Goal: Task Accomplishment & Management: Manage account settings

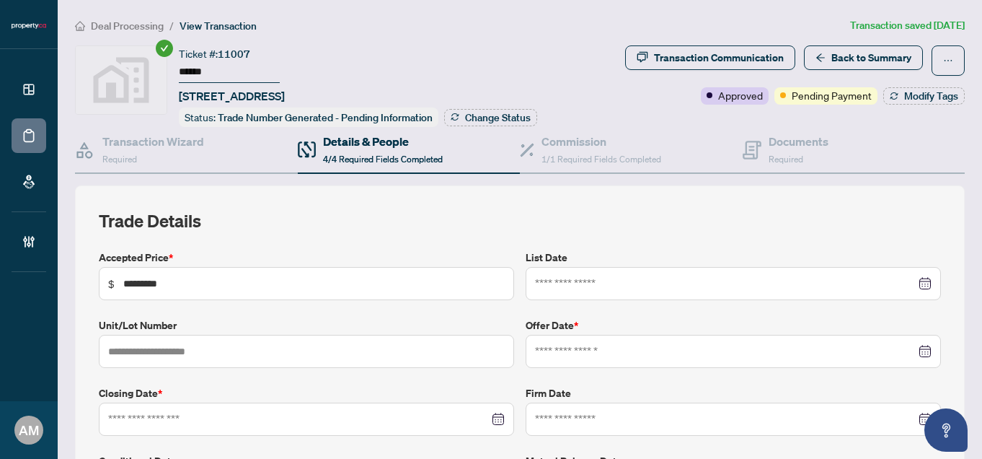
type input "**********"
click at [858, 63] on span "Back to Summary" at bounding box center [872, 57] width 80 height 23
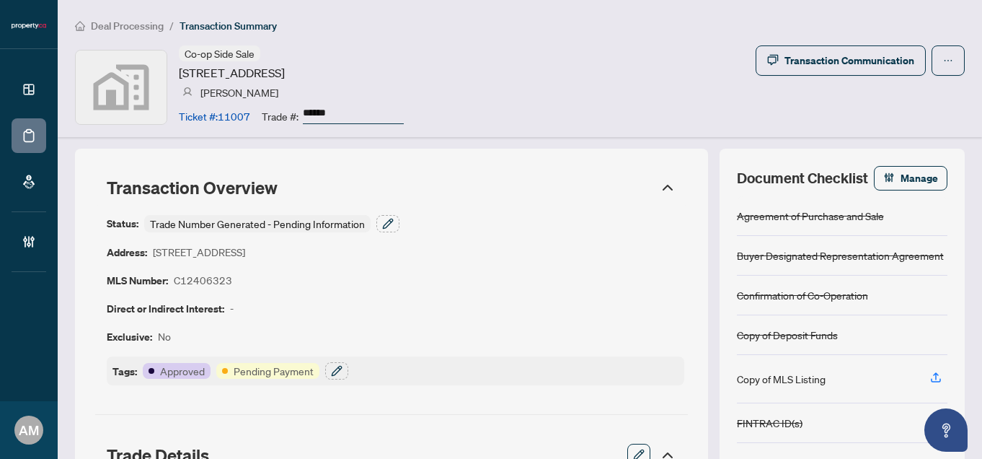
click at [110, 25] on span "Deal Processing" at bounding box center [127, 25] width 73 height 13
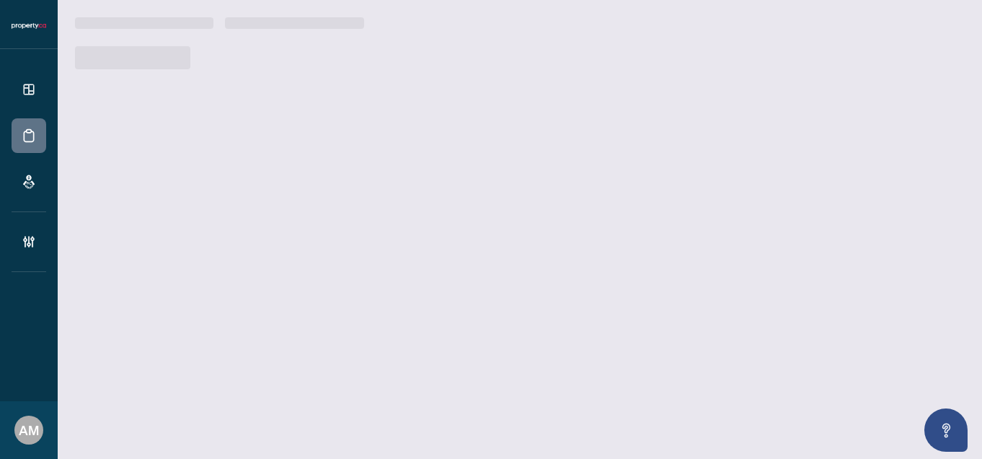
click at [103, 25] on h3 at bounding box center [144, 23] width 138 height 12
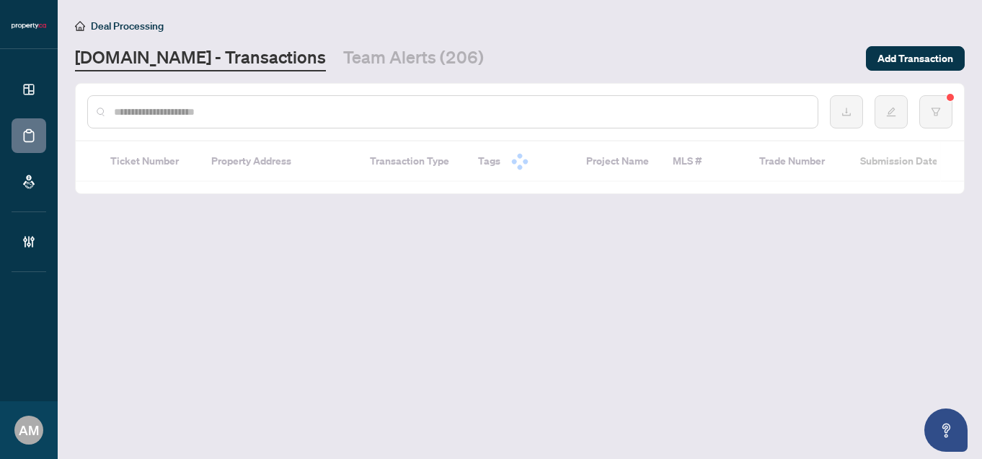
click at [217, 115] on input "text" at bounding box center [460, 112] width 692 height 16
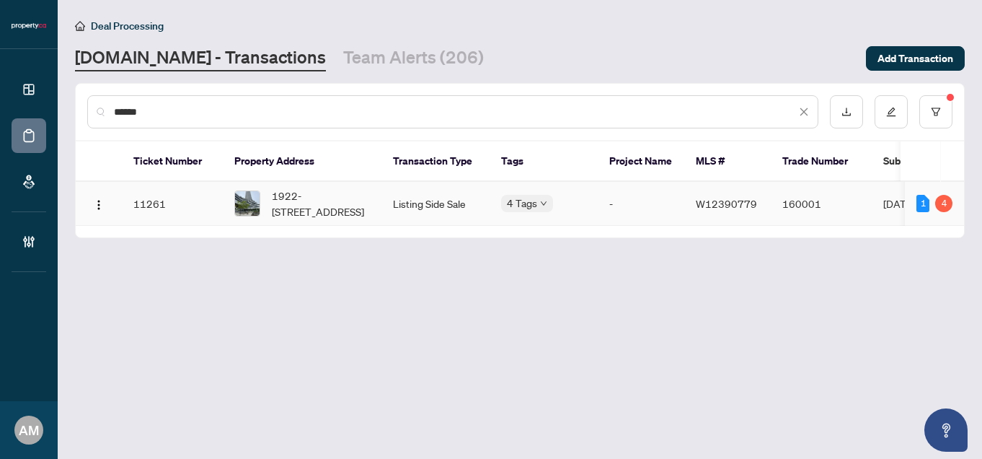
type input "******"
click at [307, 206] on span "1922-30 Shore Breeze Dr, Toronto, Ontario M8V 0J1, Canada" at bounding box center [321, 204] width 98 height 32
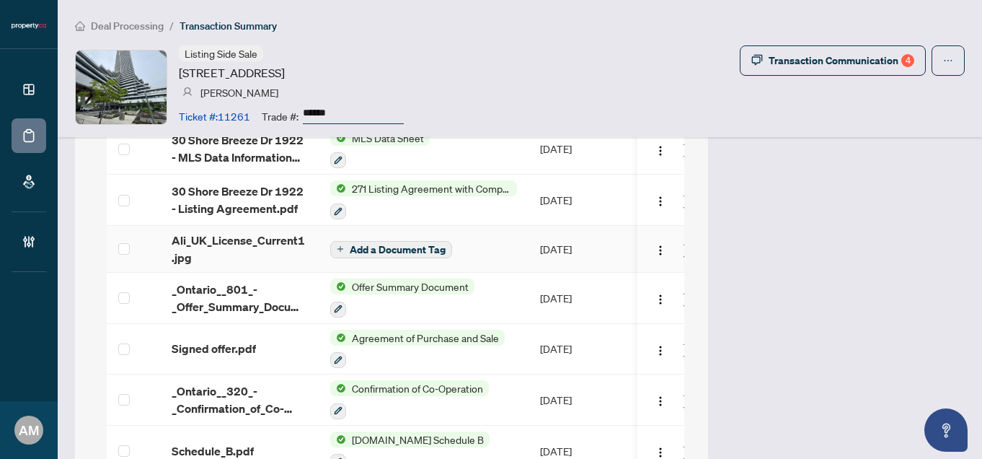
scroll to position [1617, 0]
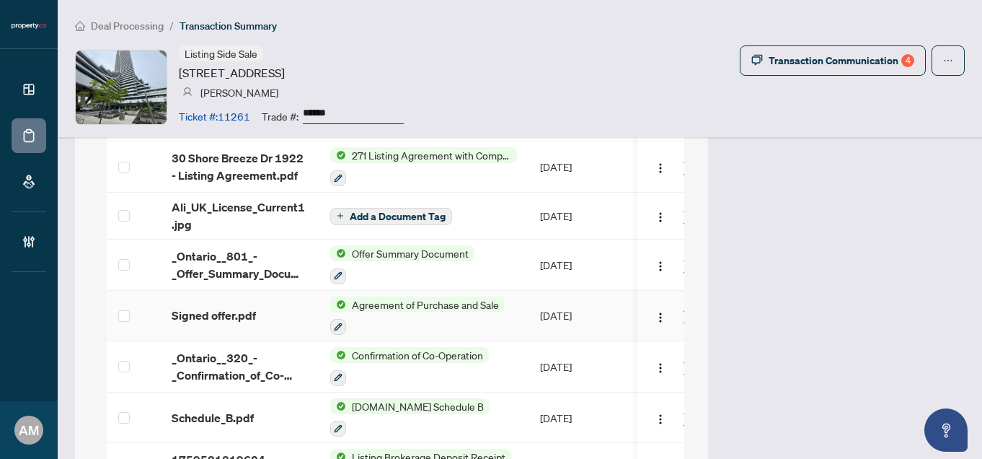
click at [273, 324] on div "Signed offer.pdf" at bounding box center [240, 315] width 136 height 17
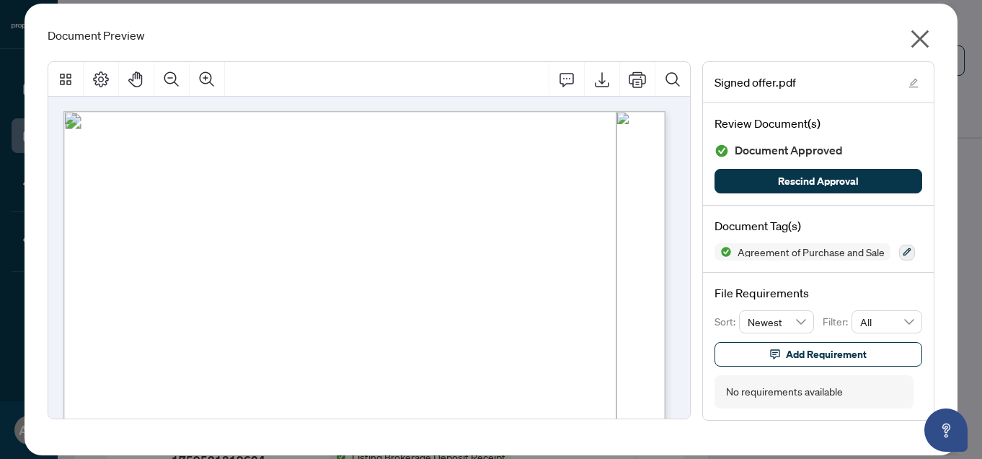
click at [918, 37] on icon "close" at bounding box center [921, 39] width 18 height 18
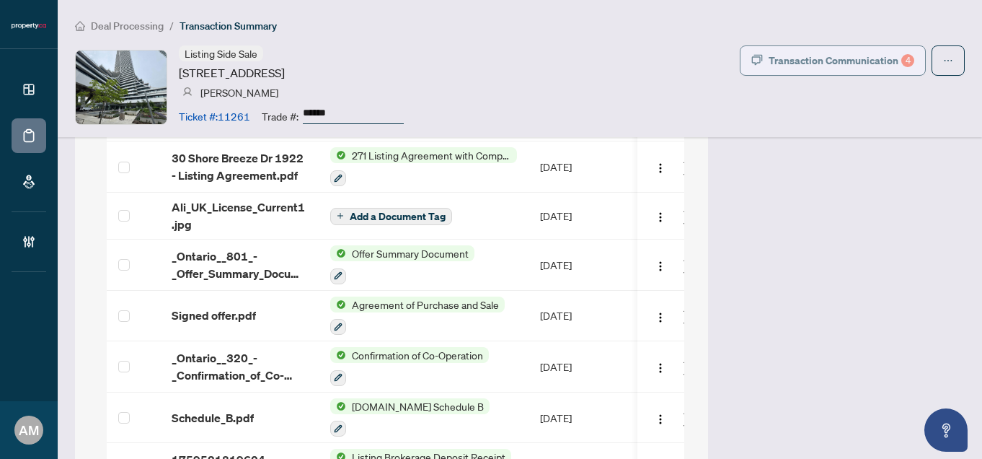
click at [834, 61] on div "Transaction Communication 4" at bounding box center [842, 60] width 146 height 23
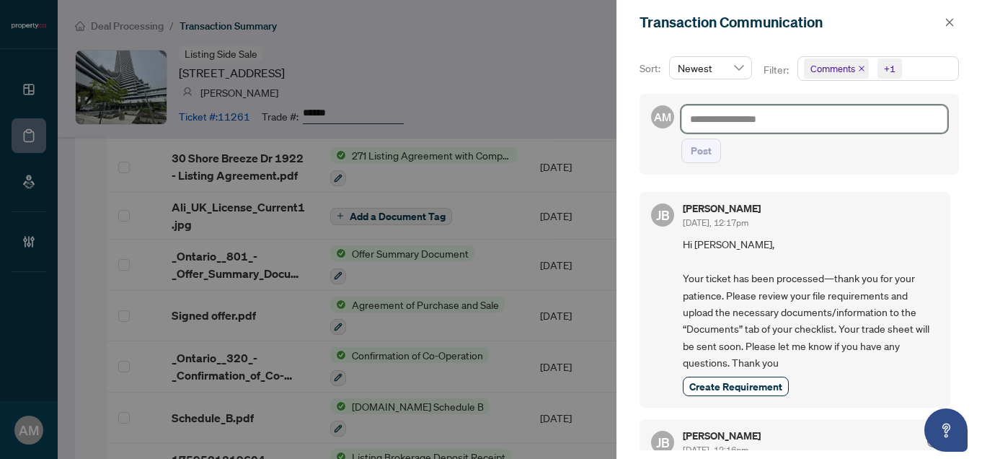
click at [795, 124] on textarea at bounding box center [815, 118] width 266 height 27
type textarea "*"
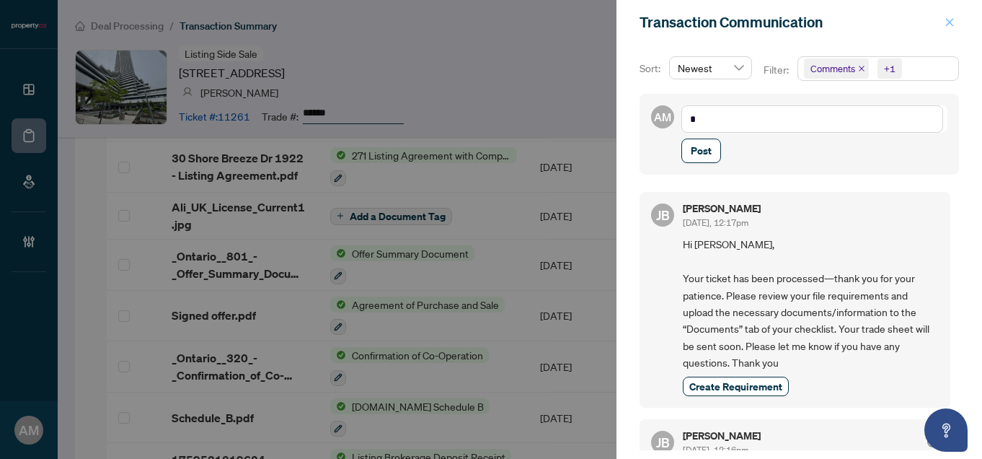
click at [948, 27] on span "button" at bounding box center [950, 22] width 10 height 23
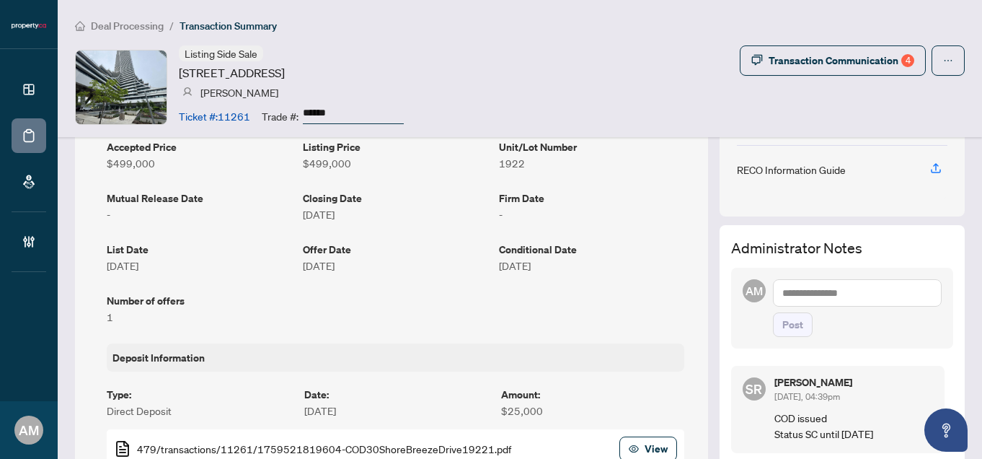
scroll to position [355, 0]
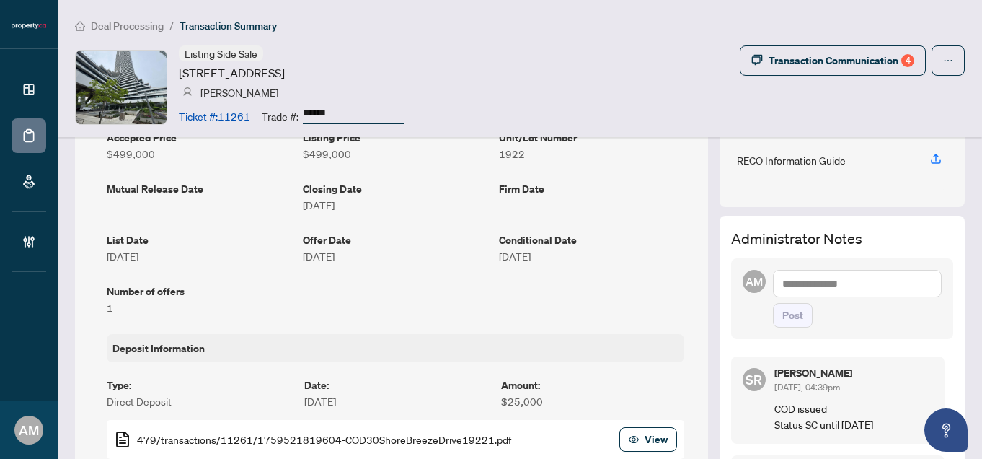
click at [832, 278] on textarea at bounding box center [857, 283] width 169 height 27
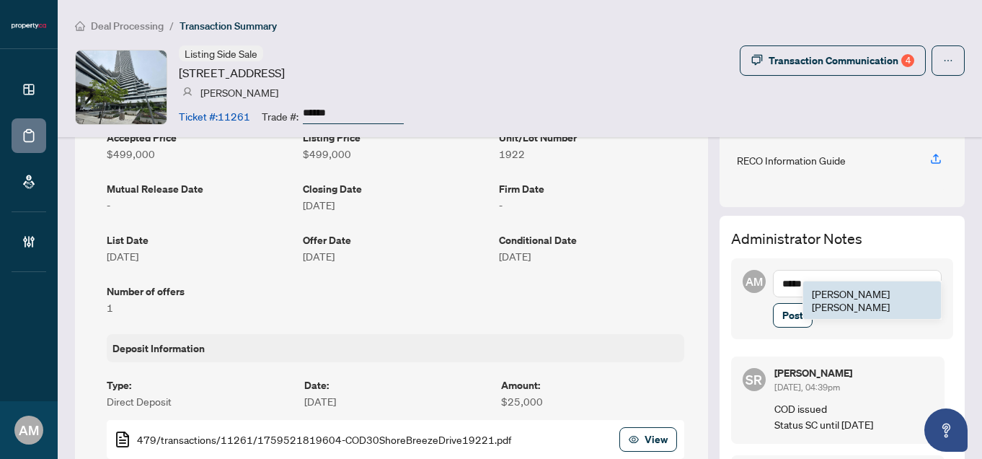
click at [834, 291] on span "Jean Belarde" at bounding box center [851, 300] width 78 height 26
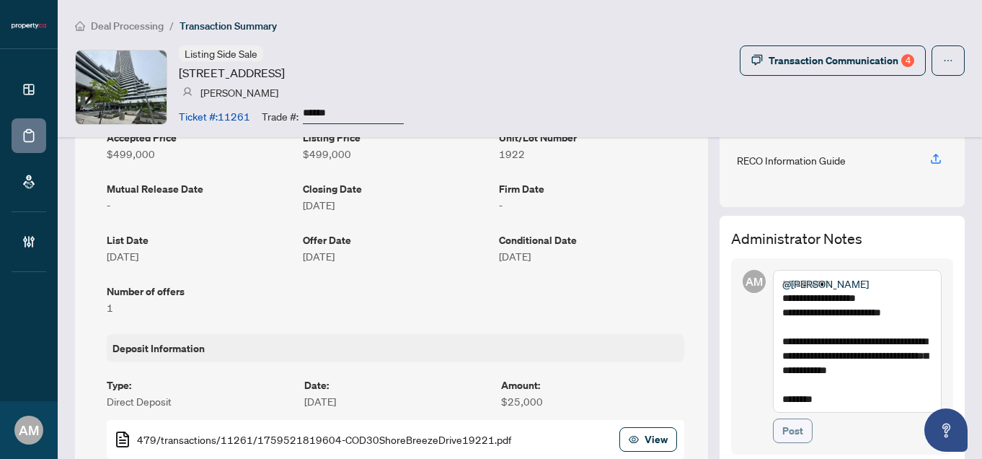
type textarea "**********"
click at [789, 426] on span "Post" at bounding box center [792, 430] width 21 height 23
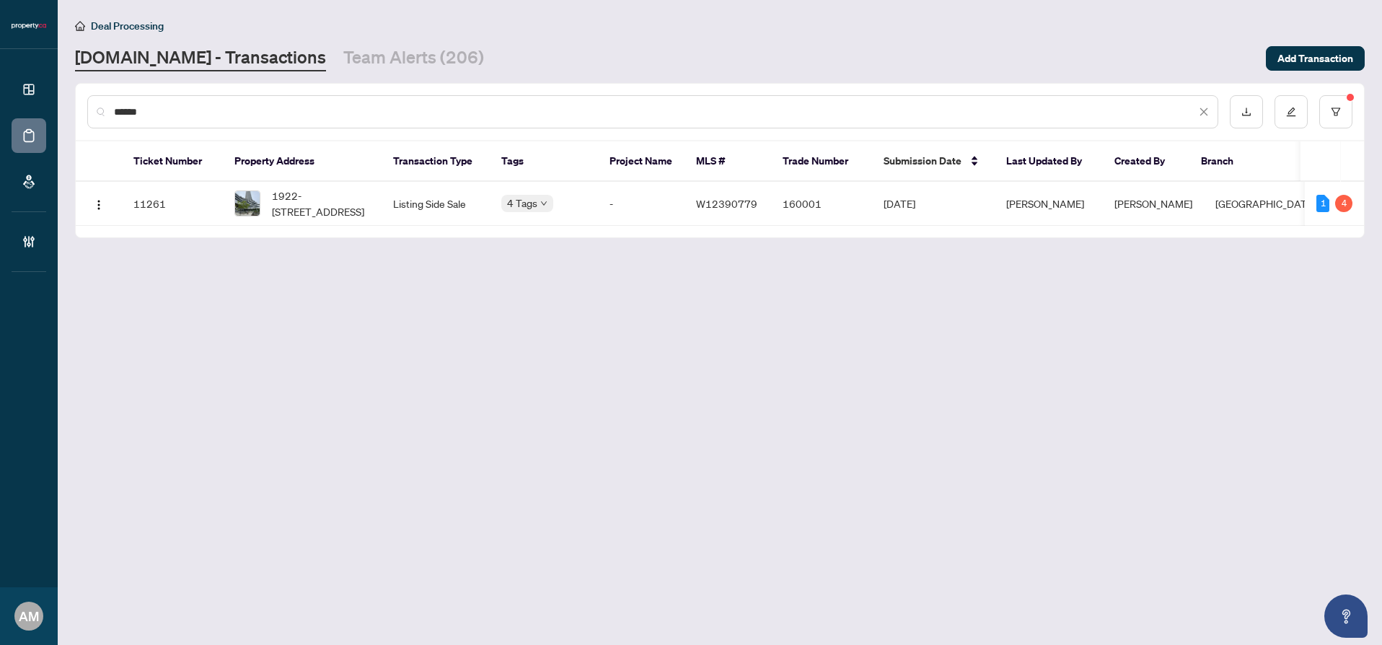
drag, startPoint x: 177, startPoint y: 109, endPoint x: 91, endPoint y: 104, distance: 86.7
click at [91, 104] on div "******" at bounding box center [652, 111] width 1131 height 33
type input "**********"
click at [329, 195] on span "2nd Flr-1011 Kingston Rd, Toronto, Ontario M4E 1T3, Canada" at bounding box center [321, 204] width 98 height 32
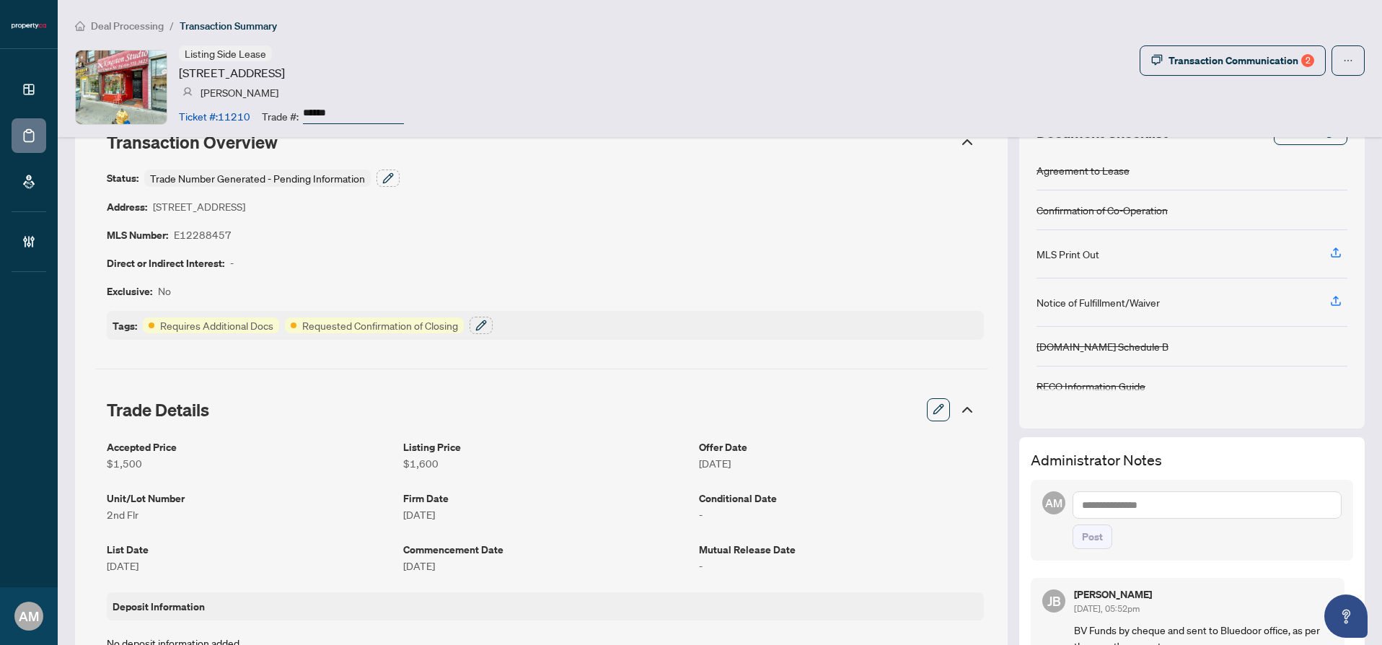
scroll to position [76, 0]
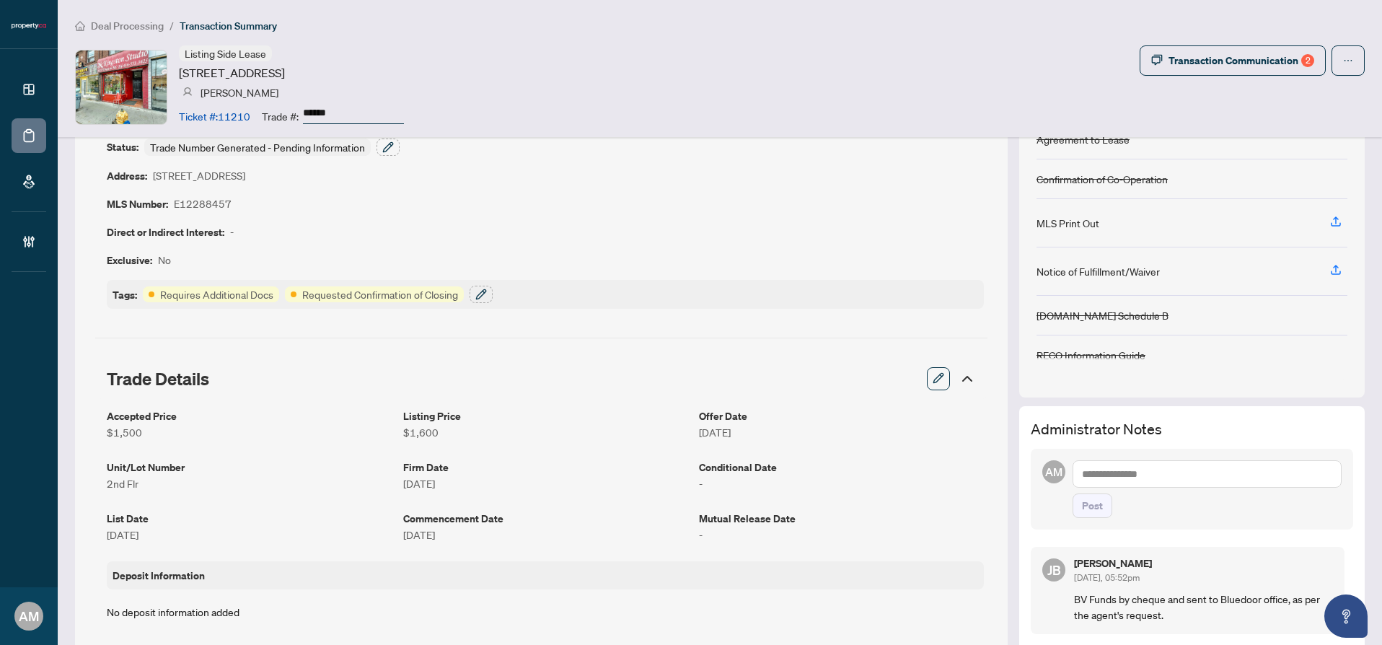
click at [1176, 469] on textarea at bounding box center [1206, 473] width 269 height 27
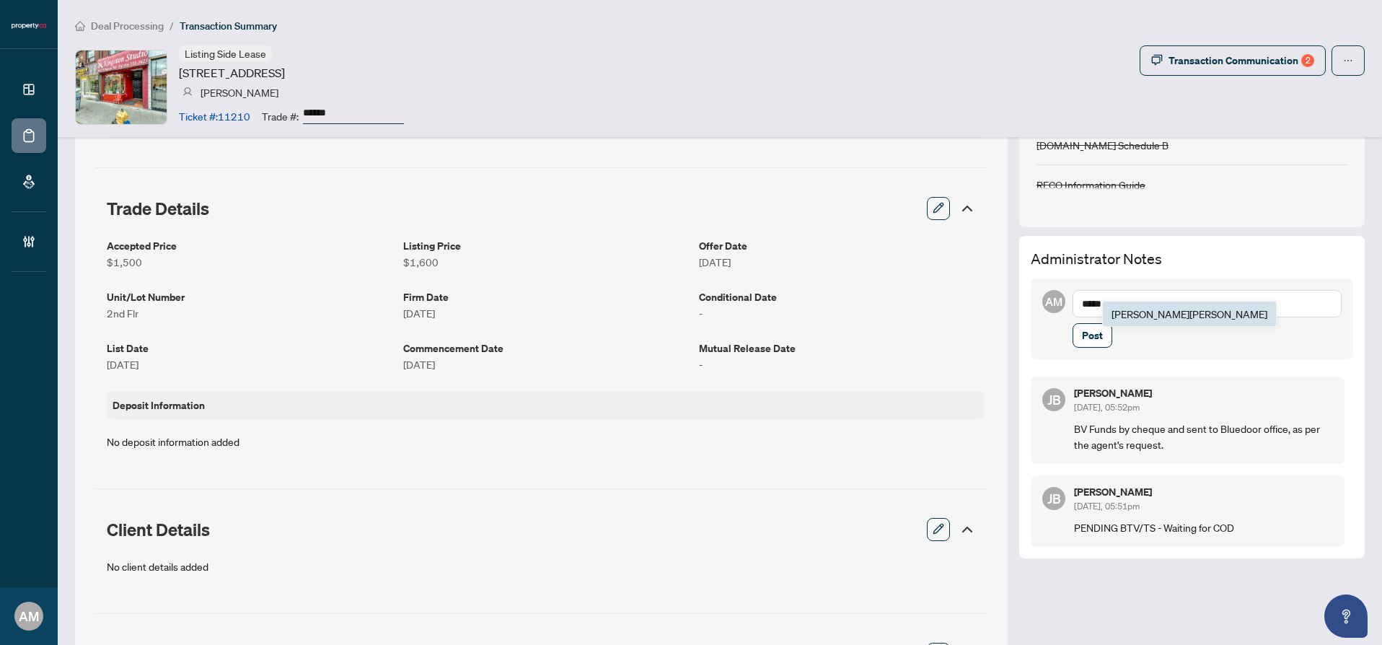
scroll to position [237, 0]
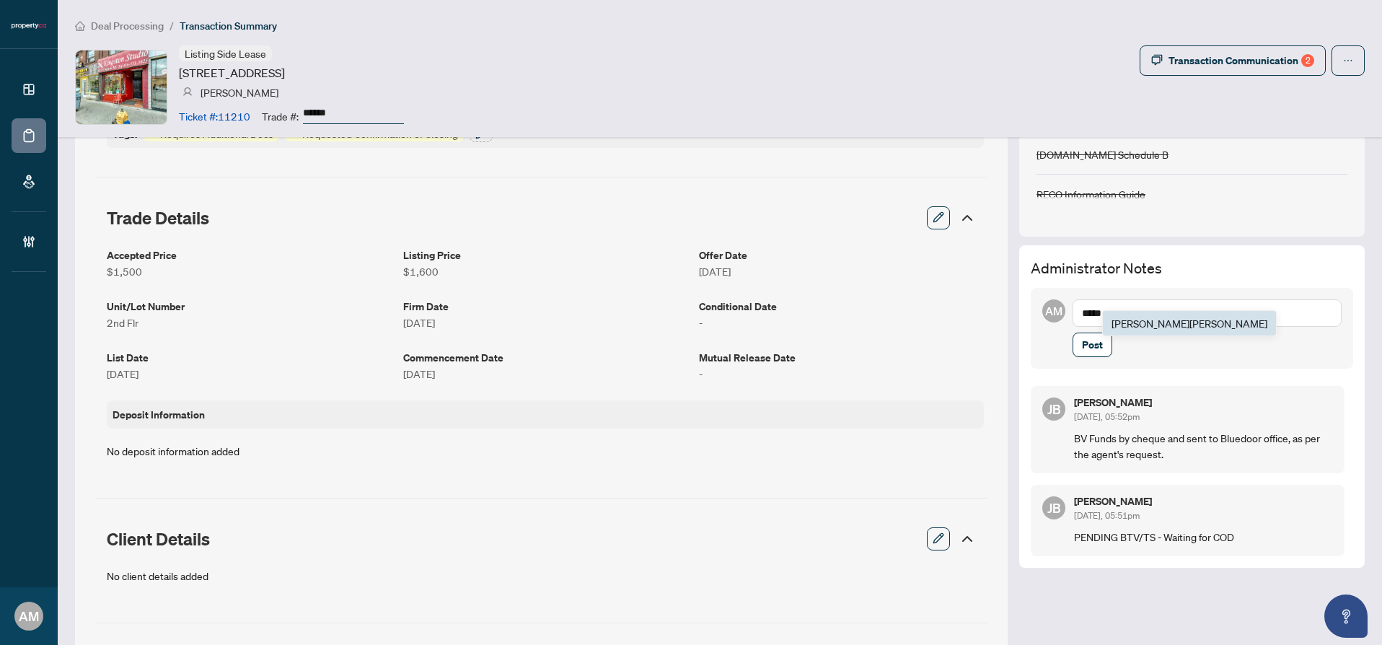
click at [1121, 318] on span "[PERSON_NAME]" at bounding box center [1189, 323] width 156 height 13
type textarea "**********"
click at [1091, 356] on span "Post" at bounding box center [1092, 344] width 21 height 23
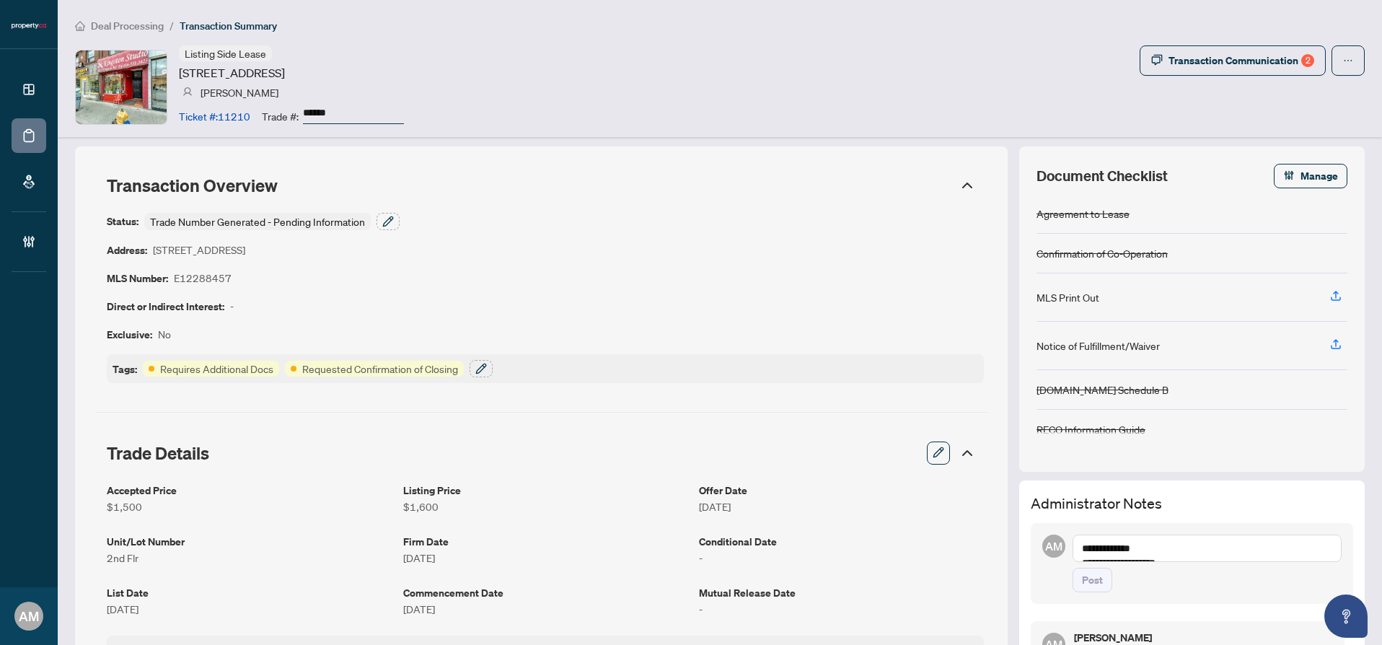
scroll to position [0, 0]
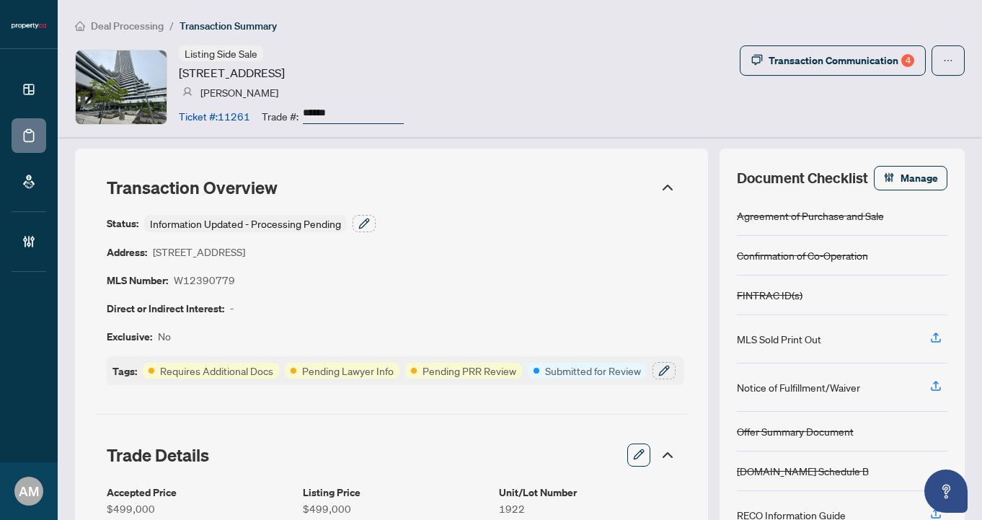
scroll to position [355, 0]
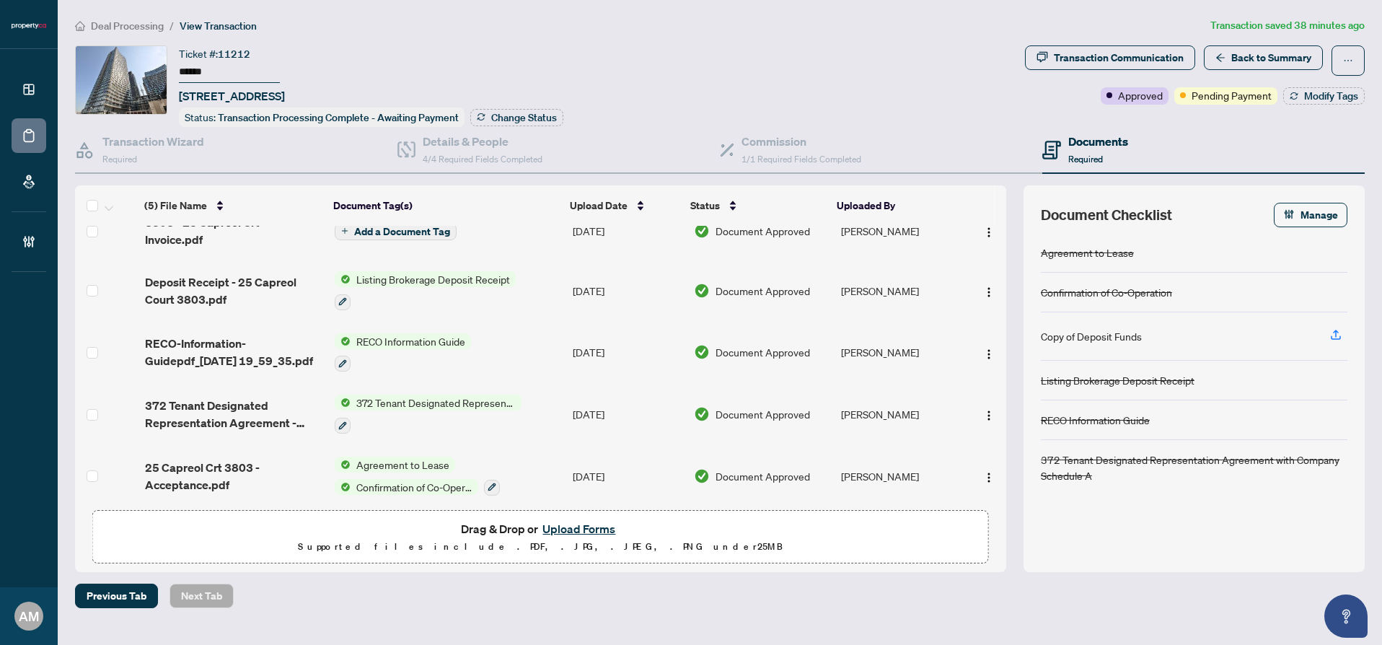
scroll to position [32, 0]
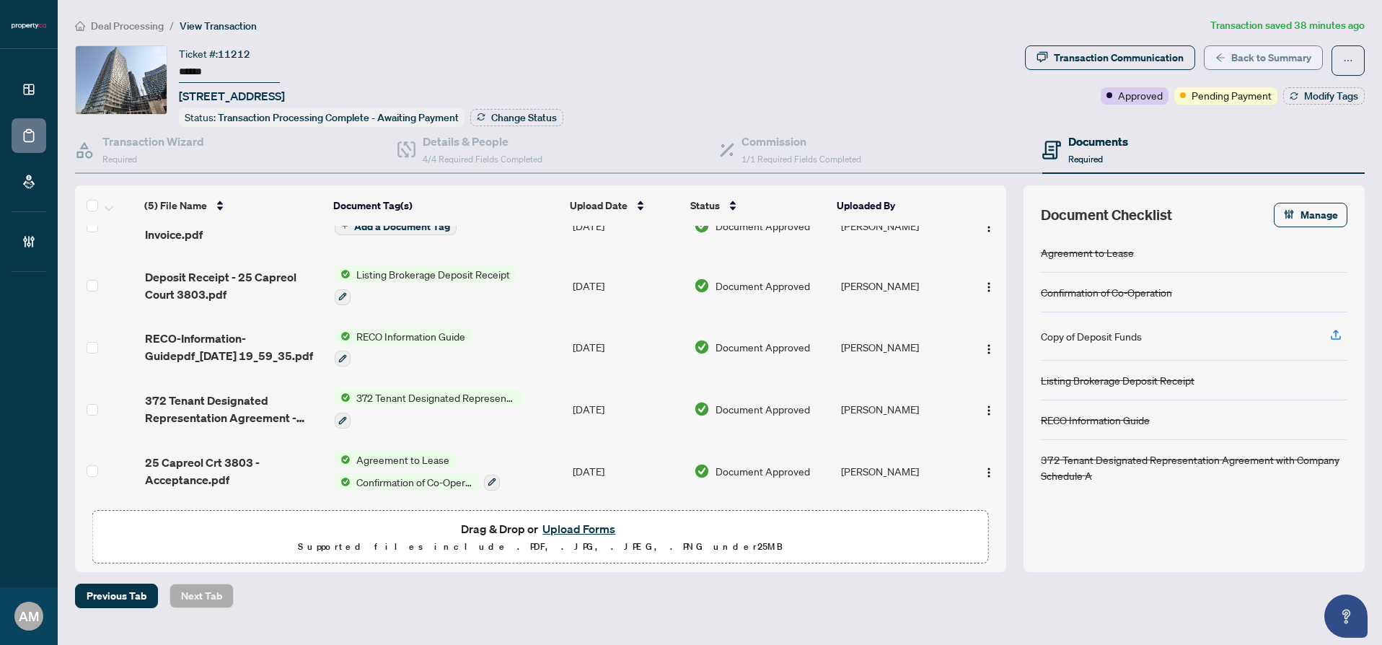
click at [1268, 51] on span "Back to Summary" at bounding box center [1271, 57] width 80 height 23
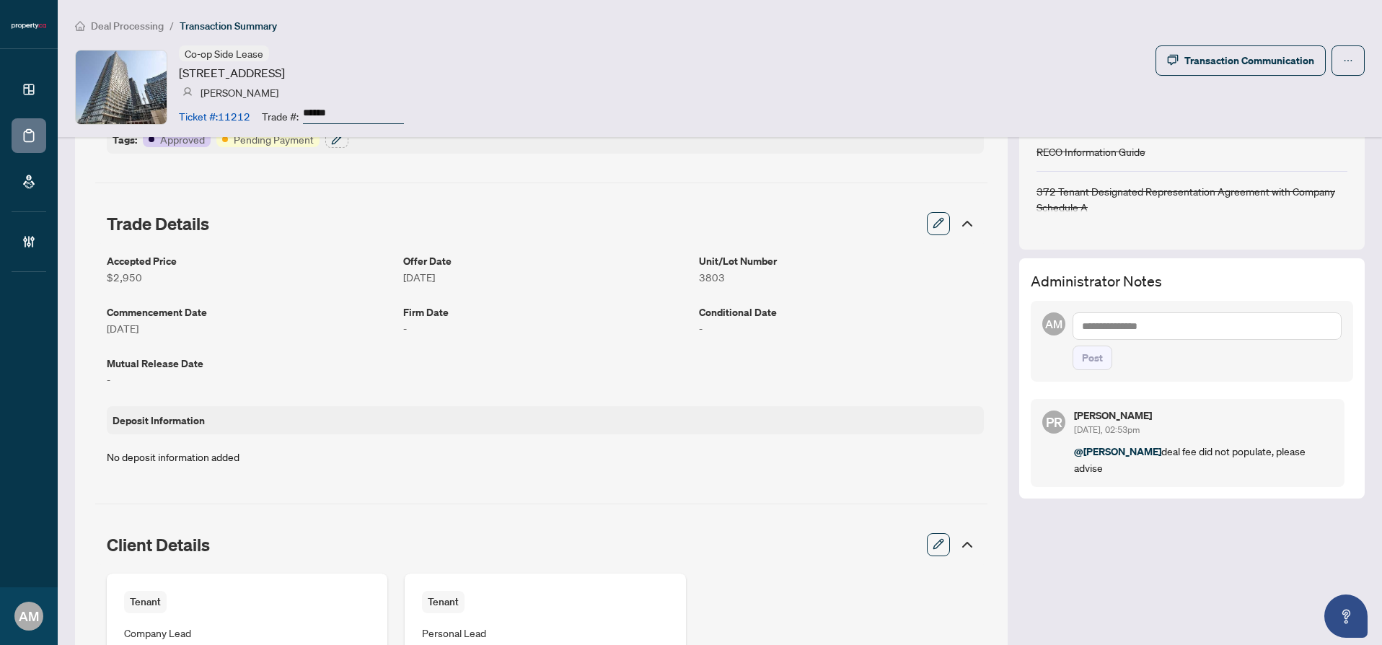
scroll to position [271, 0]
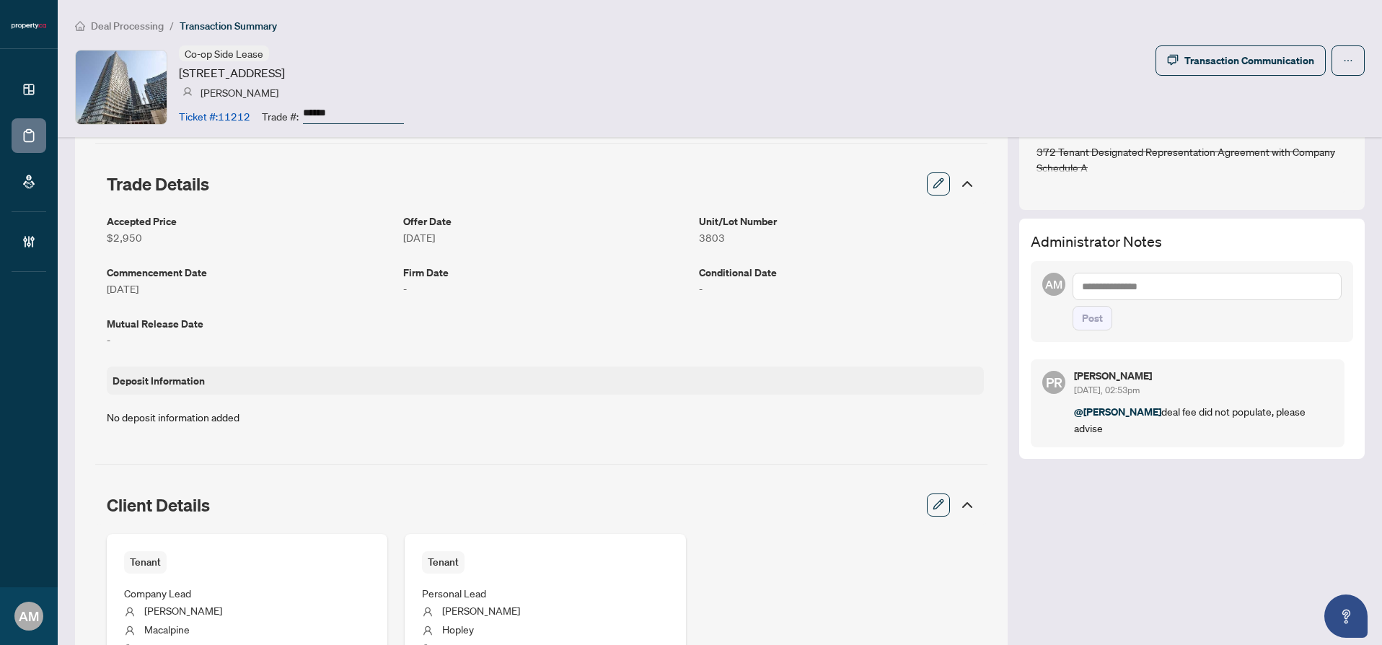
click at [1169, 291] on textarea at bounding box center [1206, 286] width 269 height 27
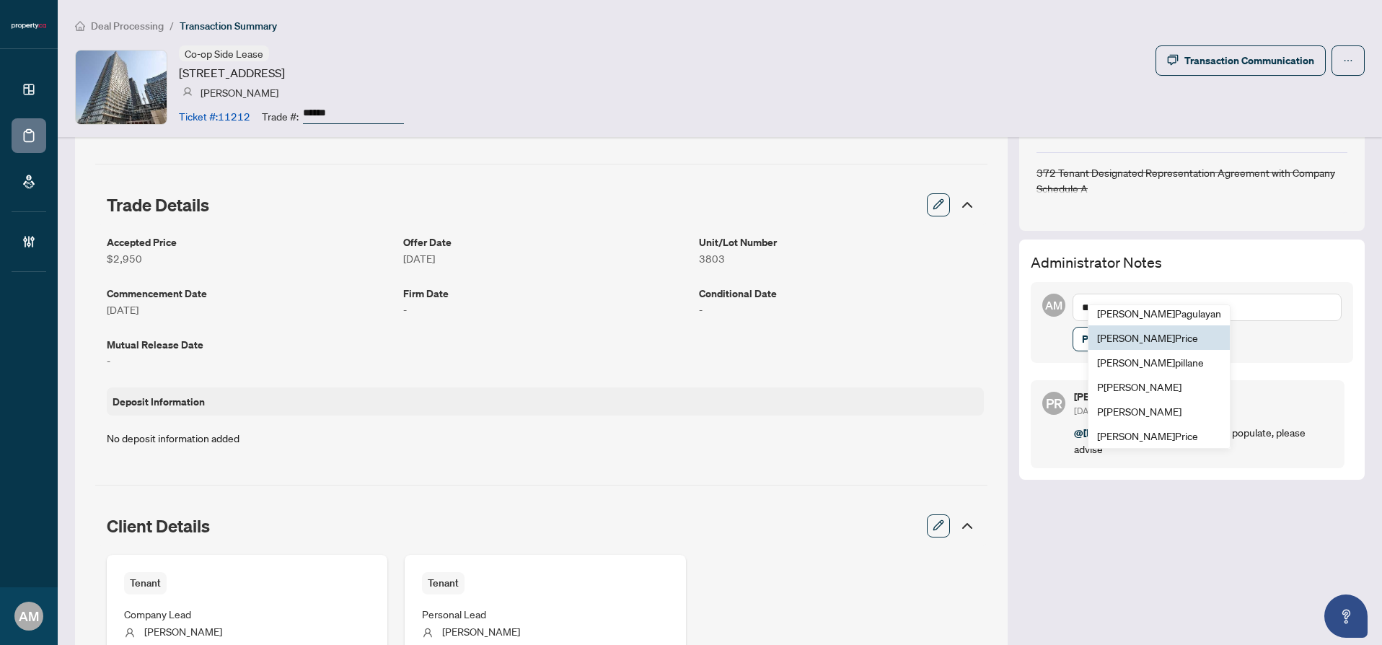
scroll to position [252, 0]
click at [1144, 406] on span "P uvitha Ramachandran" at bounding box center [1139, 409] width 84 height 13
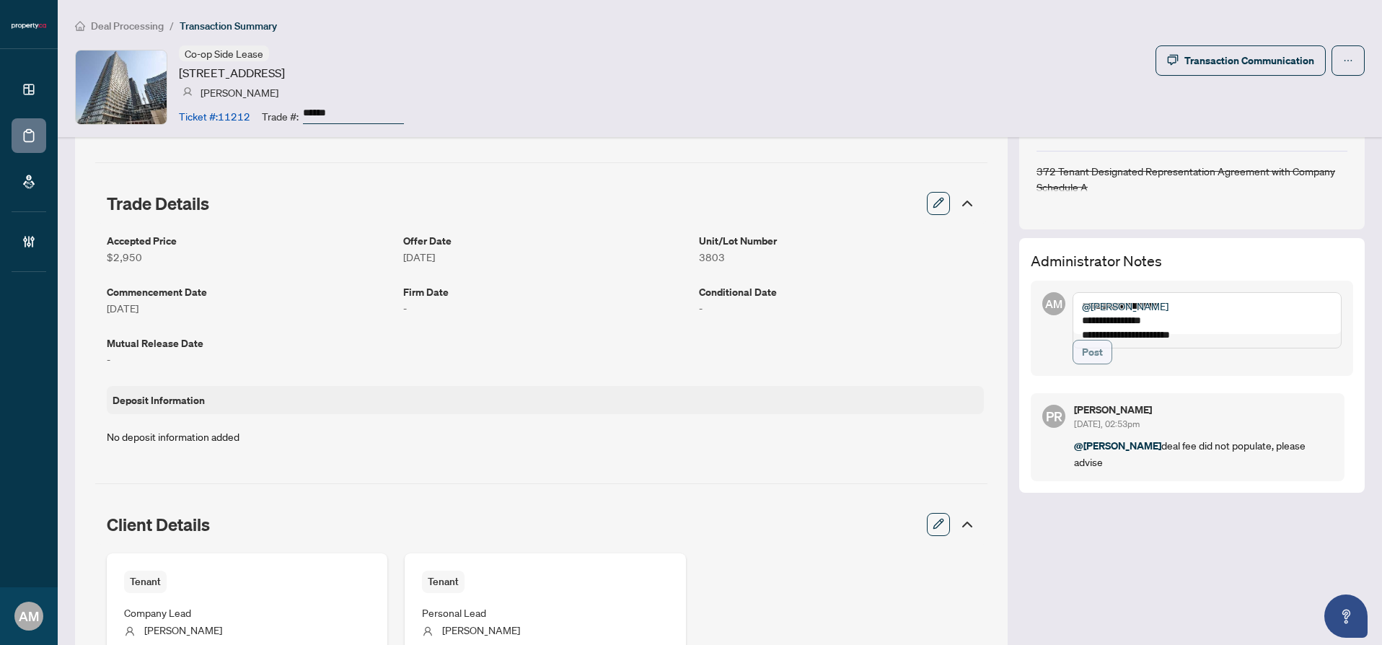
type textarea "**********"
click at [1092, 364] on button "Post" at bounding box center [1092, 352] width 40 height 25
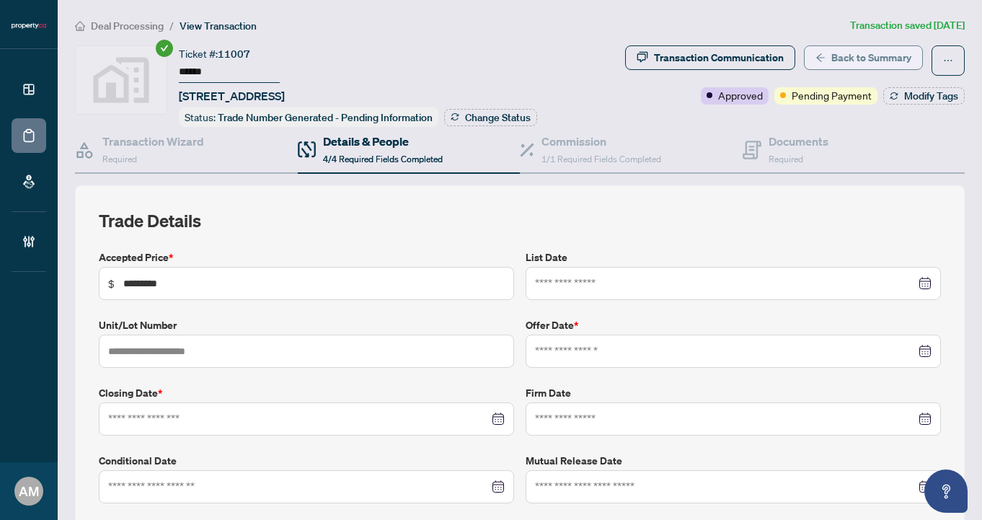
type input "**********"
click at [115, 27] on span "Deal Processing" at bounding box center [127, 25] width 73 height 13
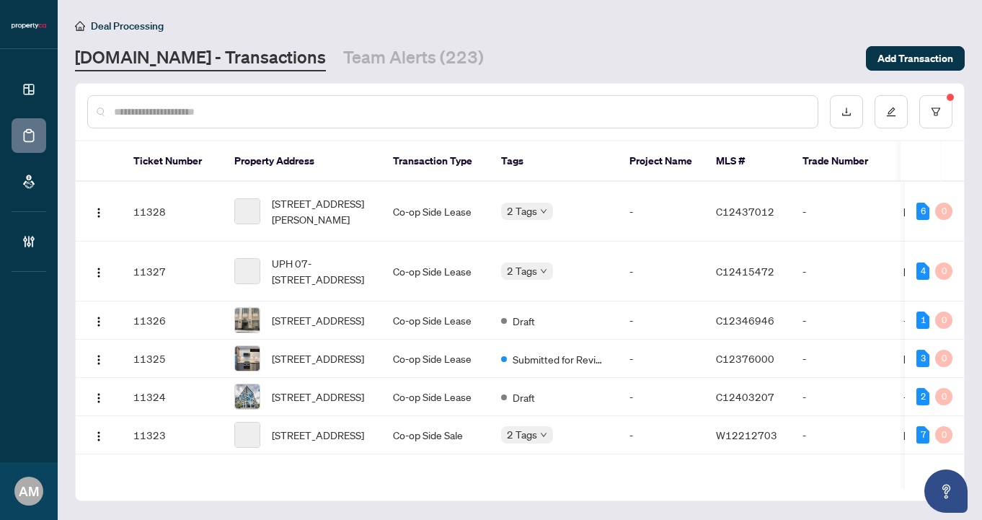
click at [679, 119] on div at bounding box center [452, 111] width 731 height 33
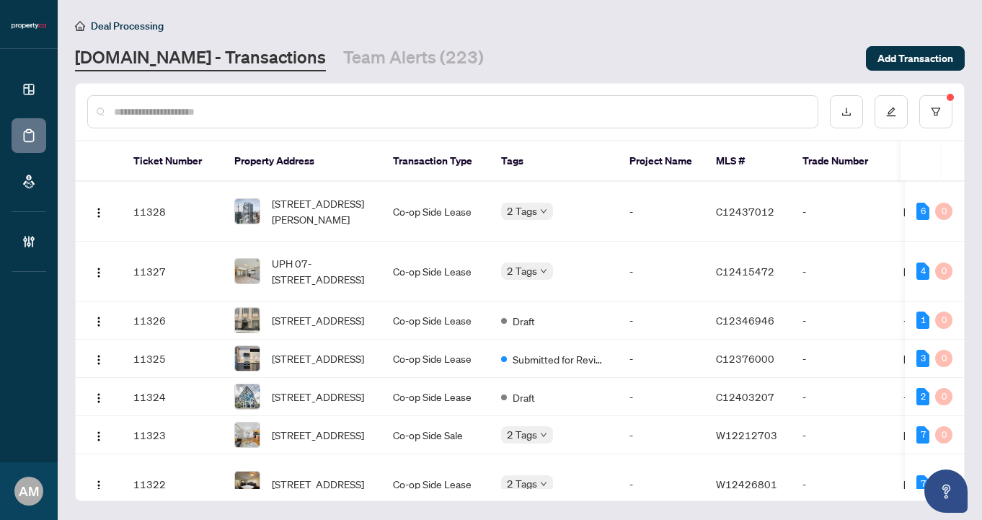
click at [586, 105] on input "text" at bounding box center [460, 112] width 692 height 16
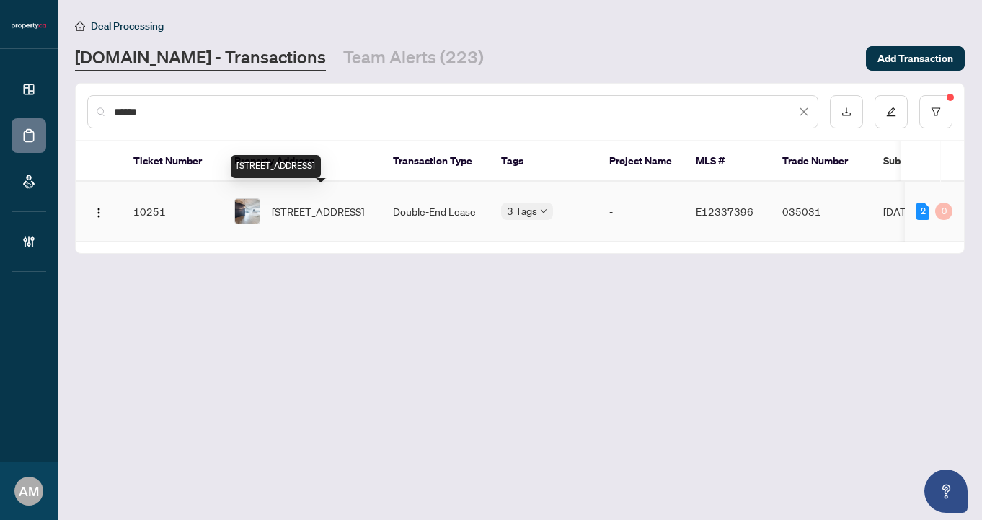
click at [351, 204] on span "[STREET_ADDRESS]" at bounding box center [318, 211] width 92 height 16
click at [320, 204] on span "912-319 Carlaw Ave, Toronto, Ontario M4M 0A4, Canada" at bounding box center [318, 211] width 92 height 16
drag, startPoint x: 224, startPoint y: 108, endPoint x: 155, endPoint y: 106, distance: 68.5
click at [224, 108] on input "******" at bounding box center [455, 112] width 682 height 16
drag, startPoint x: 133, startPoint y: 105, endPoint x: 76, endPoint y: 92, distance: 57.6
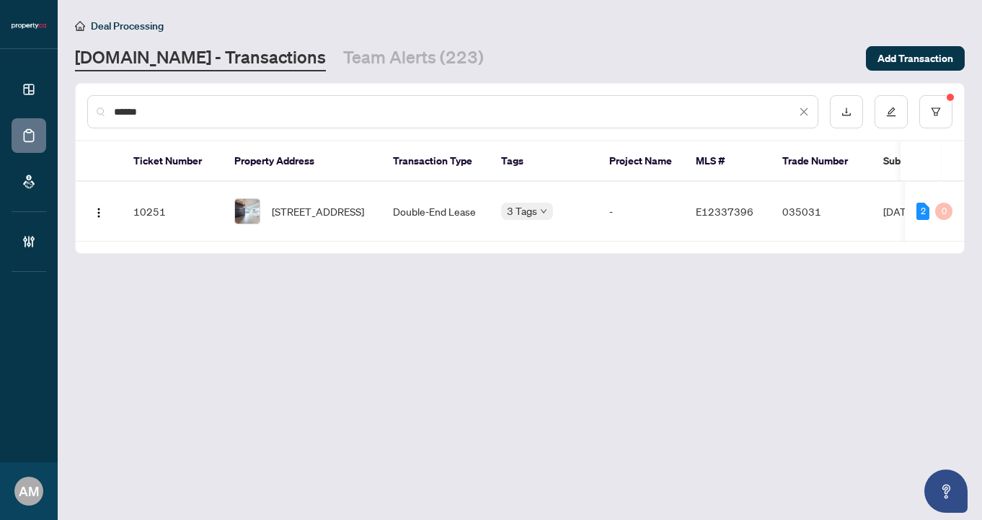
click at [76, 92] on div "******" at bounding box center [520, 112] width 889 height 56
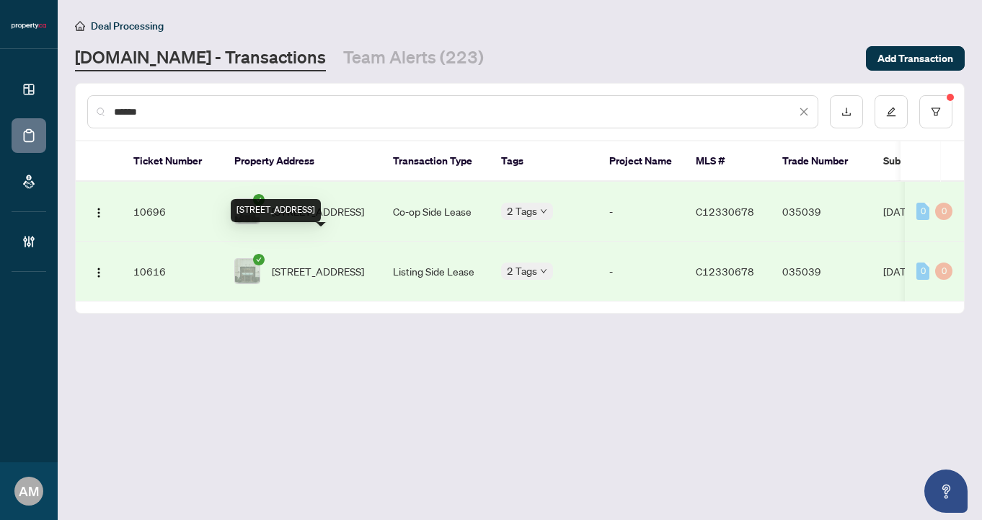
click at [339, 263] on span "905-8 Colborne St, Toronto, Ontario M5E 1E1, Canada" at bounding box center [318, 271] width 92 height 16
click at [172, 110] on input "******" at bounding box center [455, 112] width 682 height 16
click at [325, 263] on span "905-8 Colborne St, Toronto, Ontario M5E 1E1, Canada" at bounding box center [318, 271] width 92 height 16
click at [204, 112] on input "******" at bounding box center [455, 112] width 682 height 16
click at [320, 263] on span "905-8 Colborne St, Toronto, Ontario M5E 1E1, Canada" at bounding box center [318, 271] width 92 height 16
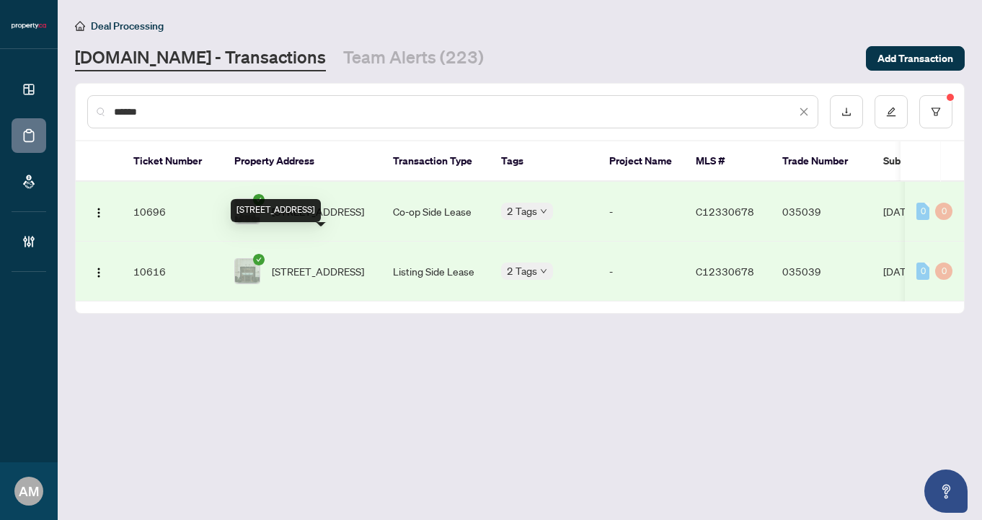
click at [319, 263] on span "905-8 Colborne St, Toronto, Ontario M5E 1E1, Canada" at bounding box center [318, 271] width 92 height 16
drag, startPoint x: 205, startPoint y: 106, endPoint x: 128, endPoint y: 104, distance: 76.5
click at [128, 104] on input "******" at bounding box center [455, 112] width 682 height 16
type input "*"
click at [450, 206] on td "Listing Side Lease" at bounding box center [436, 212] width 108 height 60
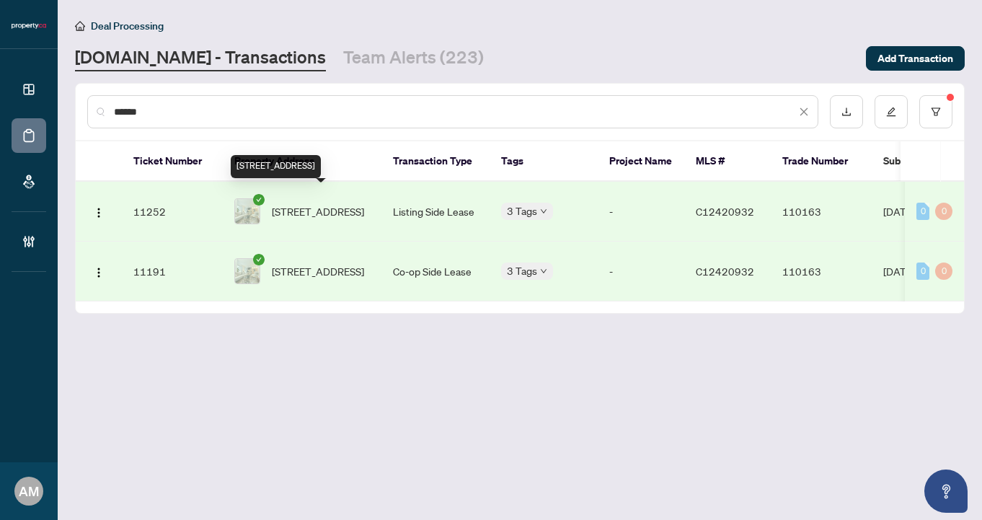
click at [303, 203] on span "306-70 Temperance St, Toronto, Ontario M5H 0B1, Canada" at bounding box center [318, 211] width 92 height 16
click at [157, 107] on input "******" at bounding box center [455, 112] width 682 height 16
drag, startPoint x: 169, startPoint y: 108, endPoint x: 58, endPoint y: 92, distance: 112.2
click at [58, 92] on main "Deal Processing Property.ca - Transactions Team Alerts (223) Add Transaction **…" at bounding box center [520, 260] width 925 height 520
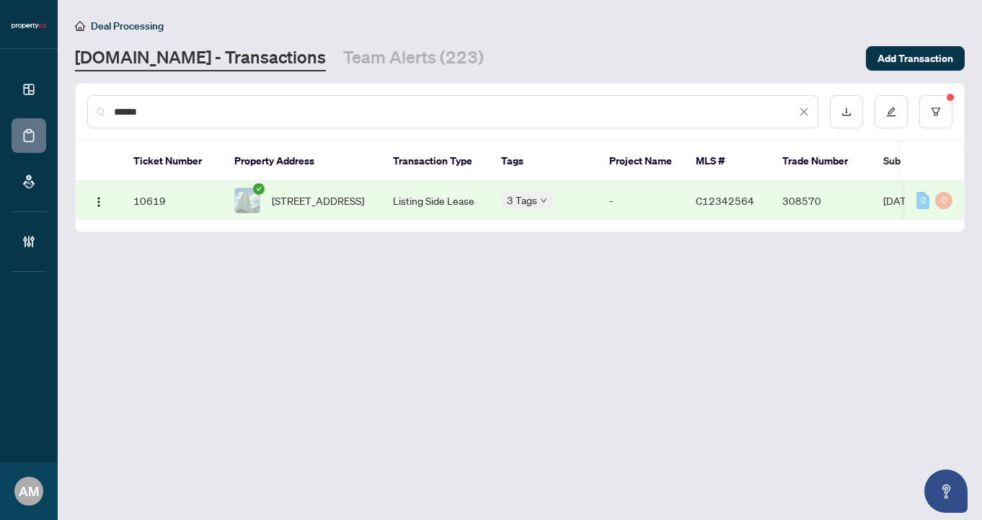
type input "******"
click at [314, 200] on span "1209-17 Bathurst St, Toronto, Ontario M5V 0N1, Canada" at bounding box center [318, 201] width 92 height 16
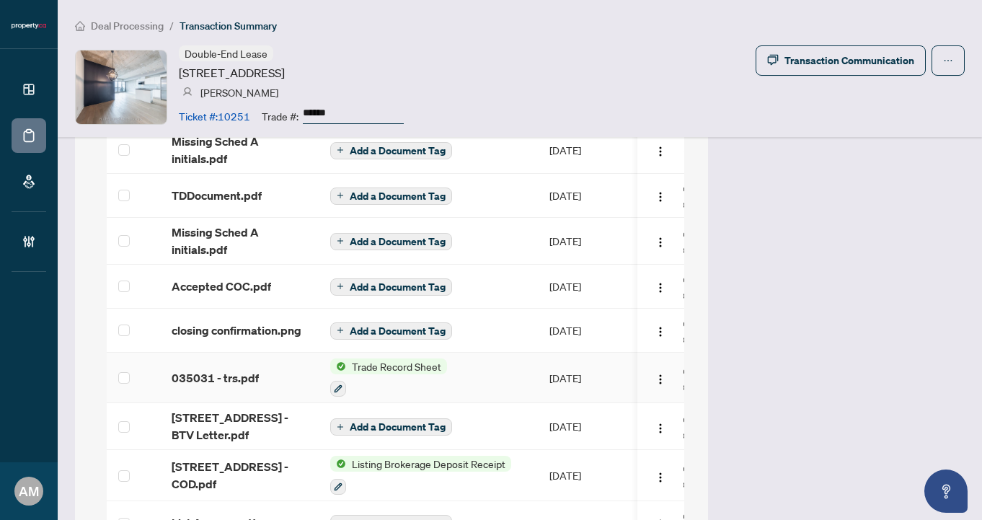
scroll to position [1414, 0]
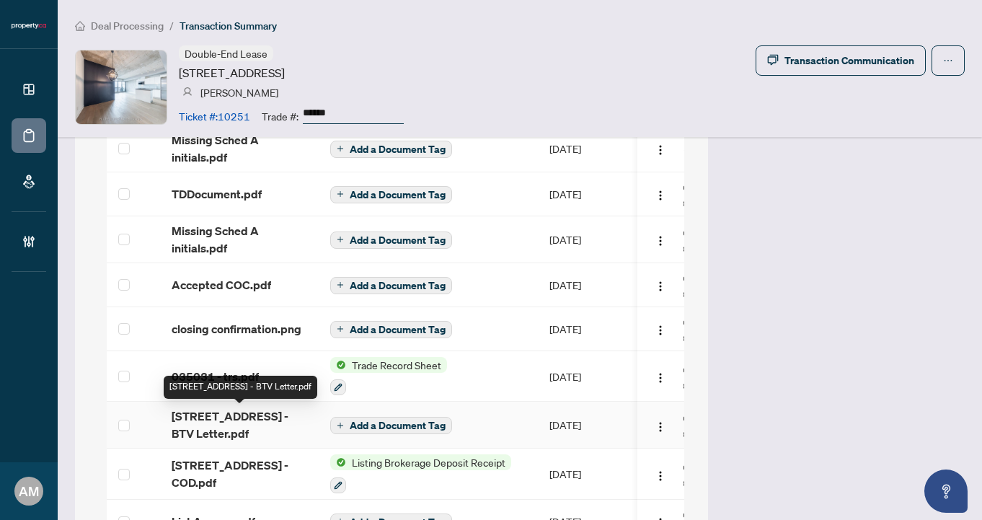
click at [193, 415] on span "[STREET_ADDRESS] - BTV Letter.pdf" at bounding box center [240, 424] width 136 height 35
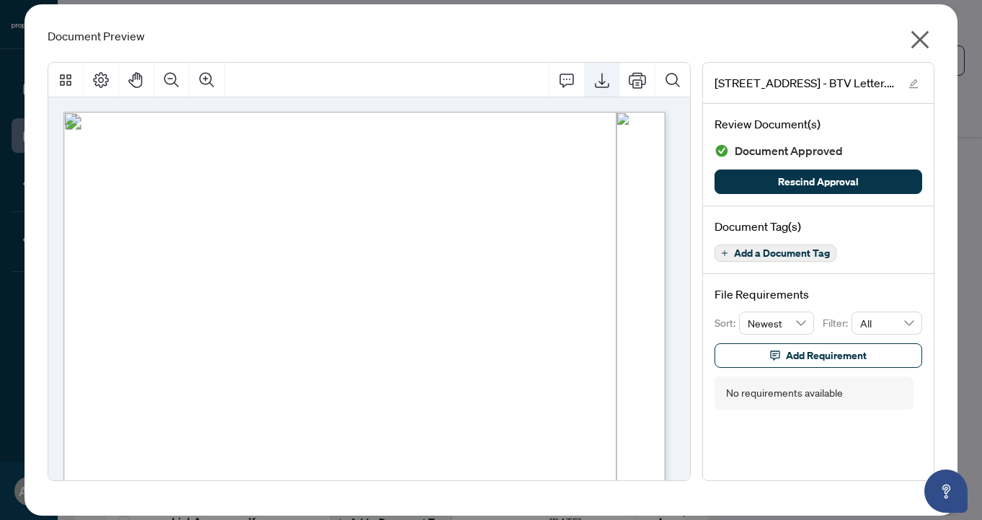
click at [598, 79] on icon "Export" at bounding box center [602, 79] width 17 height 17
click at [417, 30] on div "Document Preview" at bounding box center [491, 35] width 887 height 17
click at [631, 74] on icon "Print" at bounding box center [637, 79] width 17 height 17
click at [918, 38] on icon "close" at bounding box center [921, 40] width 18 height 18
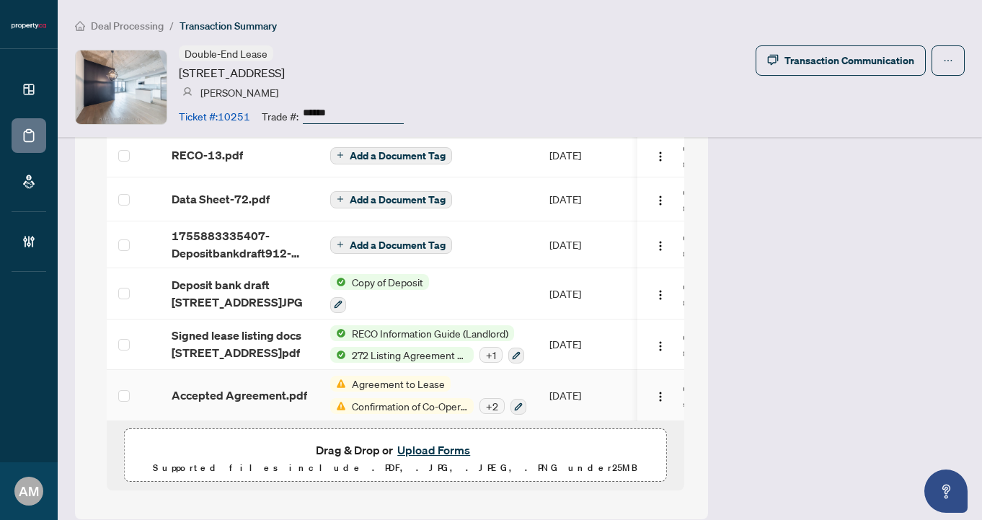
scroll to position [1842, 0]
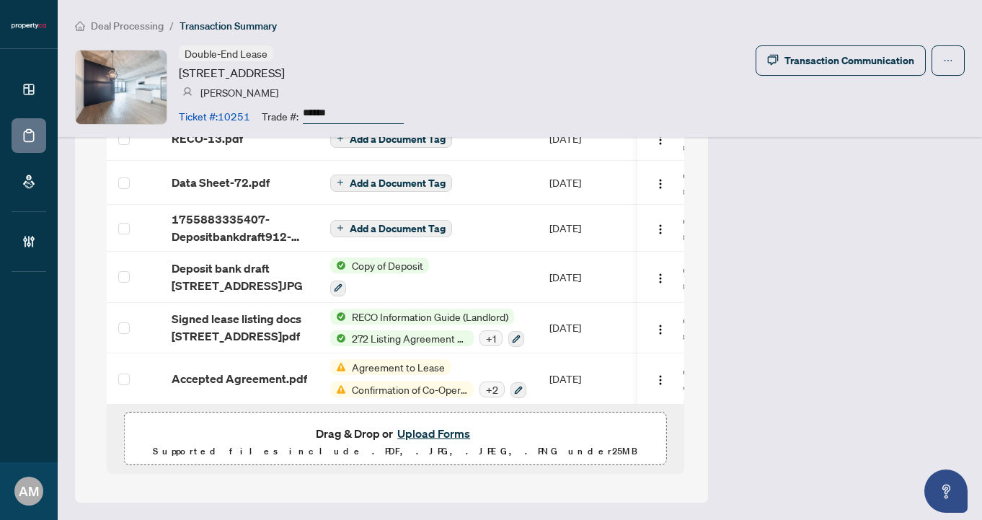
click at [422, 433] on button "Upload Forms" at bounding box center [433, 433] width 81 height 19
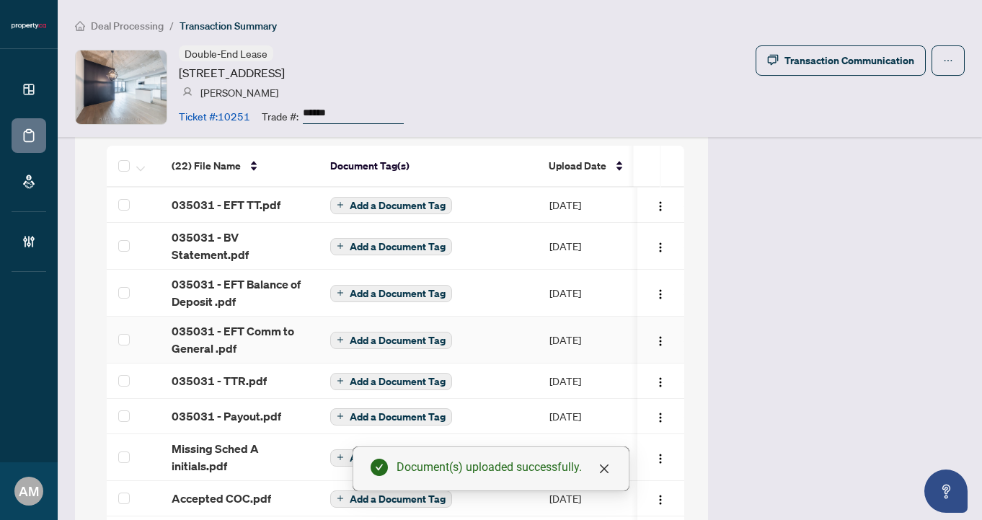
scroll to position [1315, 0]
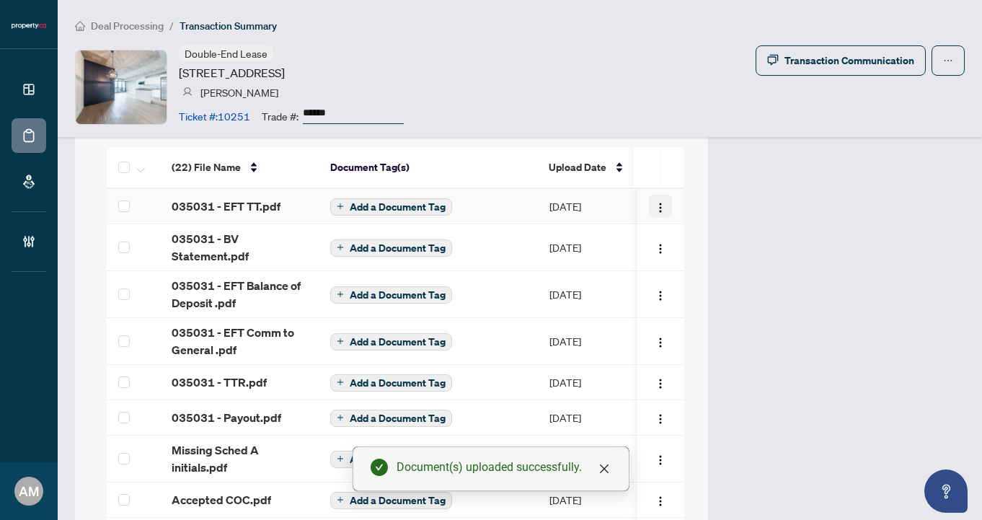
click at [650, 209] on button "button" at bounding box center [661, 206] width 23 height 23
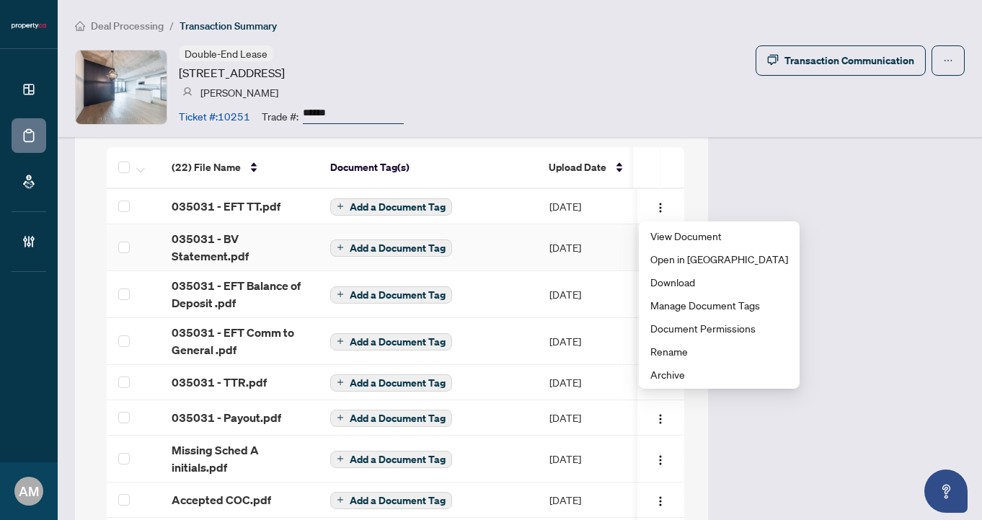
scroll to position [0, 242]
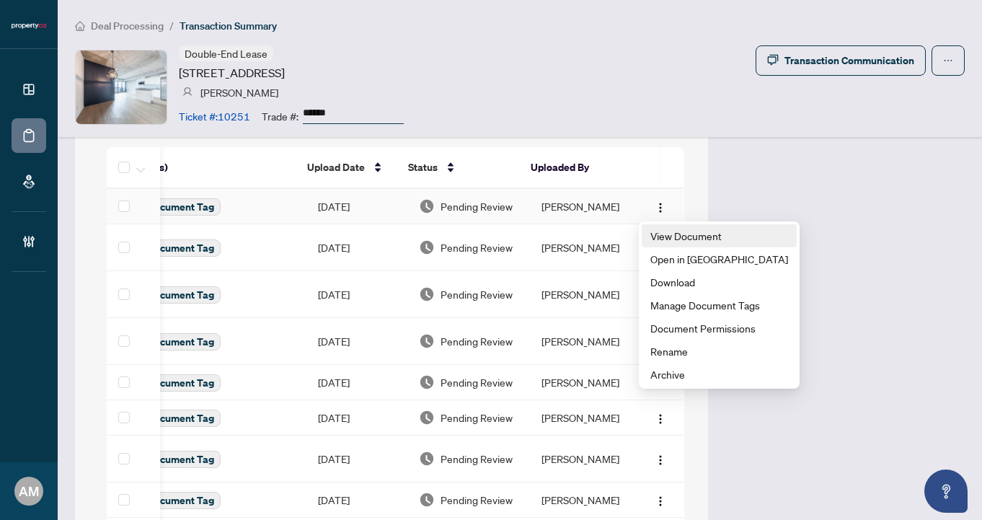
click at [702, 240] on span "View Document" at bounding box center [720, 236] width 138 height 16
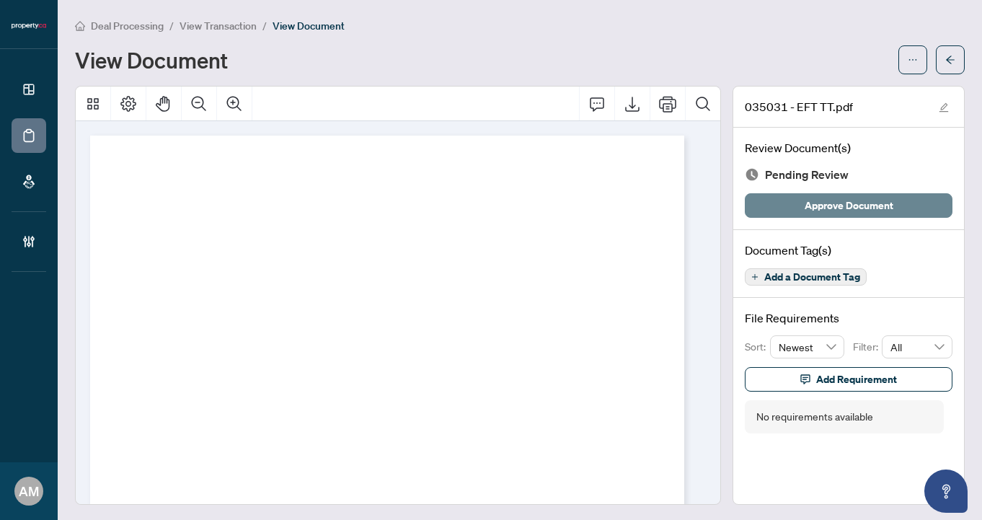
click at [854, 213] on span "Approve Document" at bounding box center [849, 205] width 89 height 23
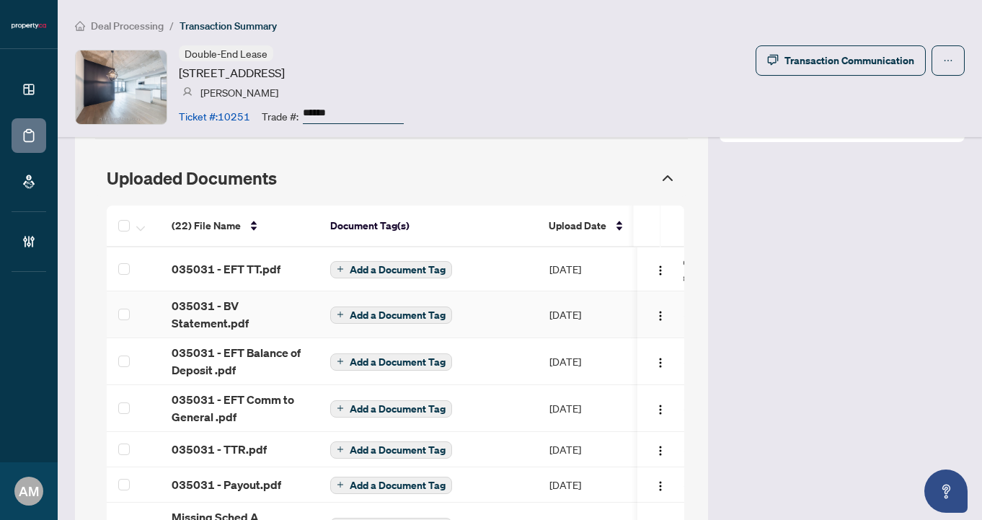
scroll to position [1258, 0]
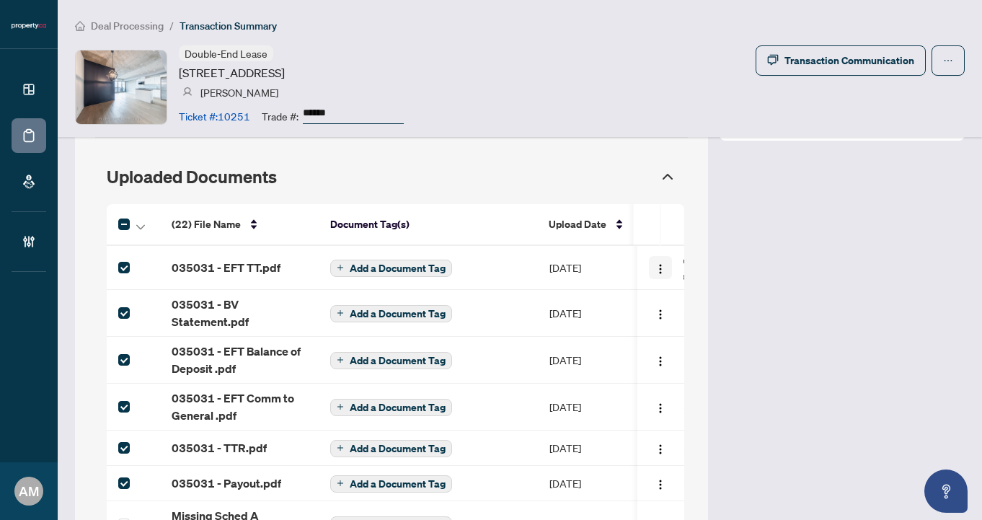
click at [650, 267] on button "button" at bounding box center [661, 267] width 23 height 23
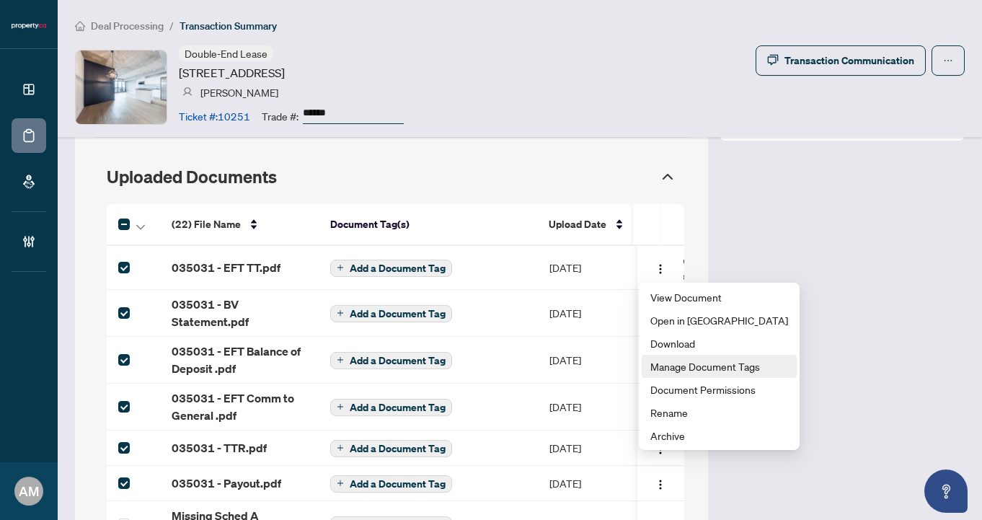
click at [718, 370] on span "Manage Document Tags" at bounding box center [720, 366] width 138 height 16
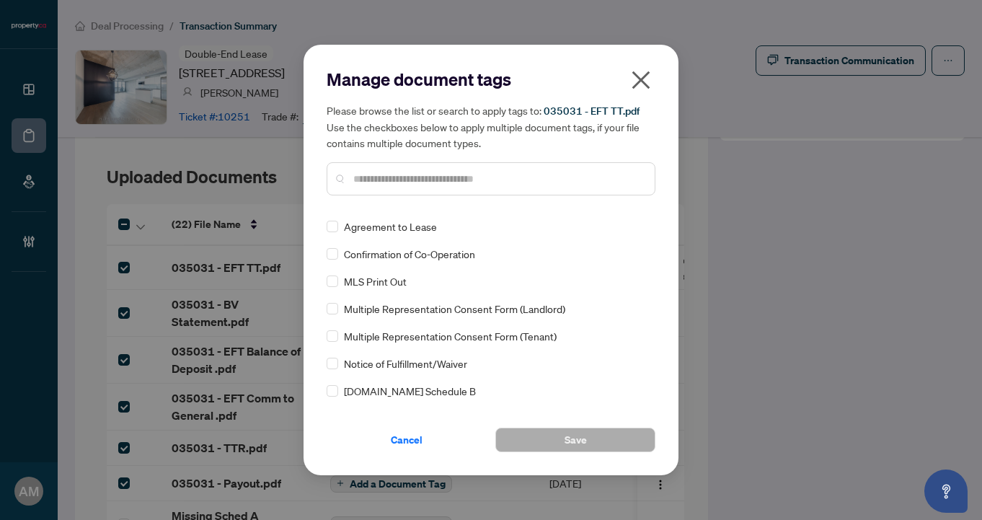
click at [636, 78] on icon "close" at bounding box center [641, 80] width 23 height 23
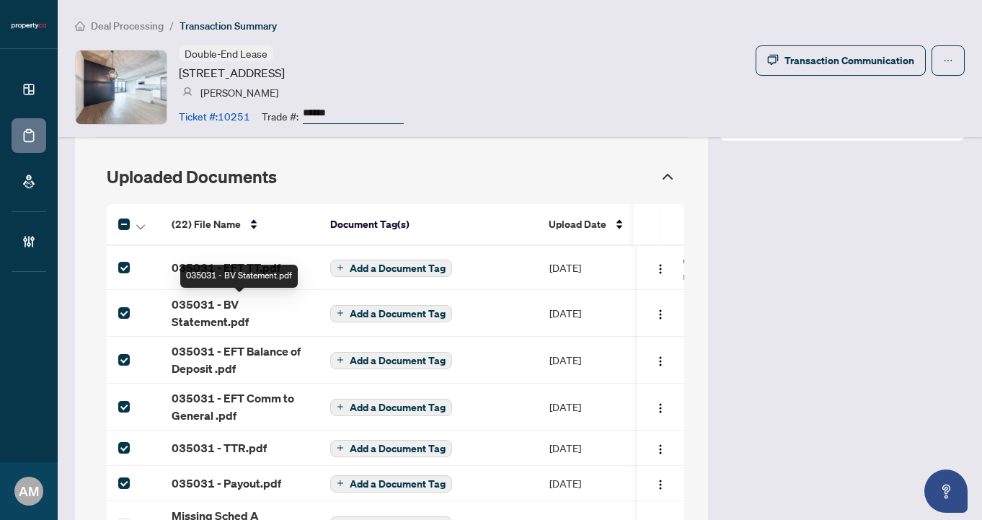
click at [262, 314] on span "035031 - BV Statement.pdf" at bounding box center [240, 313] width 136 height 35
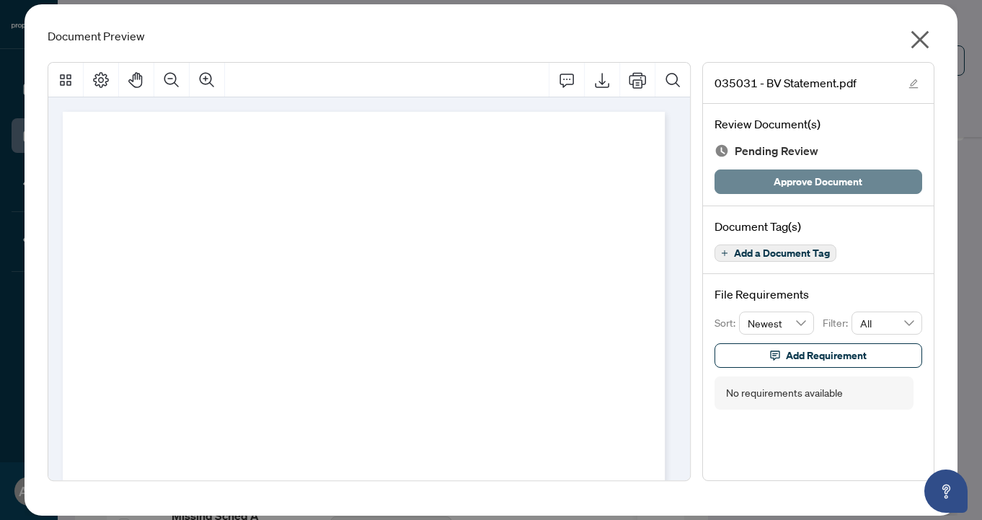
click at [778, 185] on span "Approve Document" at bounding box center [818, 181] width 89 height 23
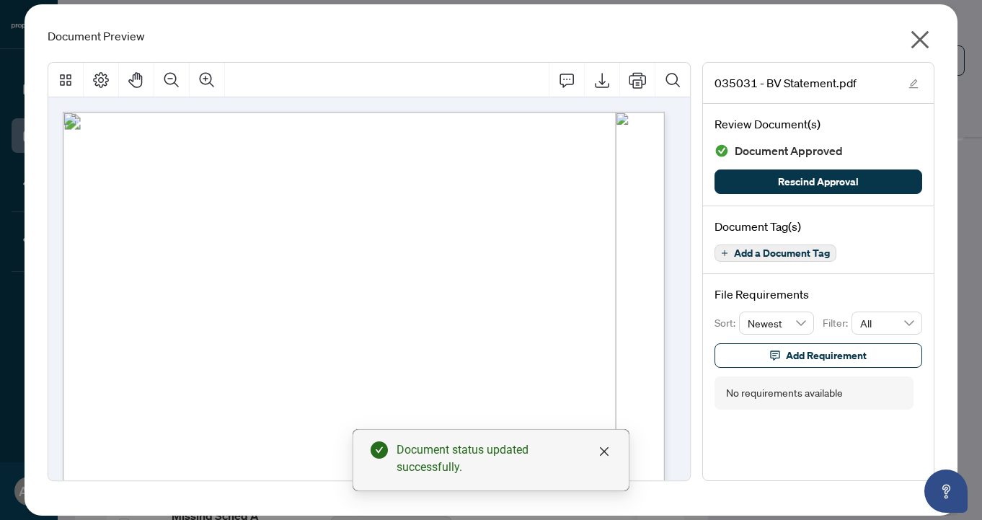
click at [925, 40] on icon "close" at bounding box center [920, 39] width 23 height 23
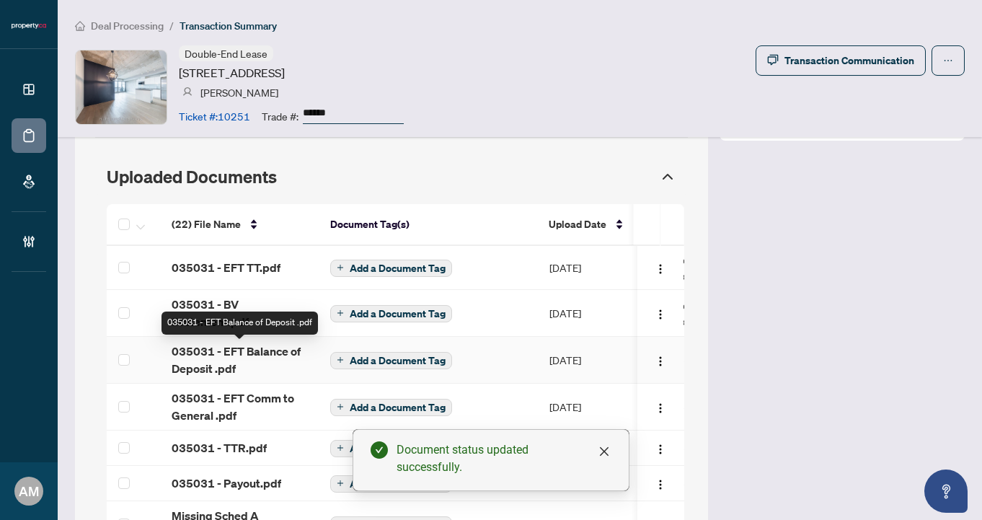
click at [250, 361] on span "035031 - EFT Balance of Deposit .pdf" at bounding box center [240, 360] width 136 height 35
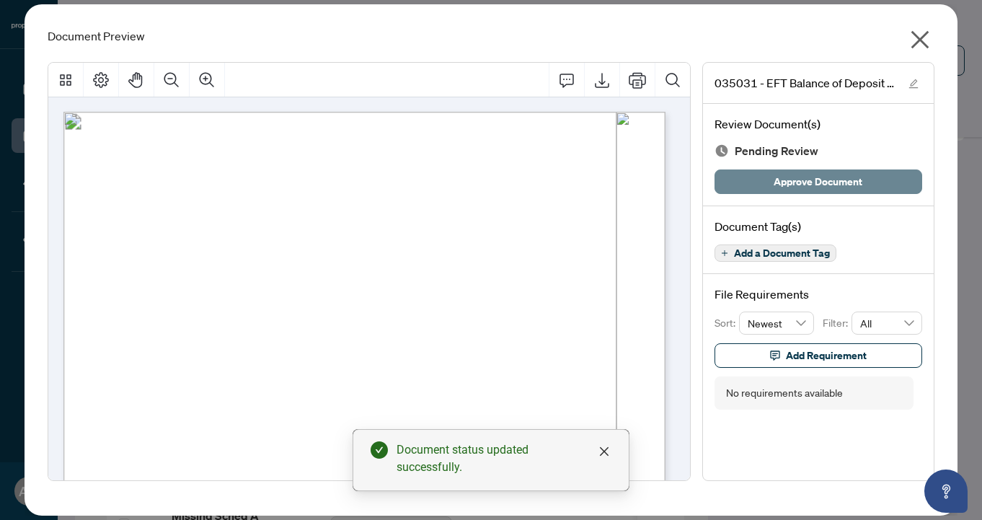
click at [850, 180] on span "Approve Document" at bounding box center [818, 181] width 89 height 23
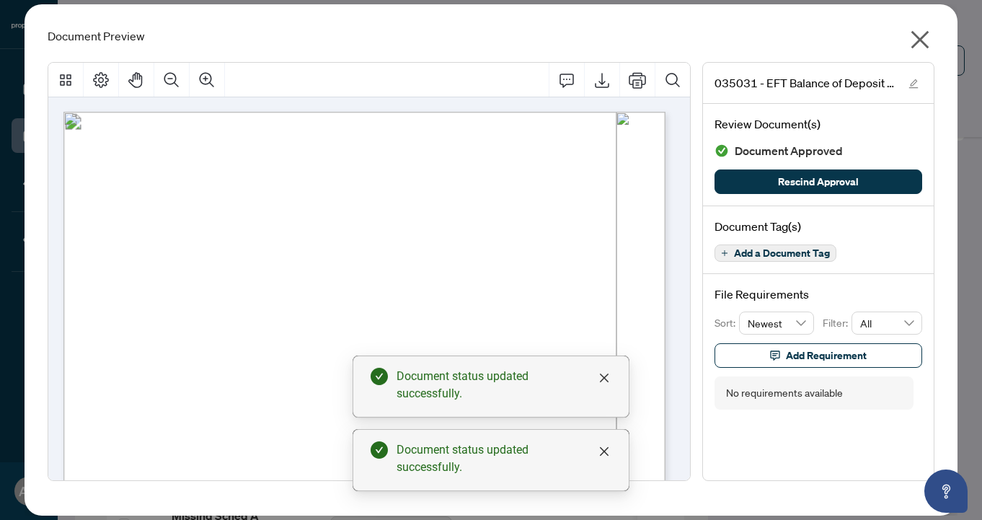
click at [920, 44] on icon "close" at bounding box center [920, 39] width 23 height 23
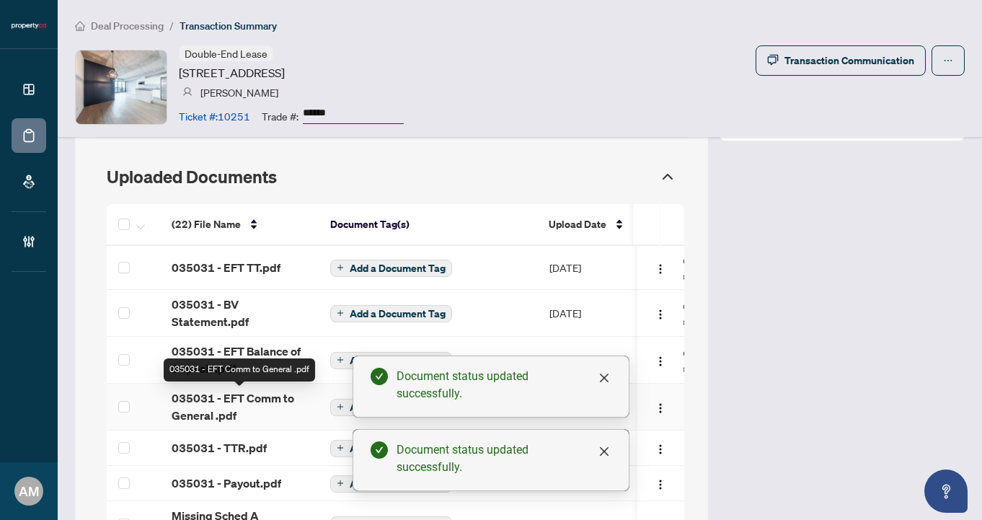
click at [225, 406] on span "035031 - EFT Comm to General .pdf" at bounding box center [240, 406] width 136 height 35
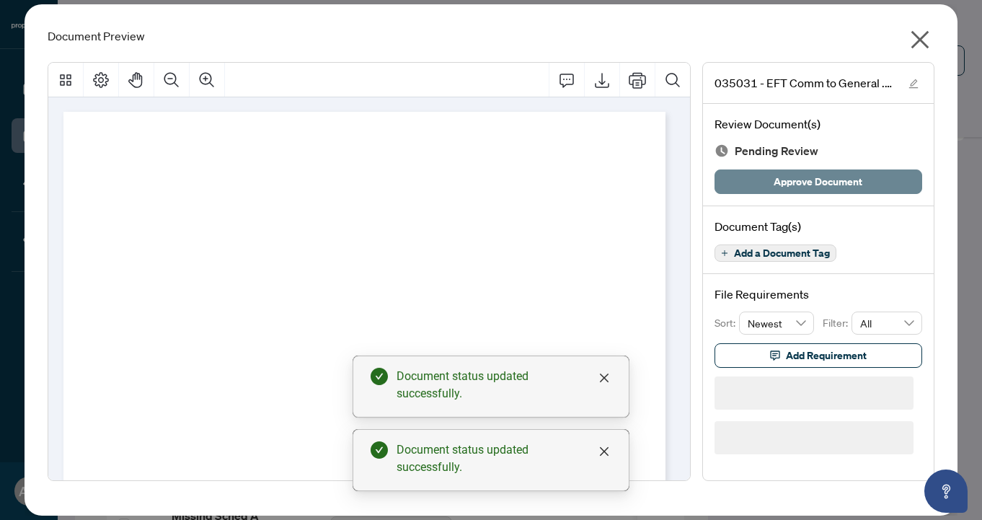
click at [808, 185] on span "Approve Document" at bounding box center [818, 181] width 89 height 23
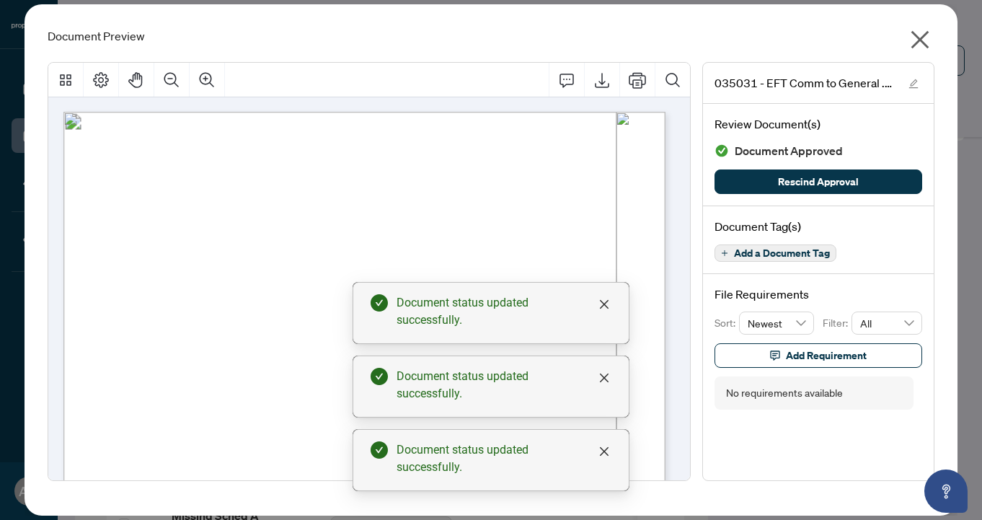
click at [922, 38] on icon "close" at bounding box center [921, 40] width 18 height 18
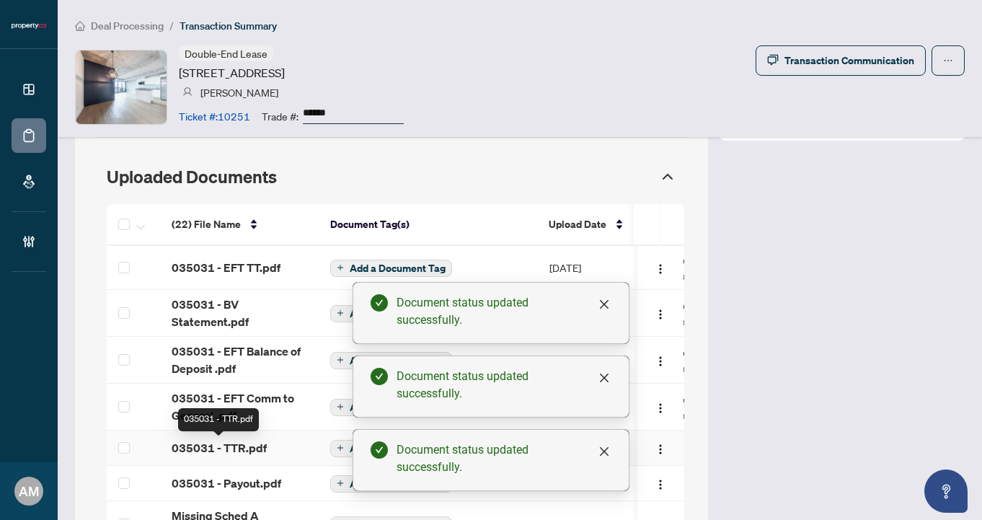
click at [221, 450] on span "035031 - TTR.pdf" at bounding box center [219, 447] width 95 height 17
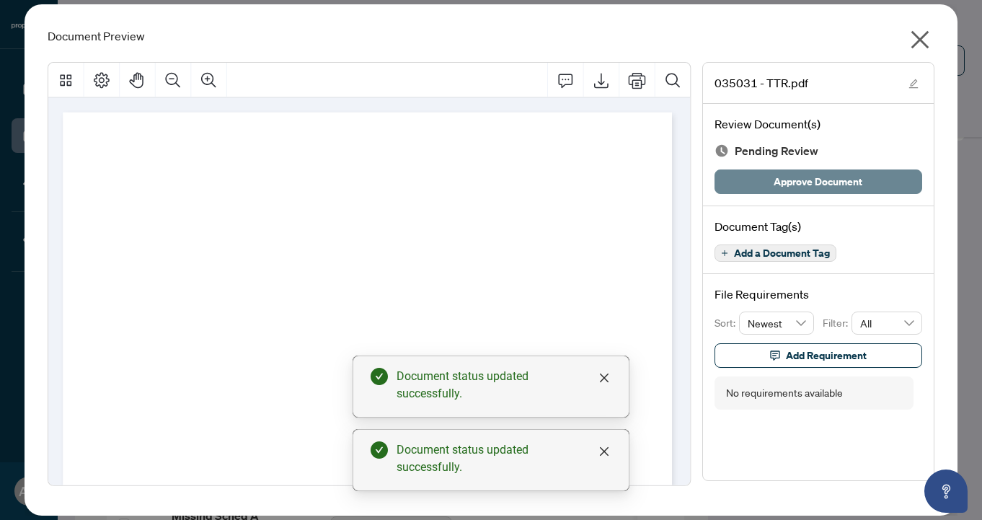
click at [780, 190] on span "Approve Document" at bounding box center [818, 181] width 89 height 23
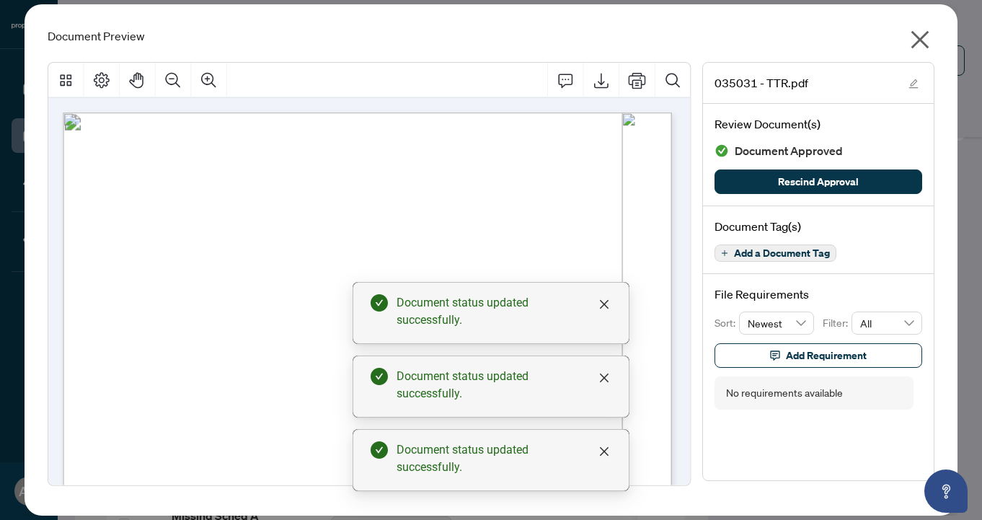
click at [920, 39] on icon "close" at bounding box center [921, 40] width 18 height 18
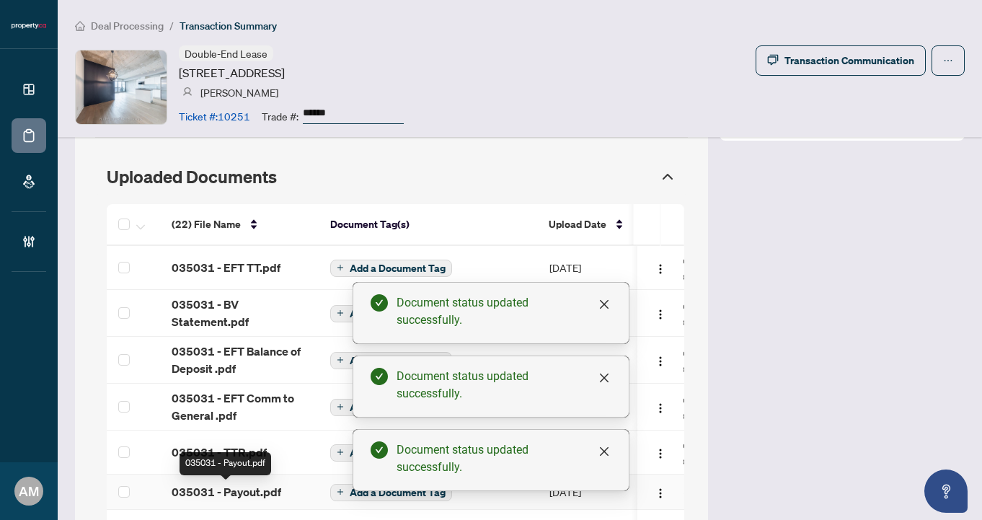
click at [219, 491] on span "035031 - Payout.pdf" at bounding box center [227, 491] width 110 height 17
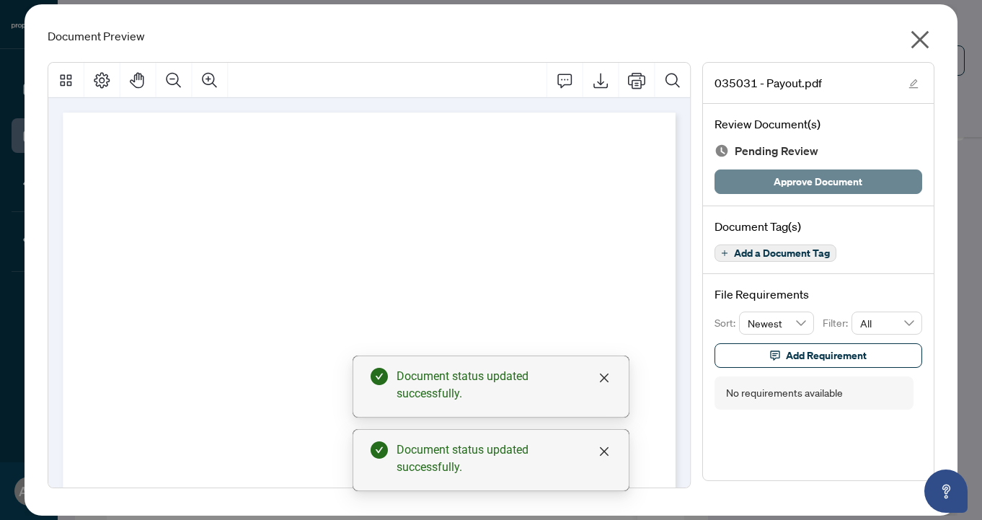
click at [859, 176] on span "Approve Document" at bounding box center [818, 181] width 89 height 23
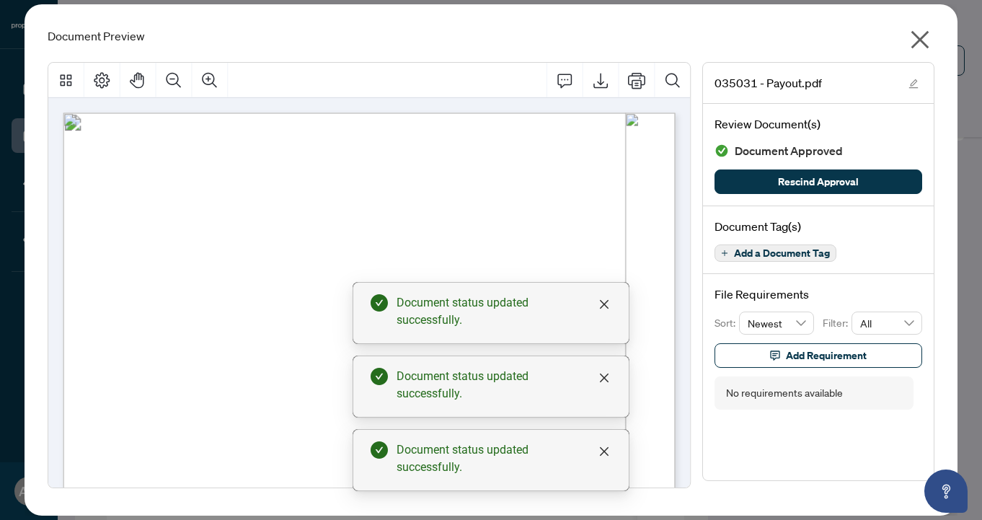
click at [917, 40] on icon "close" at bounding box center [920, 39] width 23 height 23
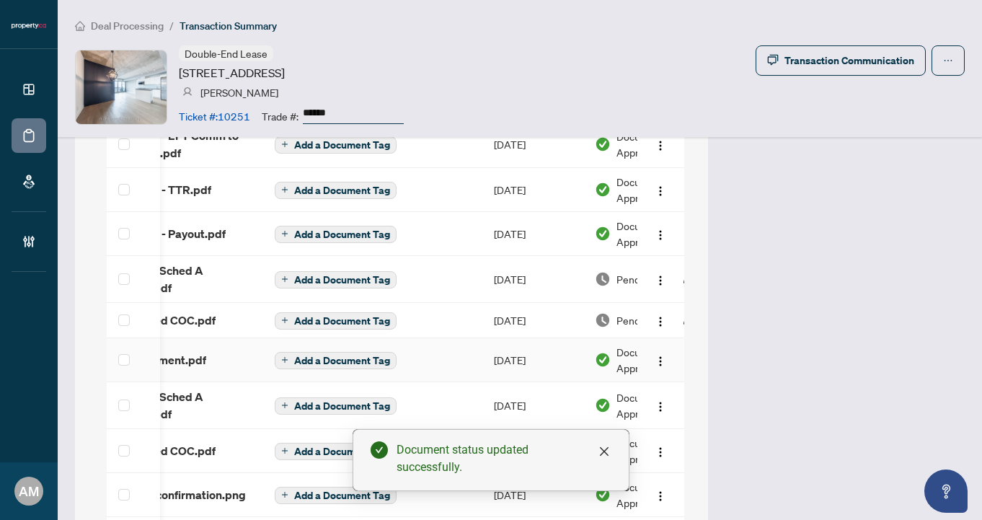
scroll to position [0, 242]
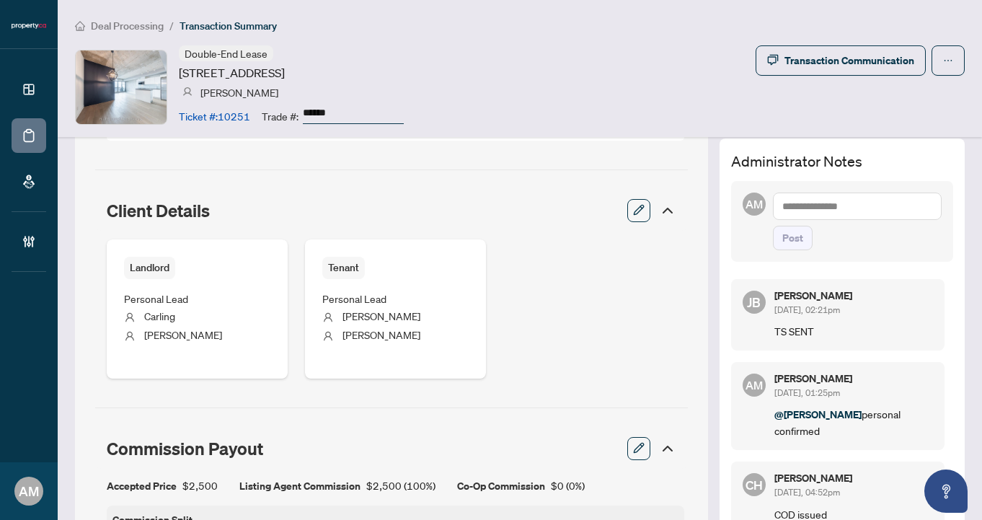
click at [855, 193] on textarea at bounding box center [857, 206] width 169 height 27
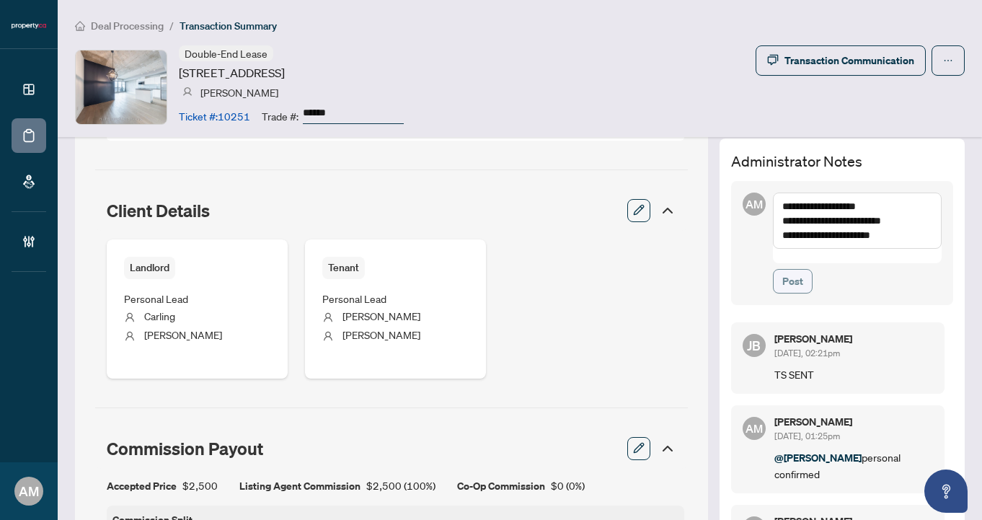
type textarea "**********"
click at [782, 270] on span "Post" at bounding box center [792, 281] width 21 height 23
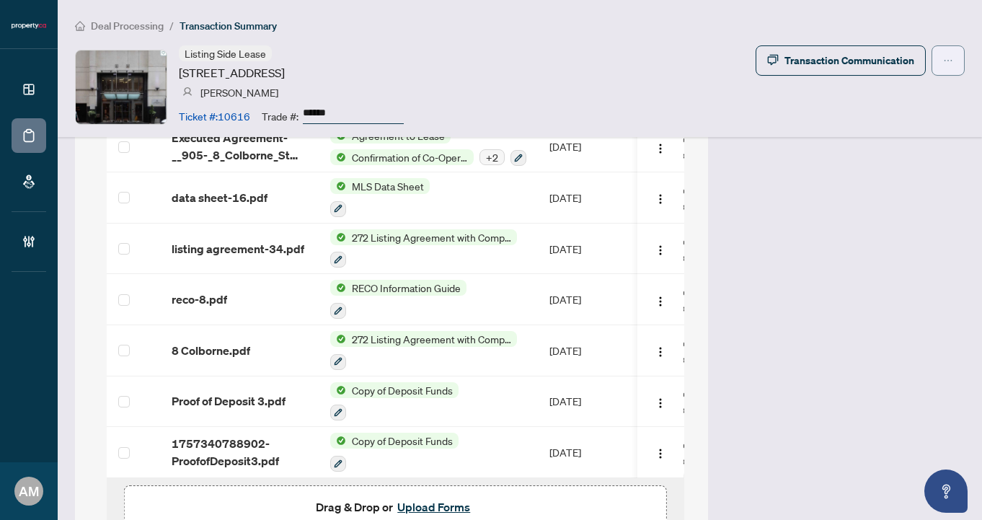
scroll to position [1560, 0]
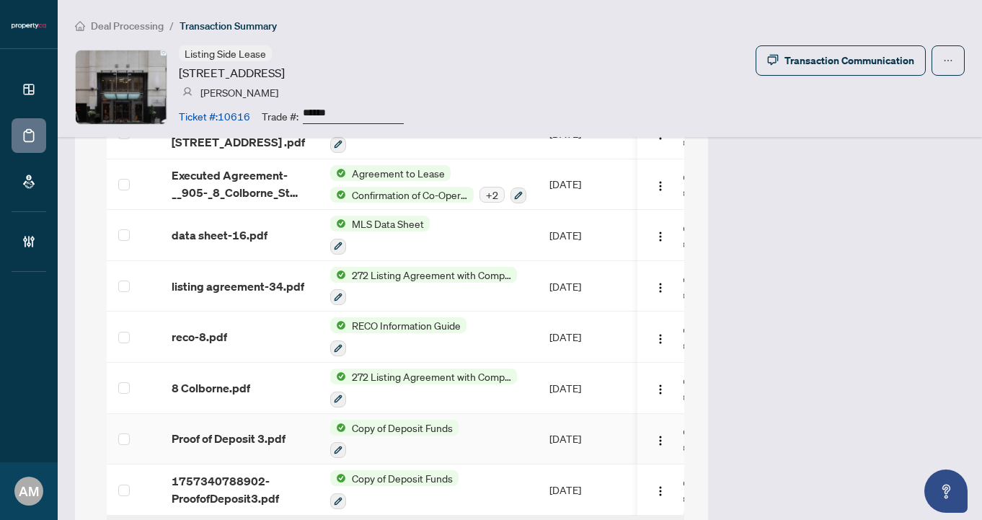
click at [204, 430] on span "Proof of Deposit 3.pdf" at bounding box center [229, 438] width 114 height 17
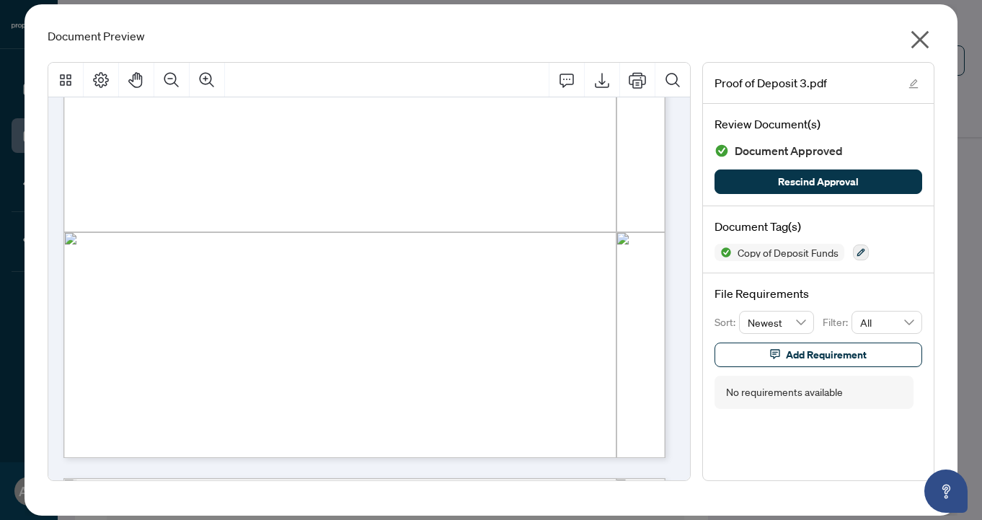
scroll to position [0, 0]
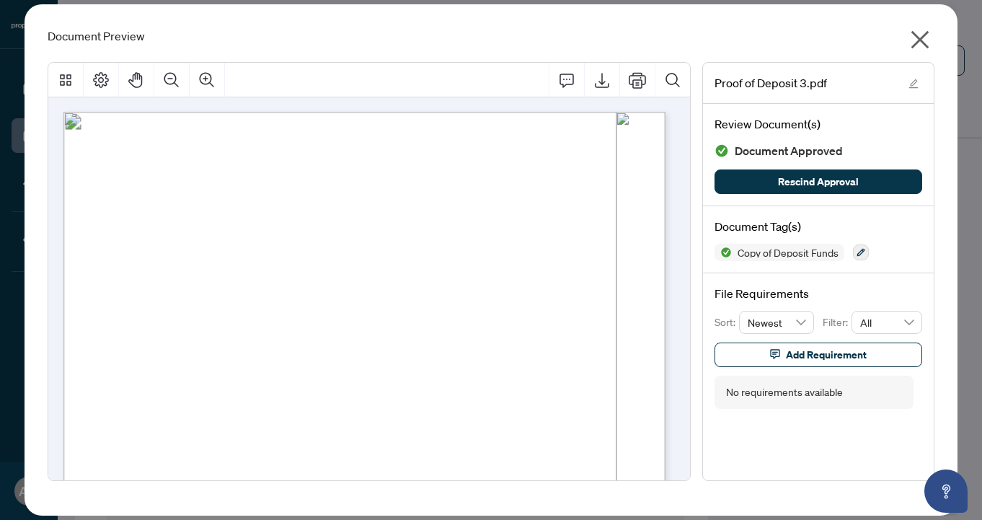
click at [925, 43] on icon "close" at bounding box center [921, 40] width 18 height 18
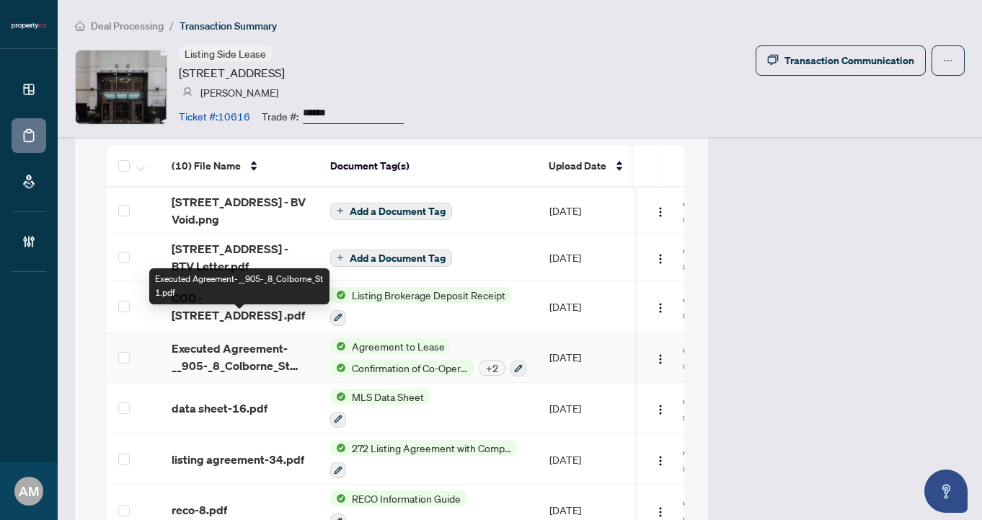
scroll to position [1362, 0]
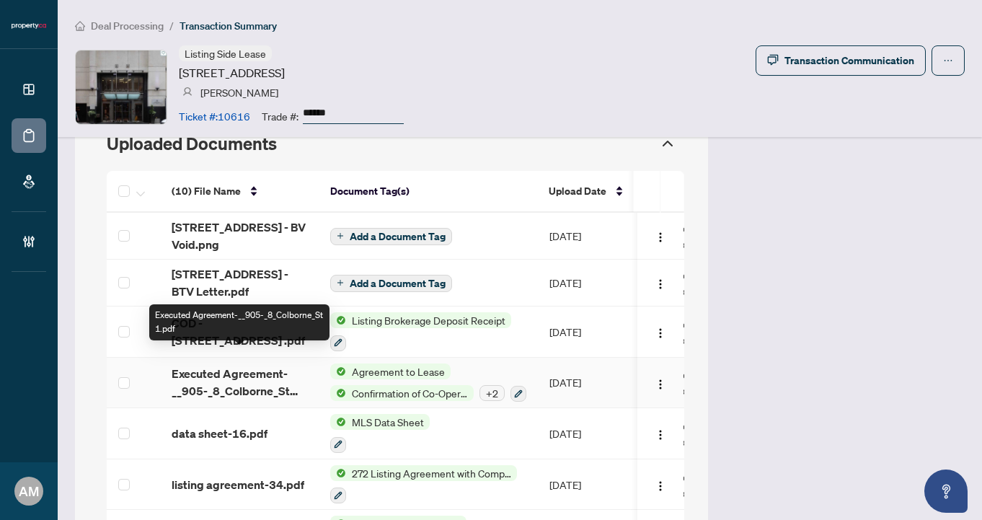
click at [247, 365] on span "Executed Agreement-__905-_8_Colborne_St 1.pdf" at bounding box center [240, 382] width 136 height 35
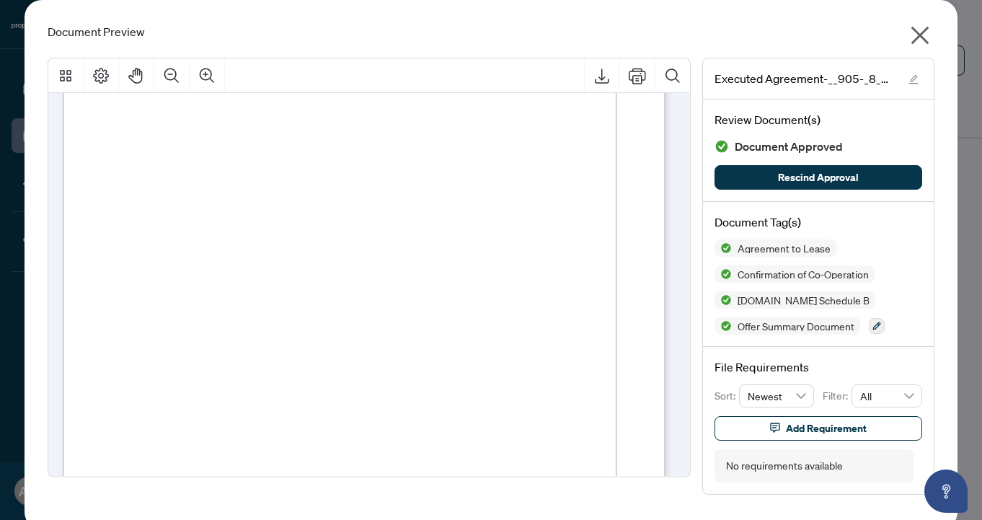
scroll to position [874, 0]
click at [909, 35] on icon "close" at bounding box center [920, 35] width 23 height 23
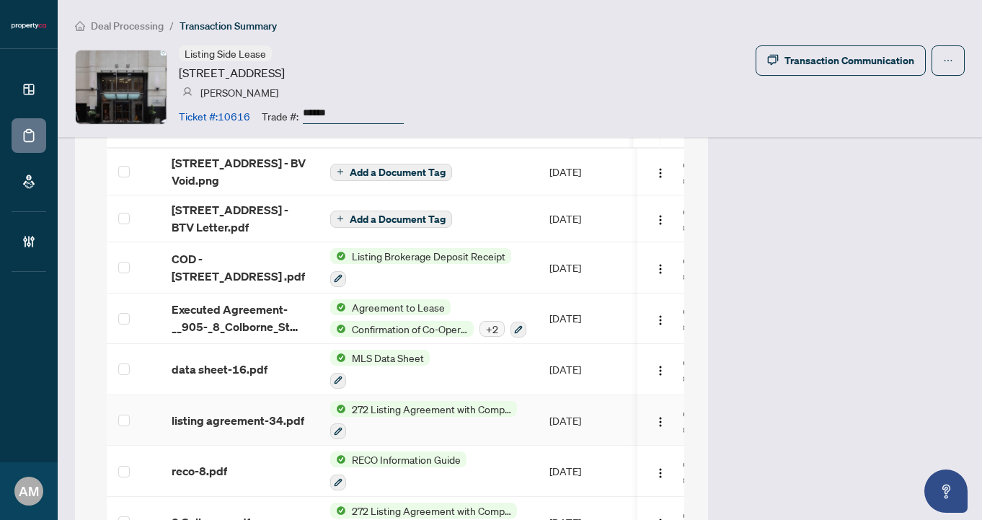
scroll to position [1411, 0]
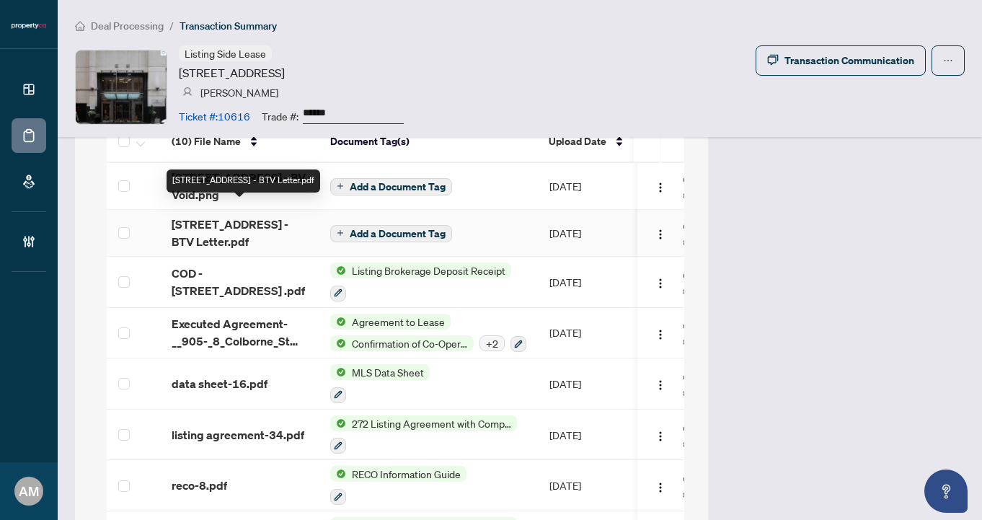
click at [251, 220] on span "[STREET_ADDRESS] - BTV Letter.pdf" at bounding box center [240, 233] width 136 height 35
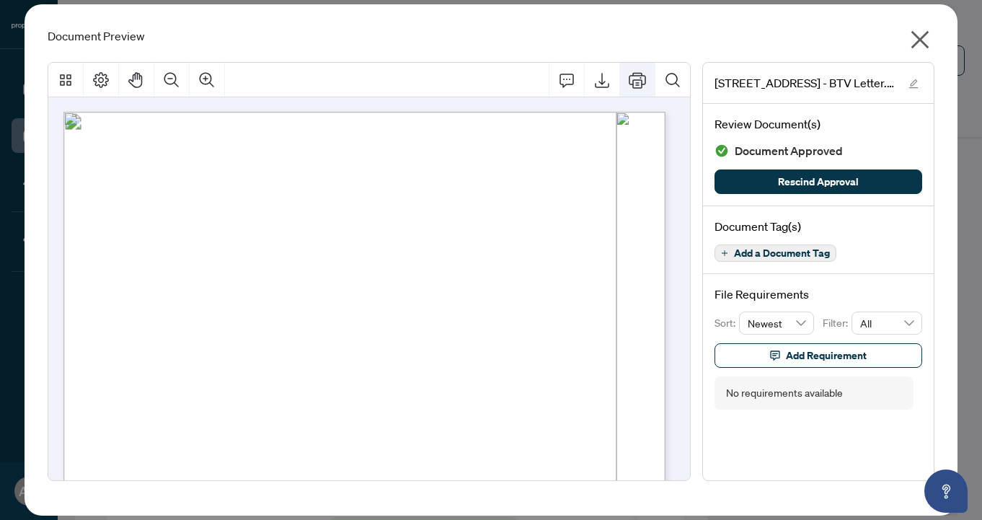
click at [630, 75] on icon "Print" at bounding box center [637, 80] width 17 height 16
click at [915, 41] on icon "close" at bounding box center [920, 39] width 23 height 23
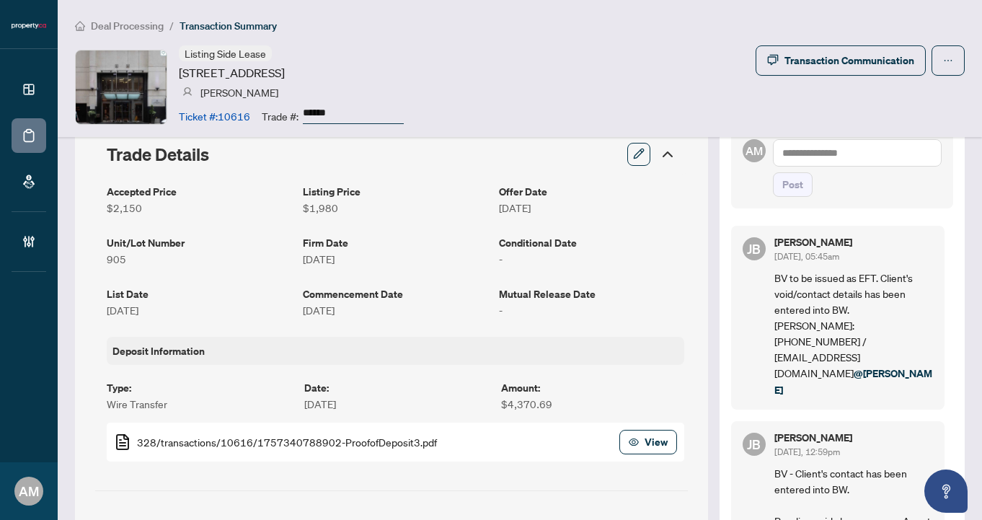
scroll to position [298, 0]
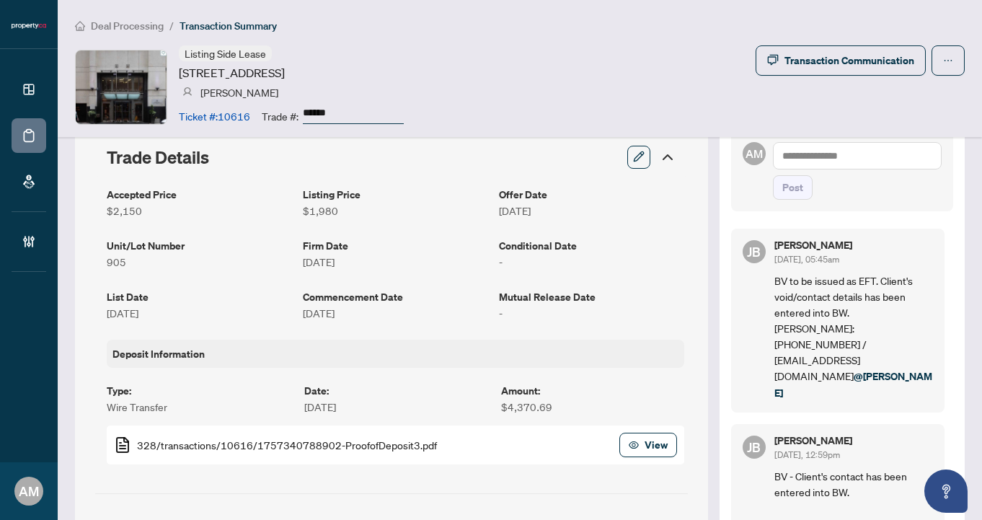
click at [803, 157] on textarea at bounding box center [857, 155] width 169 height 27
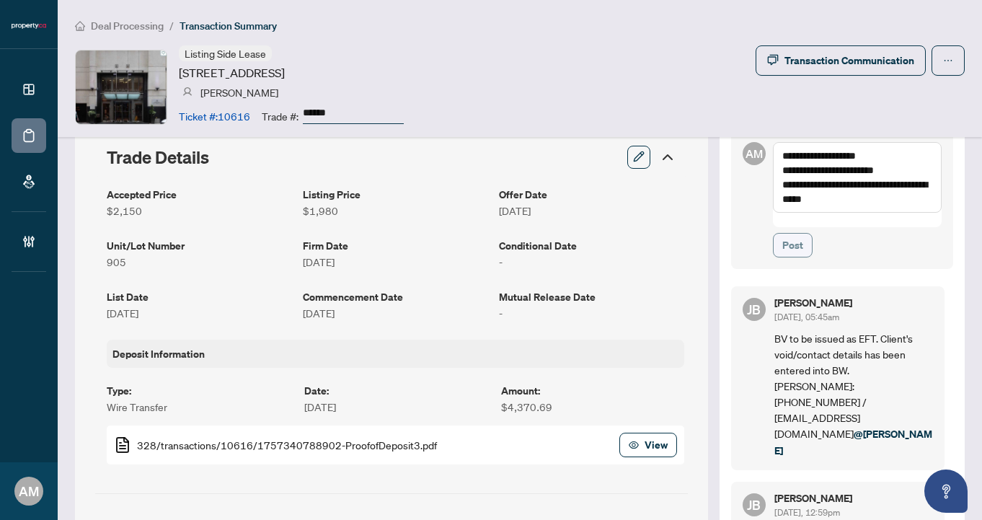
type textarea "**********"
click at [783, 234] on span "Post" at bounding box center [792, 245] width 21 height 23
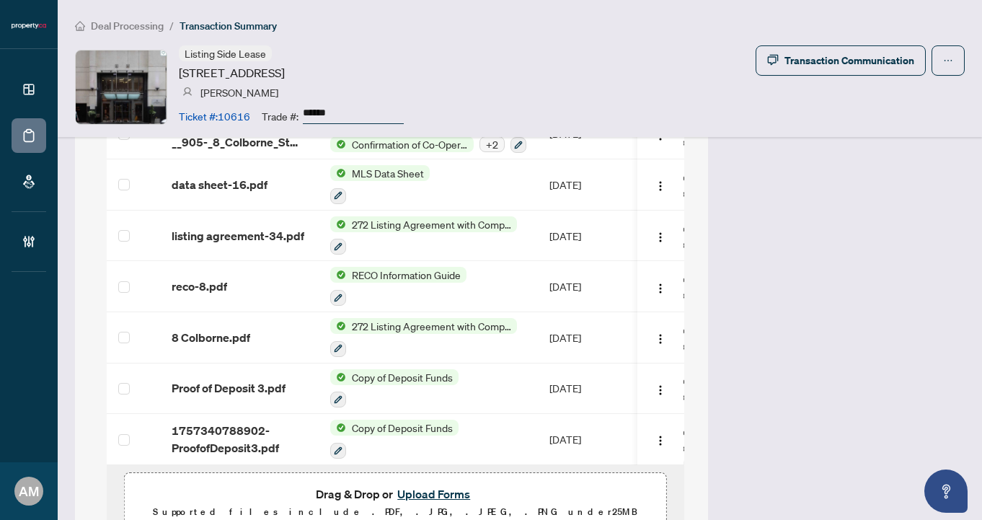
scroll to position [1626, 0]
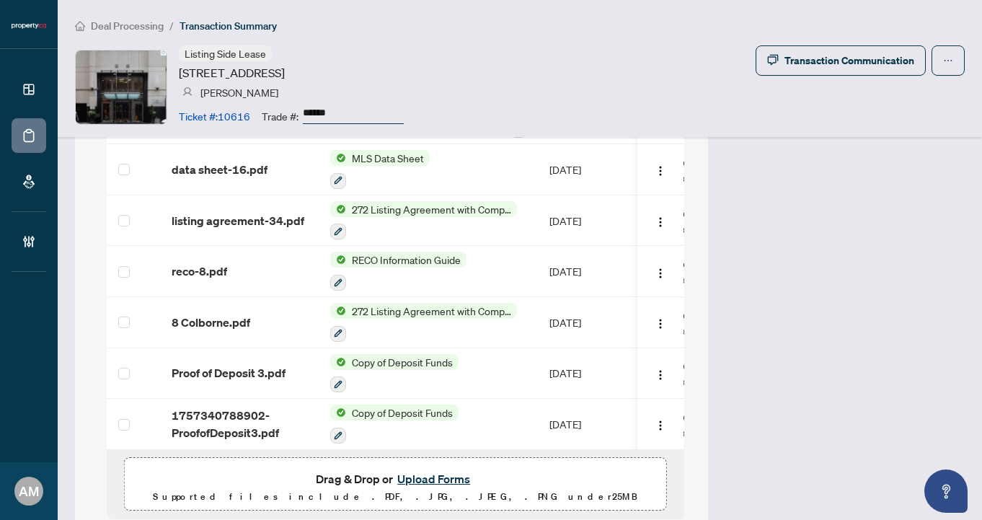
click at [448, 469] on button "Upload Forms" at bounding box center [433, 478] width 81 height 19
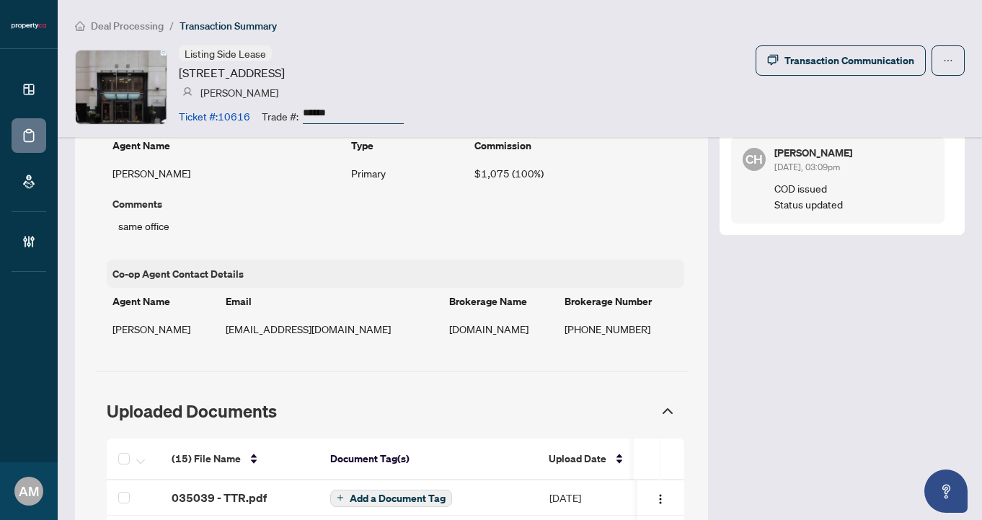
scroll to position [1281, 0]
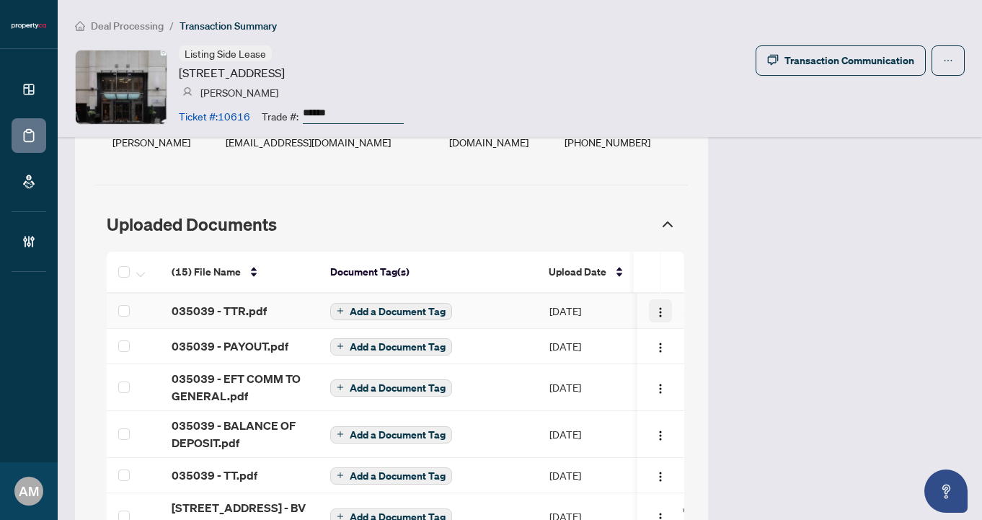
click at [650, 299] on button "button" at bounding box center [661, 310] width 23 height 23
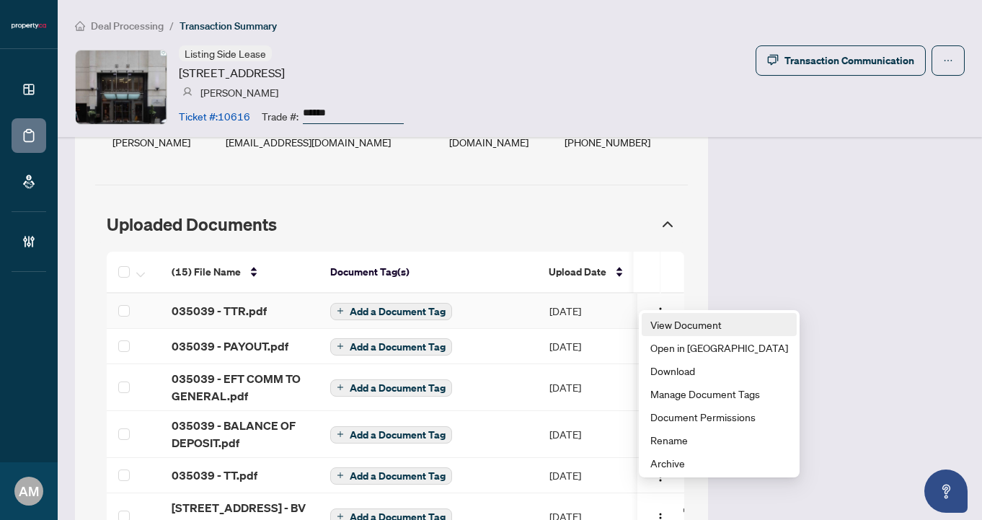
click at [689, 330] on span "View Document" at bounding box center [720, 325] width 138 height 16
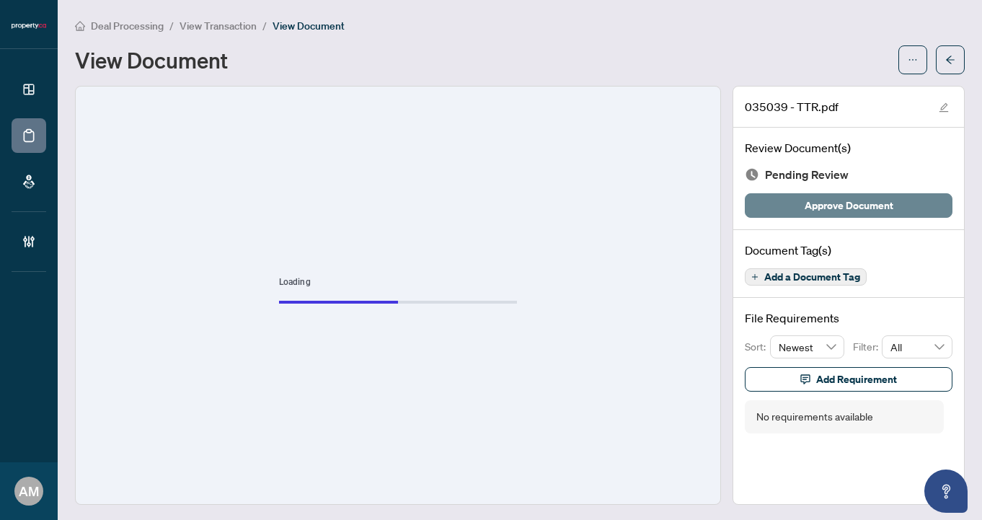
click at [821, 201] on span "Approve Document" at bounding box center [849, 205] width 89 height 23
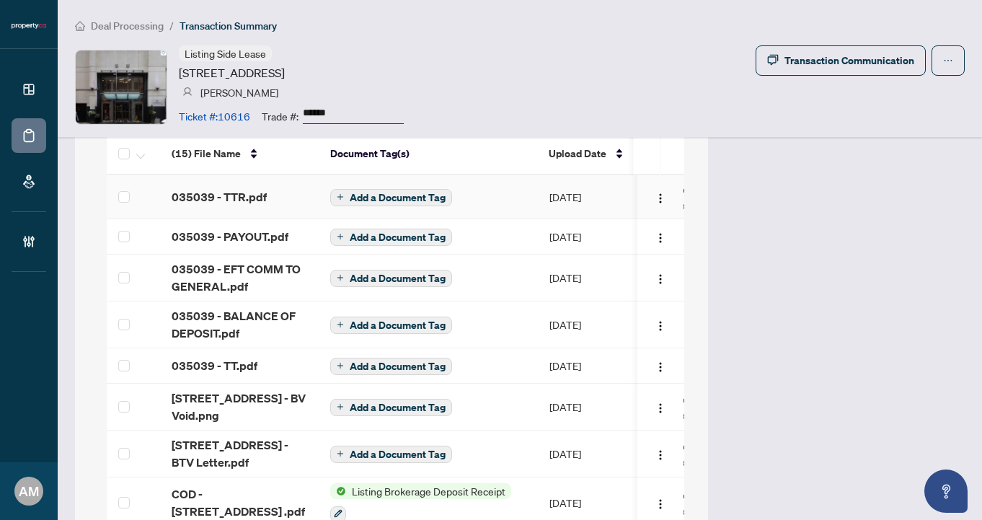
scroll to position [1328, 0]
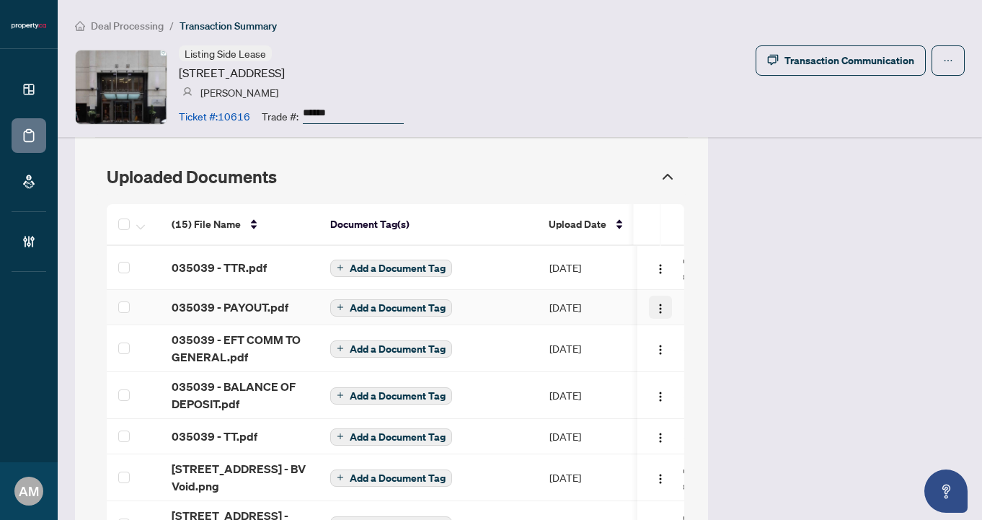
click at [656, 303] on img "button" at bounding box center [662, 309] width 12 height 12
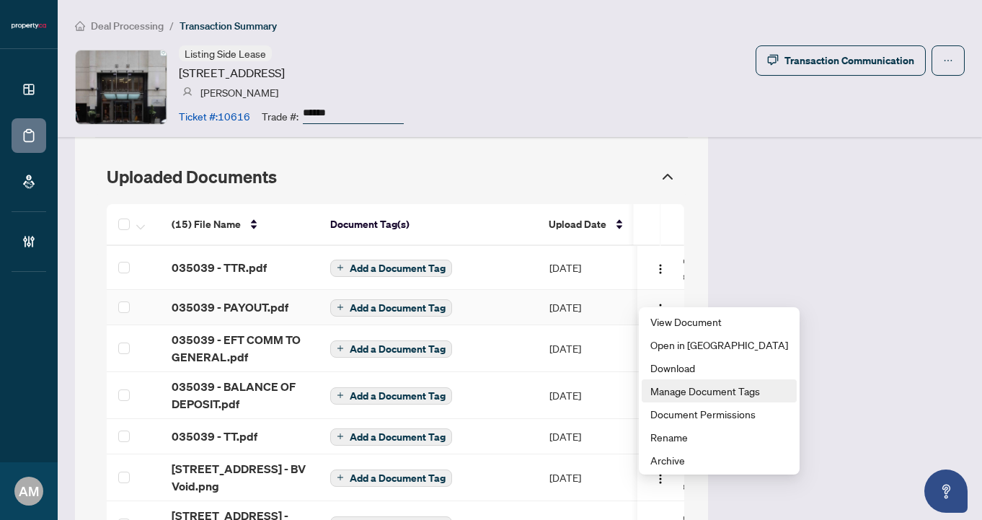
click at [686, 395] on span "Manage Document Tags" at bounding box center [720, 391] width 138 height 16
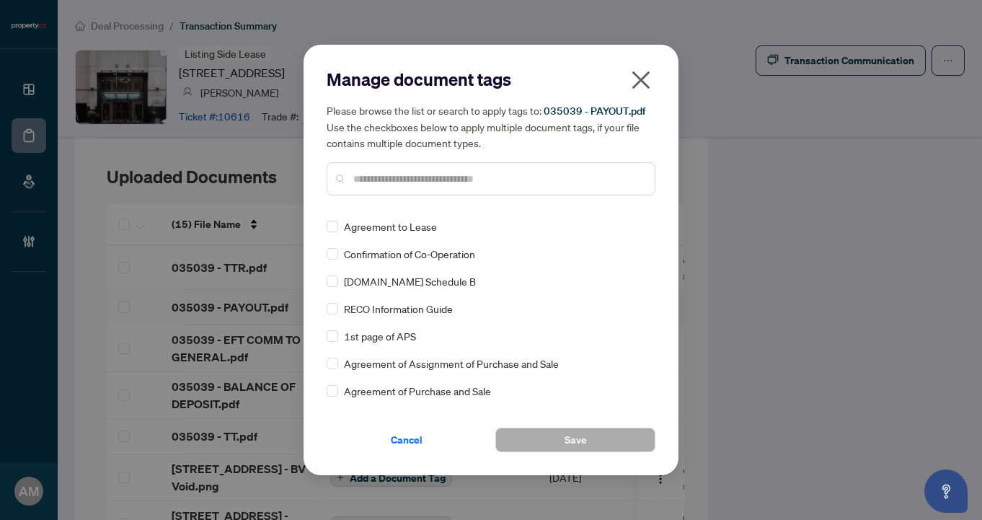
click at [640, 75] on icon "close" at bounding box center [641, 80] width 23 height 23
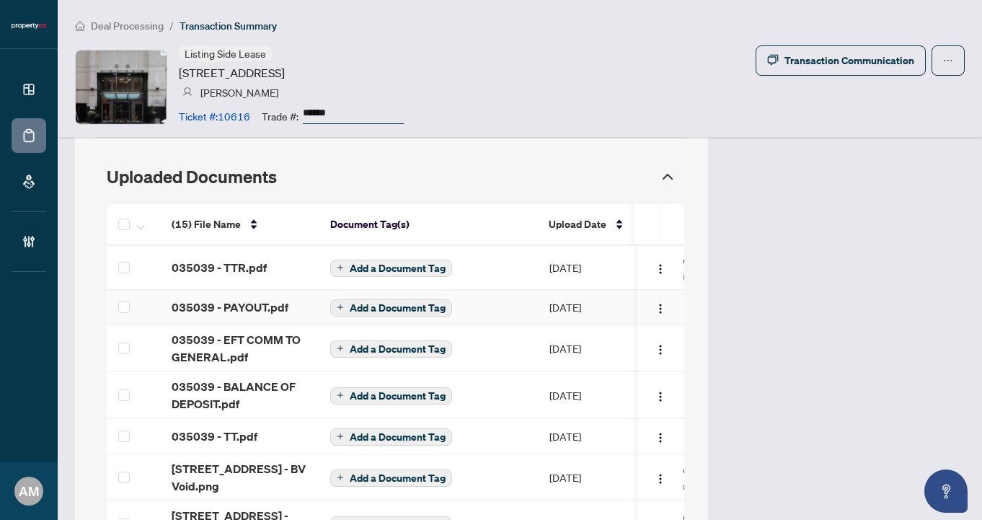
click at [227, 299] on span "035039 - PAYOUT.pdf" at bounding box center [230, 307] width 117 height 17
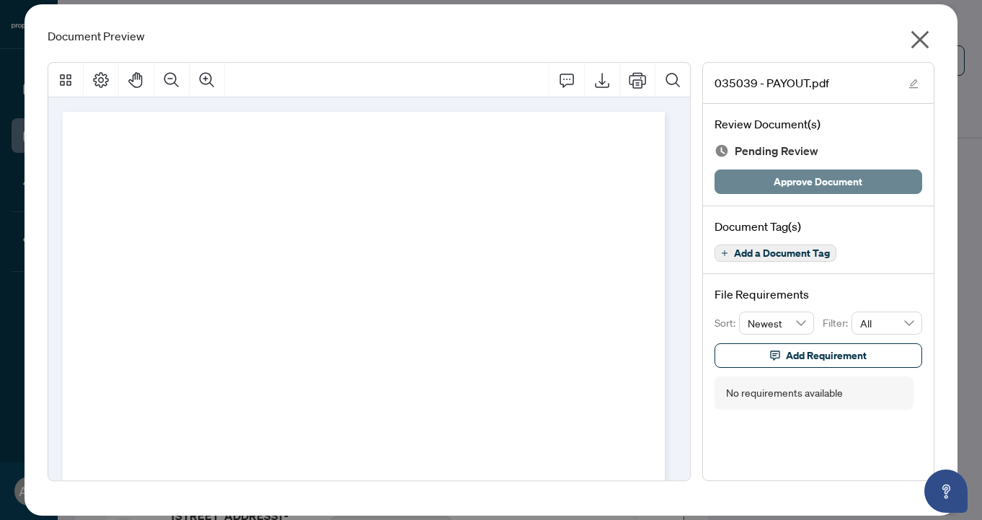
click at [843, 176] on span "Approve Document" at bounding box center [818, 181] width 89 height 23
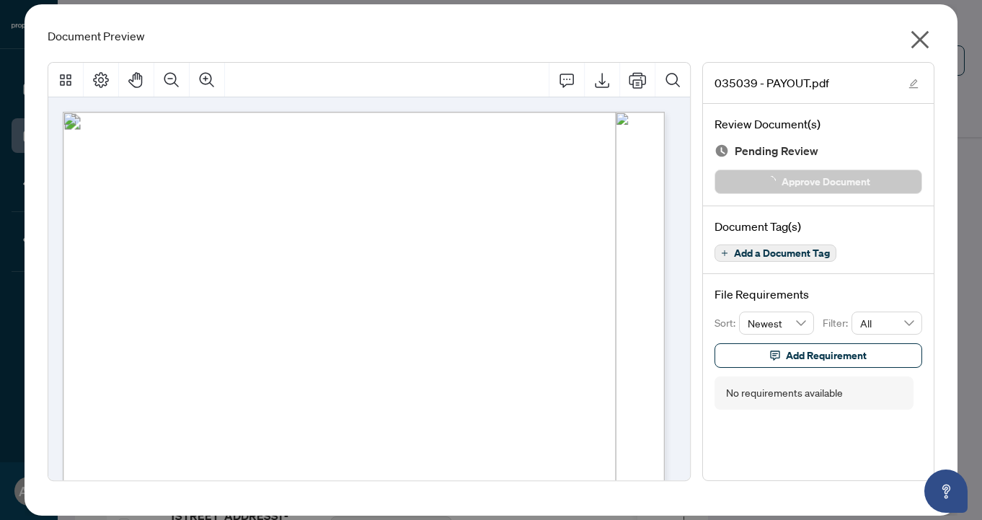
click at [919, 38] on icon "close" at bounding box center [921, 40] width 18 height 18
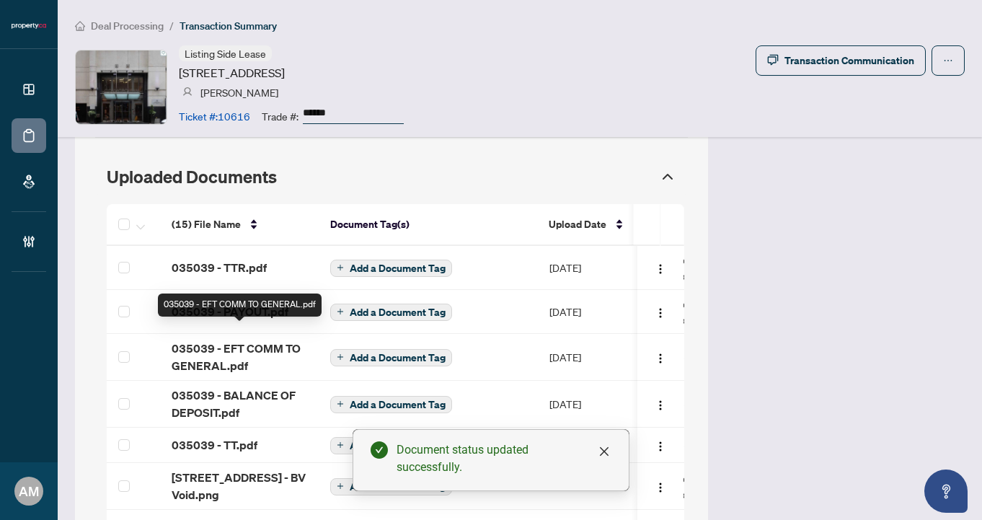
click at [254, 340] on span "035039 - EFT COMM TO GENERAL.pdf" at bounding box center [240, 357] width 136 height 35
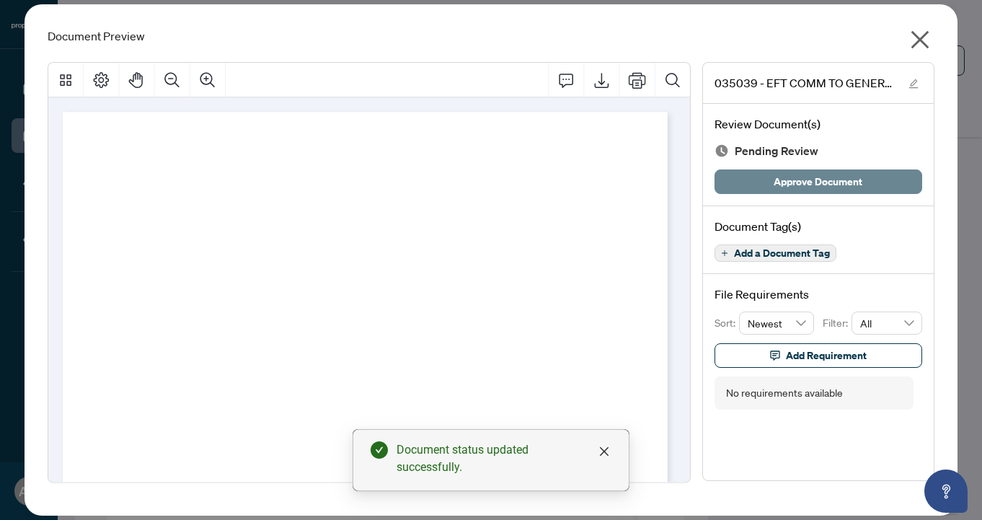
click at [836, 183] on span "Approve Document" at bounding box center [818, 181] width 89 height 23
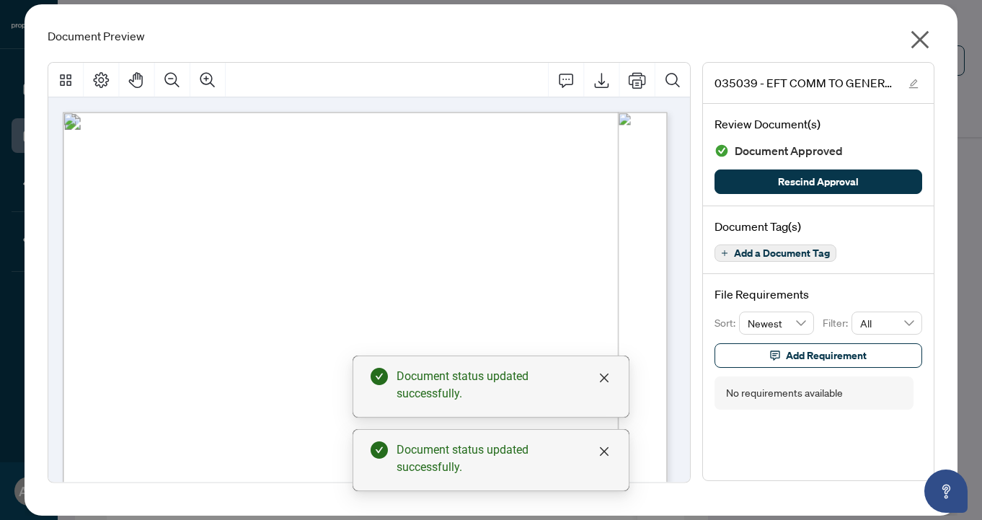
click at [920, 45] on icon "close" at bounding box center [920, 39] width 23 height 23
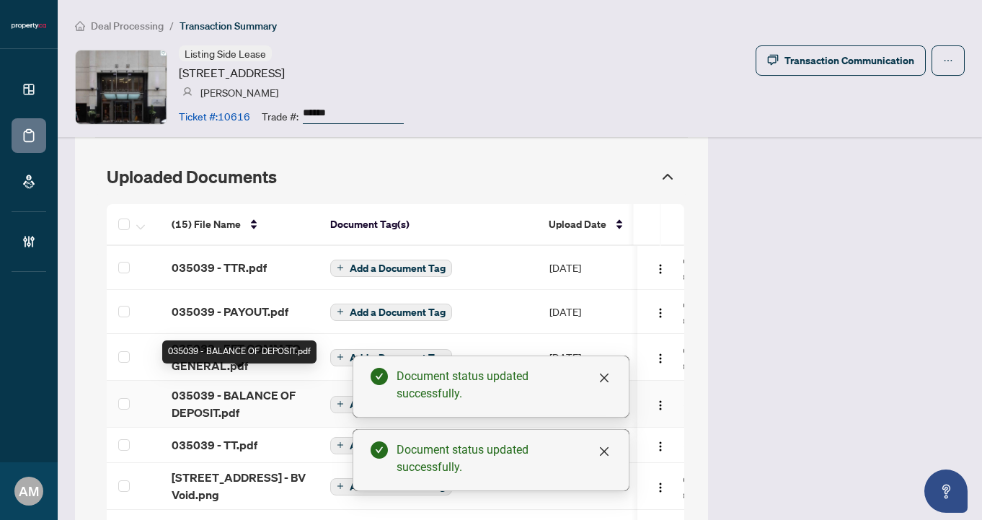
click at [247, 387] on span "035039 - BALANCE OF DEPOSIT.pdf" at bounding box center [240, 404] width 136 height 35
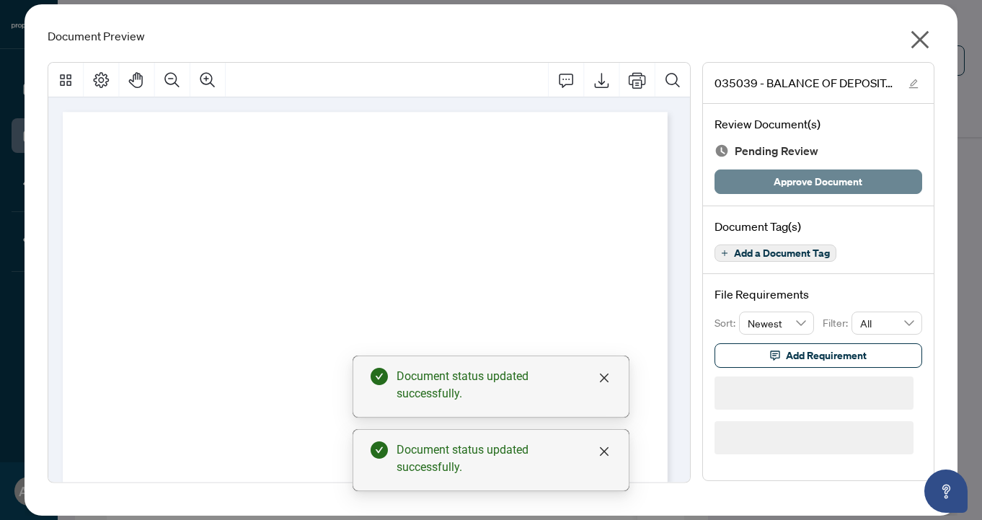
click at [833, 191] on span "Approve Document" at bounding box center [818, 181] width 89 height 23
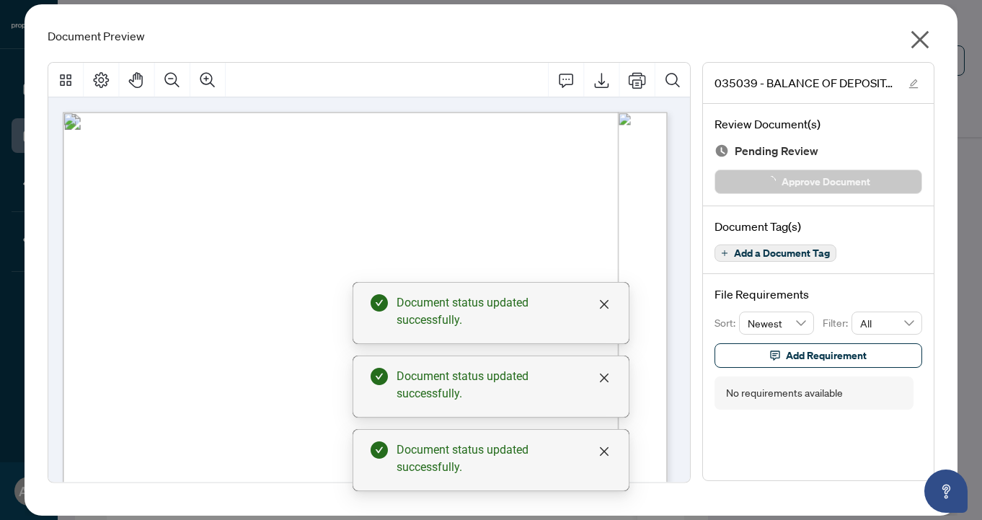
click at [929, 34] on icon "close" at bounding box center [920, 39] width 23 height 23
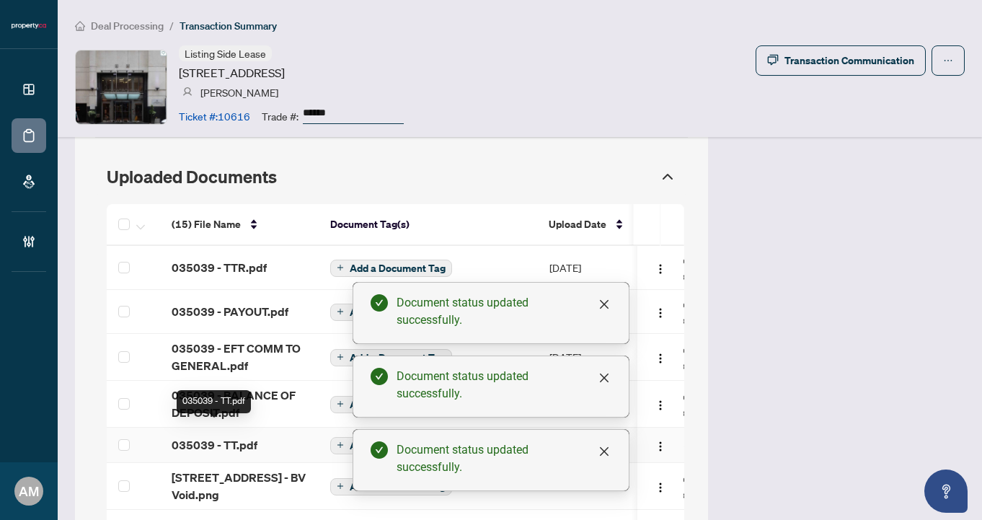
click at [226, 445] on td "035039 - TT.pdf" at bounding box center [239, 445] width 159 height 35
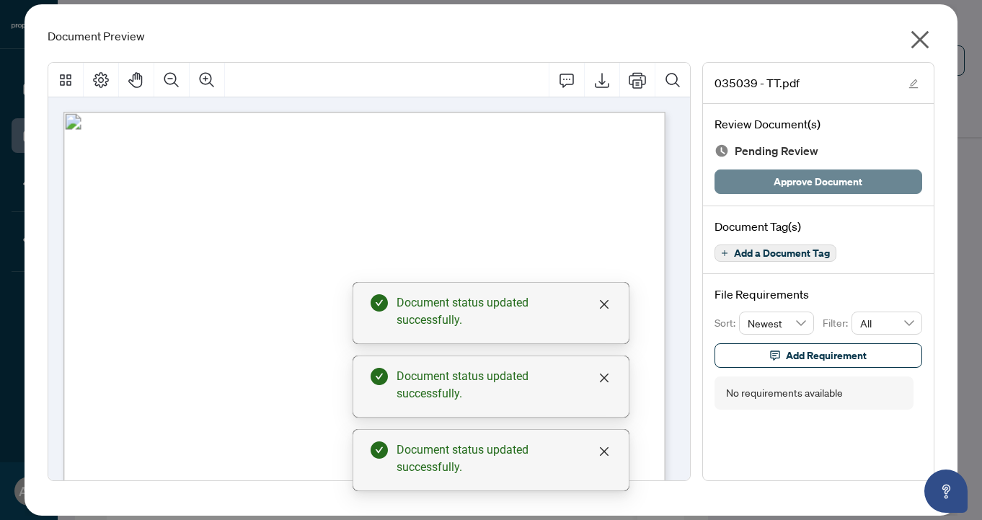
click at [817, 185] on span "Approve Document" at bounding box center [818, 181] width 89 height 23
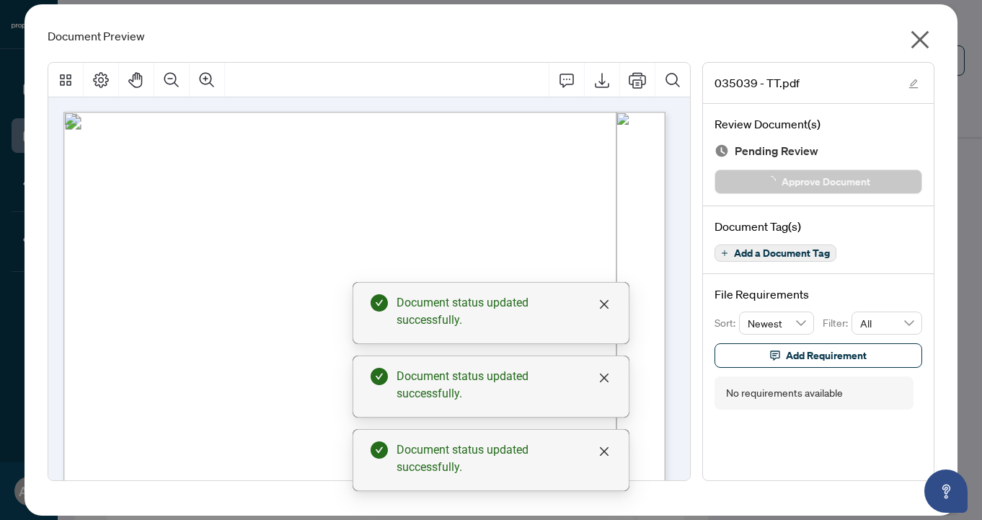
click at [922, 34] on icon "close" at bounding box center [920, 39] width 23 height 23
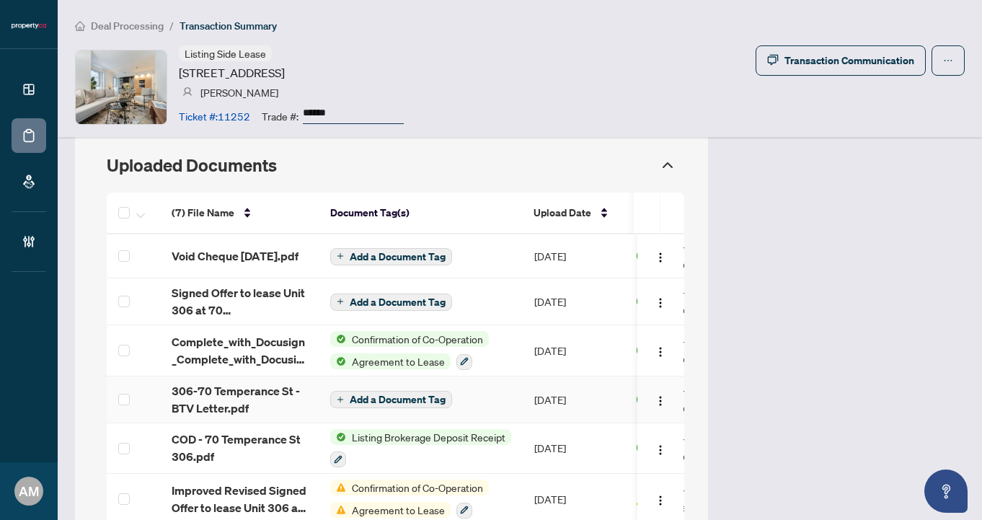
scroll to position [1333, 0]
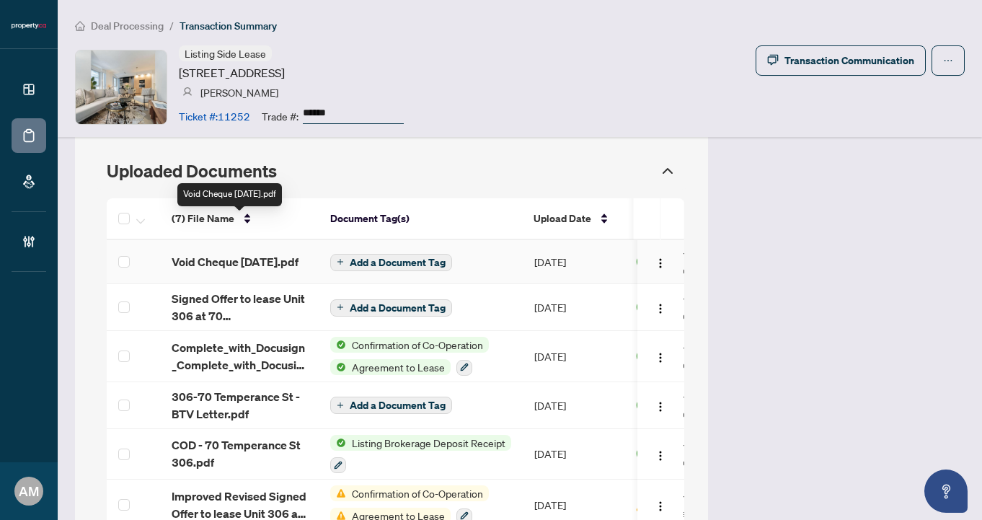
click at [254, 253] on span "Void Cheque Dec 9 2022.pdf" at bounding box center [235, 261] width 127 height 17
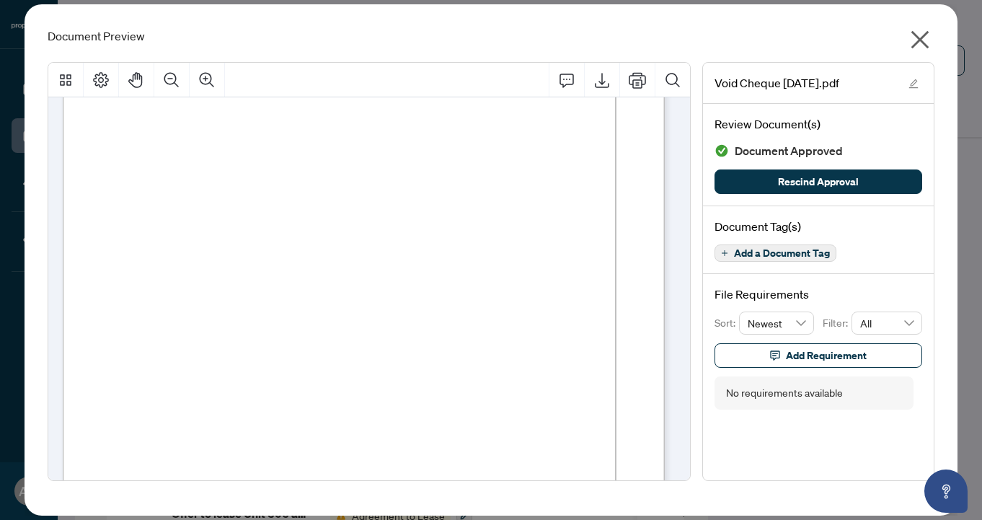
scroll to position [0, 0]
click at [917, 38] on icon "close" at bounding box center [920, 39] width 23 height 23
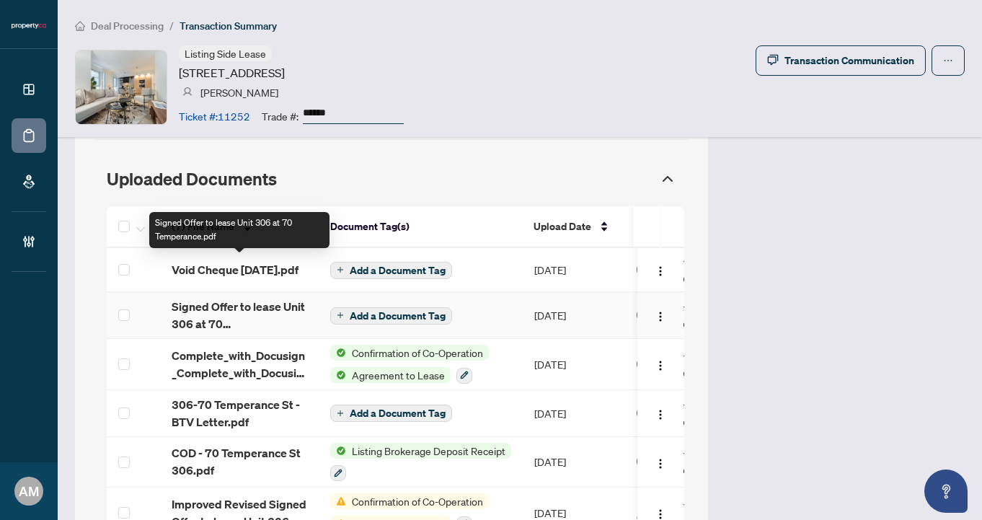
scroll to position [1314, 0]
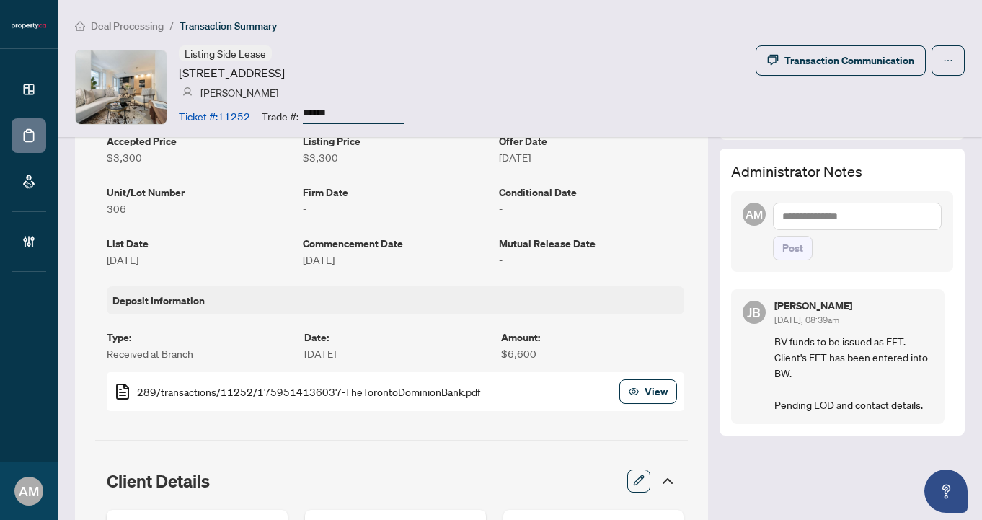
scroll to position [239, 0]
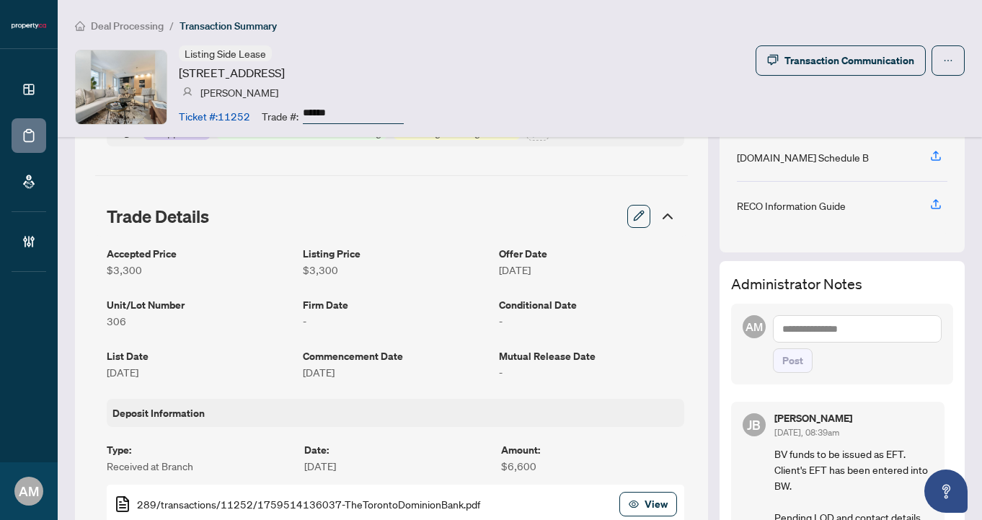
click at [824, 325] on textarea at bounding box center [857, 328] width 169 height 27
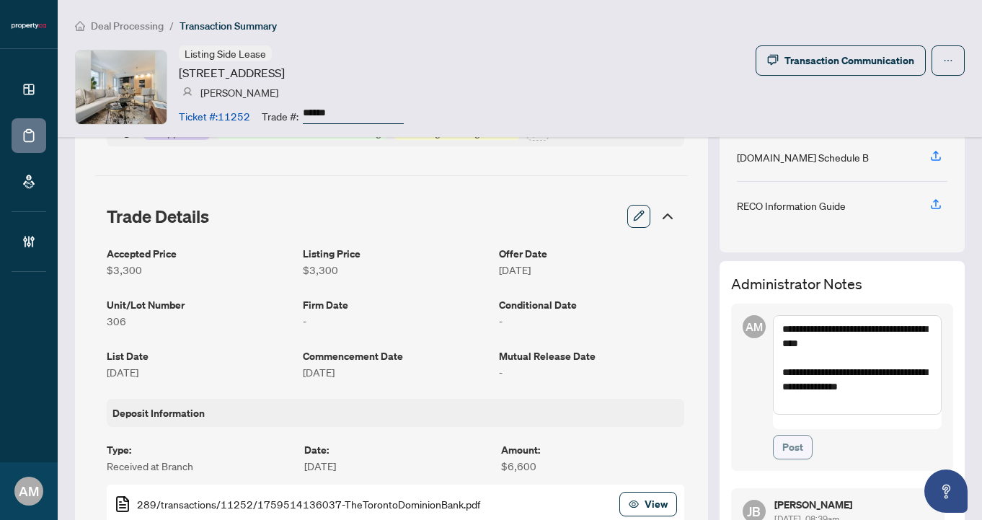
type textarea "**********"
click at [782, 436] on span "Post" at bounding box center [792, 447] width 21 height 23
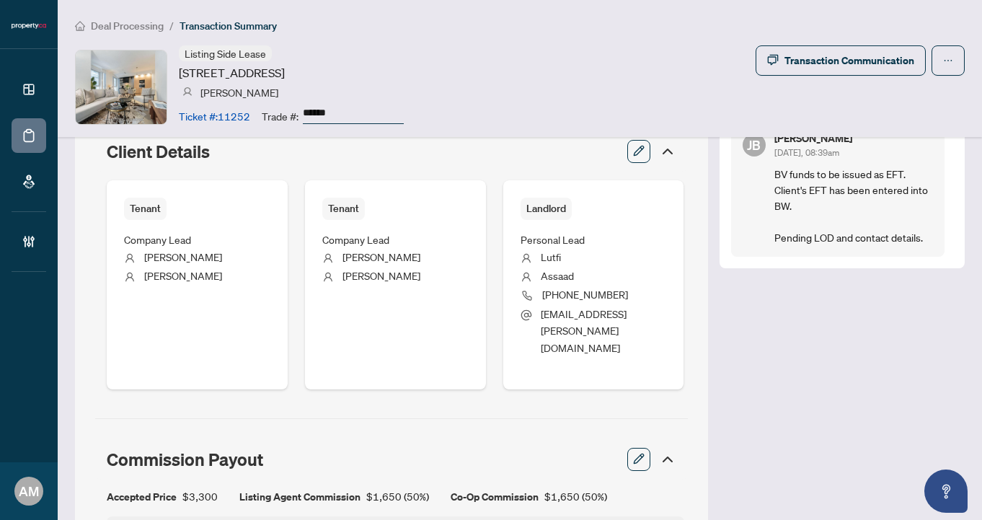
scroll to position [795, 0]
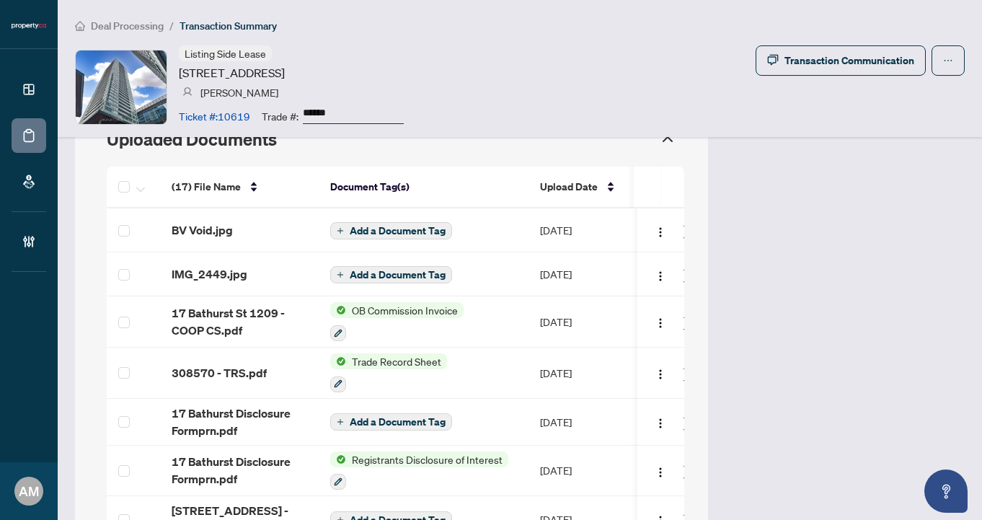
scroll to position [1387, 0]
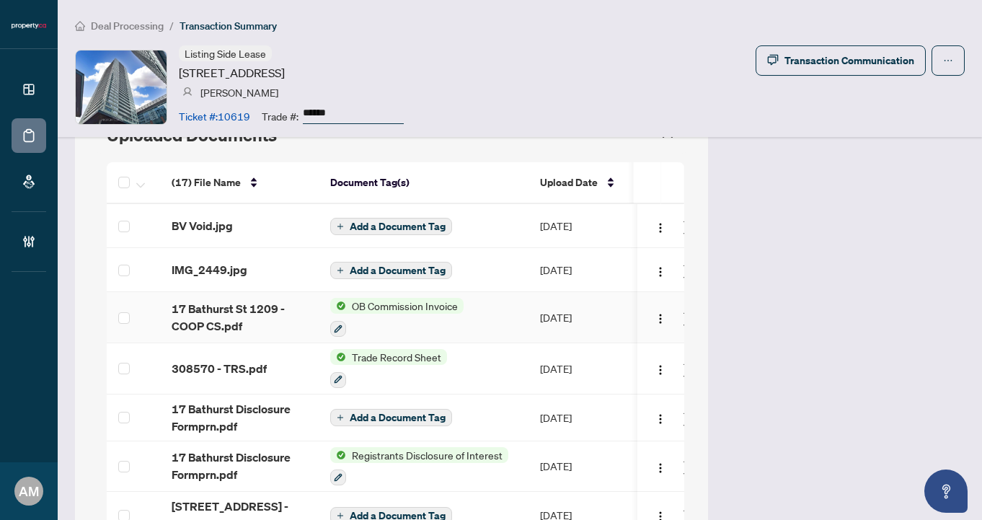
click at [206, 300] on span "17 Bathurst St 1209 - COOP CS.pdf" at bounding box center [240, 317] width 136 height 35
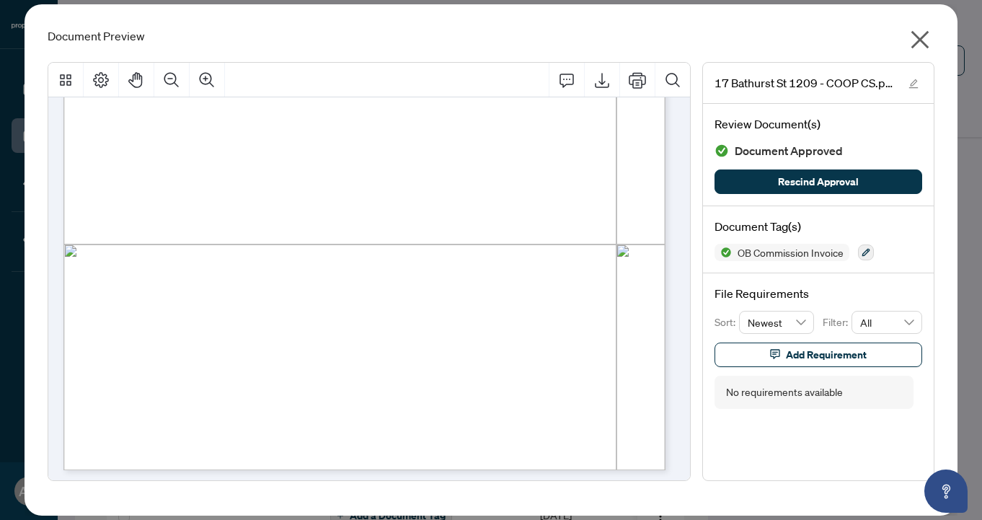
scroll to position [404, 0]
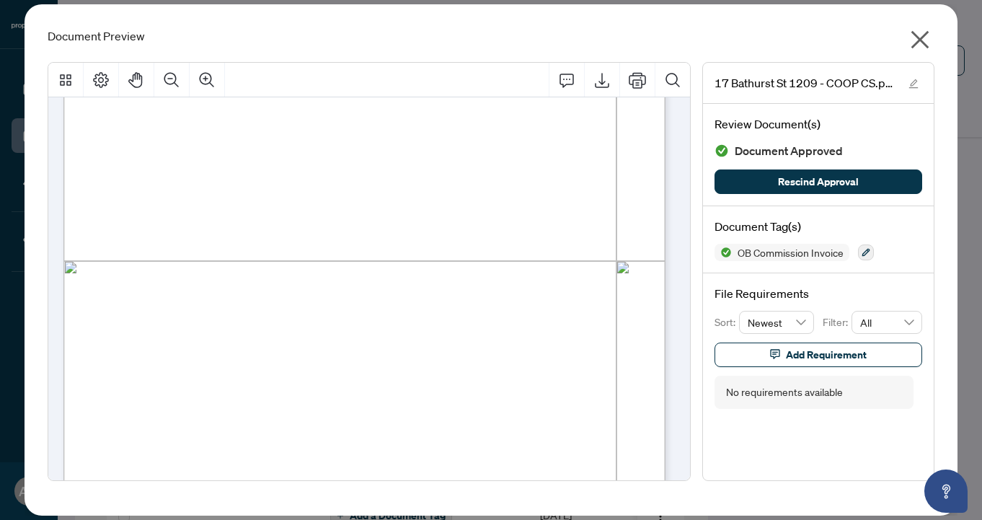
click at [925, 35] on icon "close" at bounding box center [921, 40] width 18 height 18
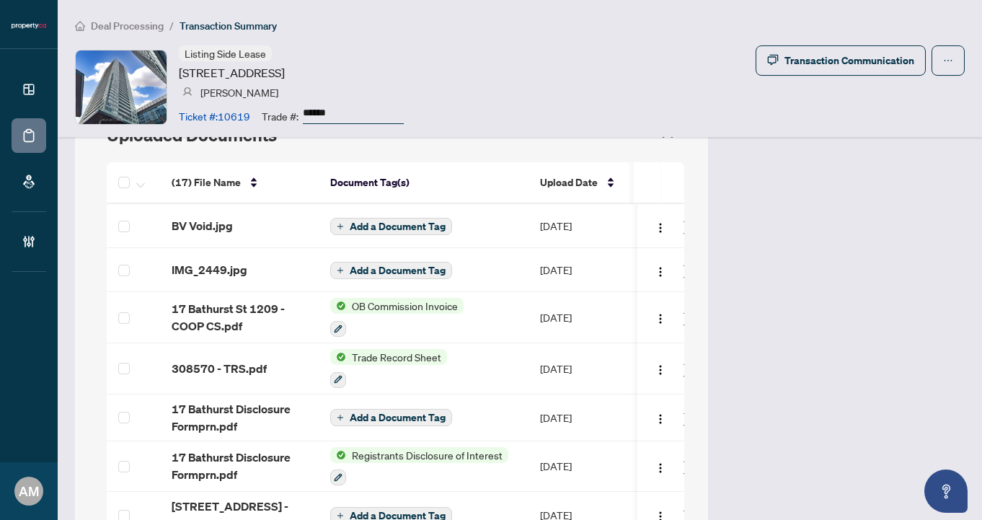
click at [237, 300] on span "17 Bathurst St 1209 - COOP CS.pdf" at bounding box center [240, 317] width 136 height 35
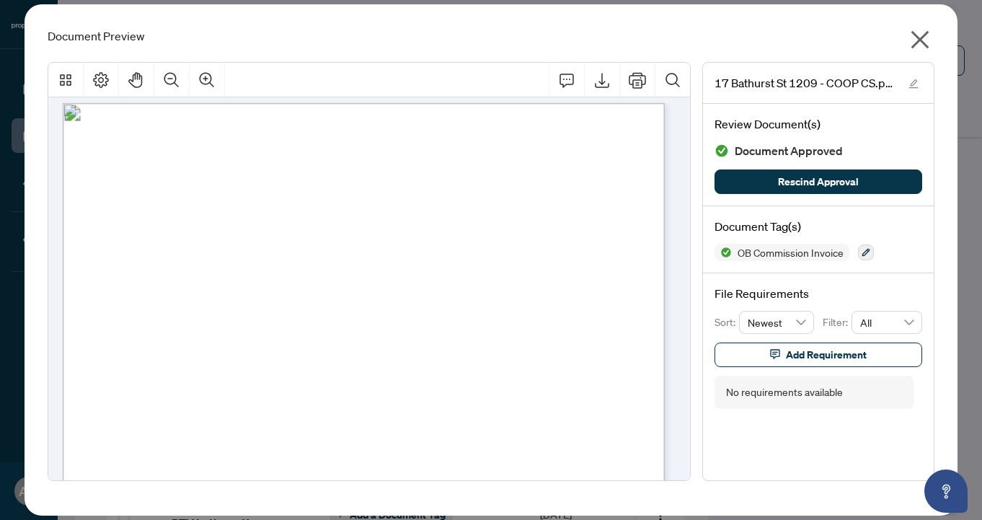
scroll to position [12, 0]
click at [915, 34] on icon "close" at bounding box center [921, 40] width 18 height 18
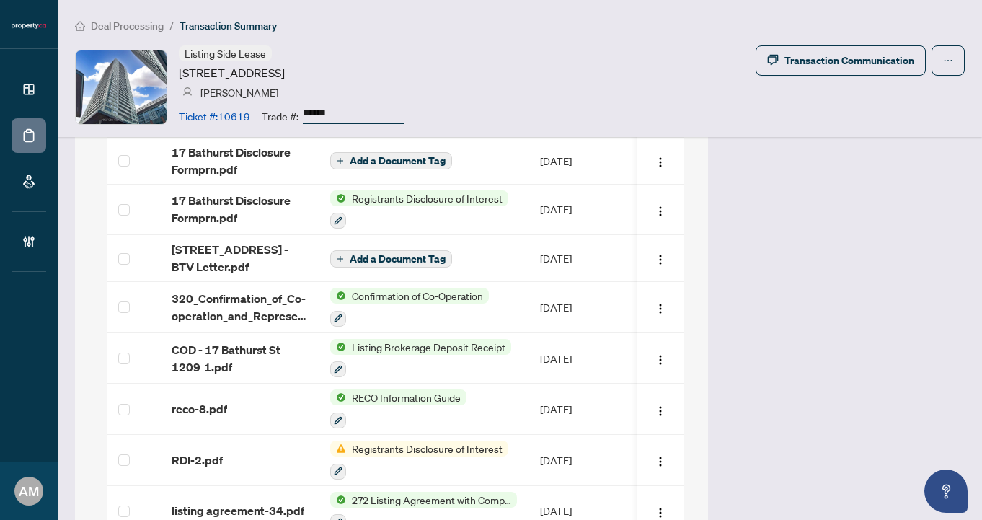
scroll to position [1631, 0]
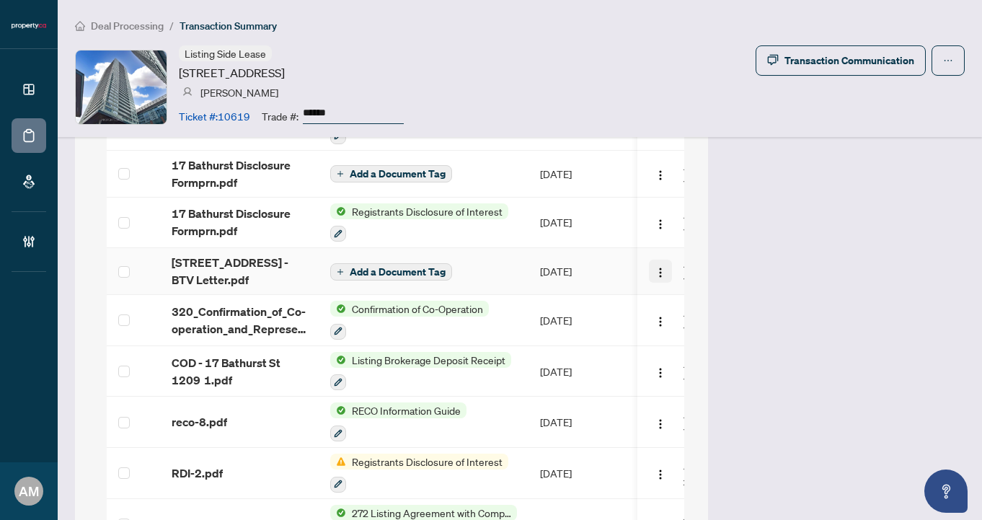
click at [650, 260] on button "button" at bounding box center [661, 271] width 23 height 23
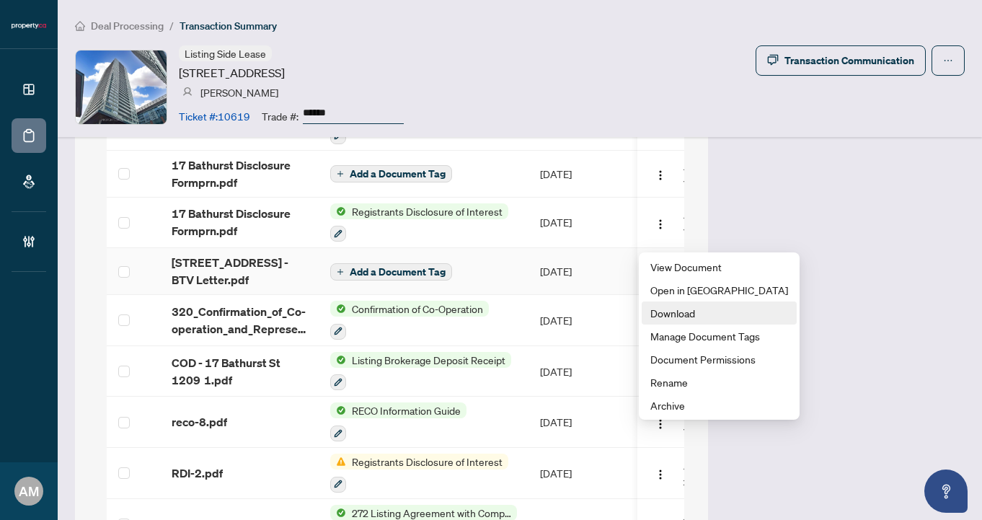
click at [682, 308] on span "Download" at bounding box center [720, 313] width 138 height 16
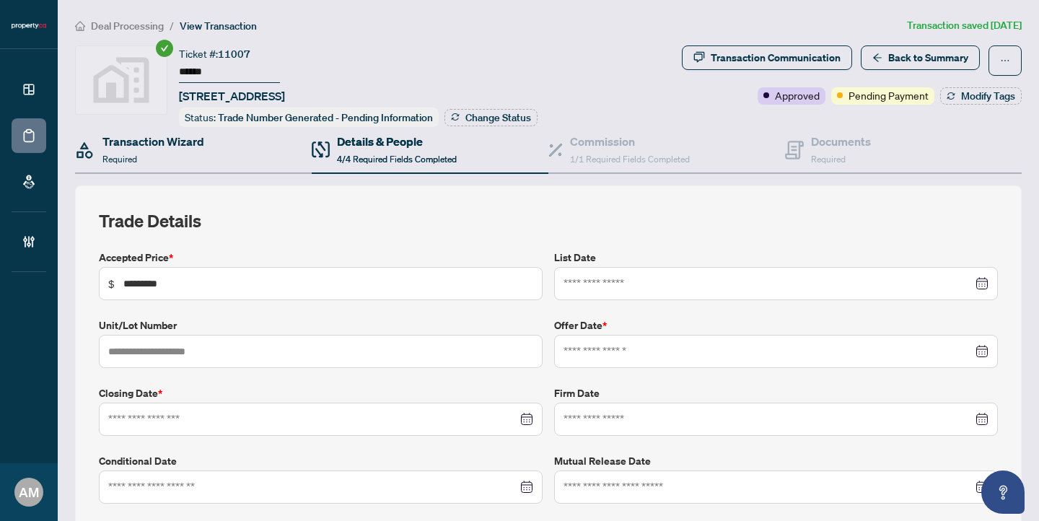
type input "**********"
click at [110, 22] on span "Deal Processing" at bounding box center [127, 25] width 73 height 13
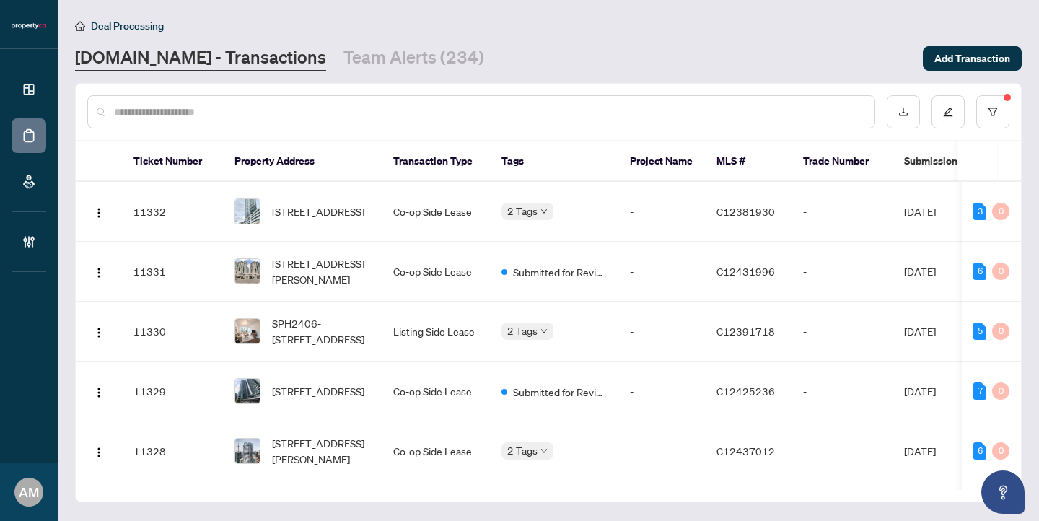
click at [156, 104] on input "text" at bounding box center [488, 112] width 749 height 16
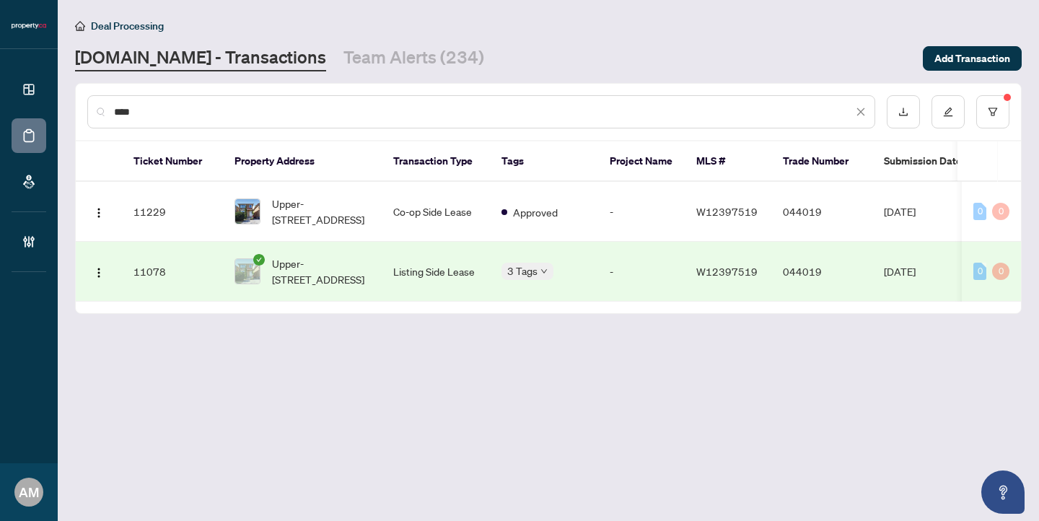
type input "****"
click at [297, 255] on span "Upper-[STREET_ADDRESS]" at bounding box center [321, 271] width 98 height 32
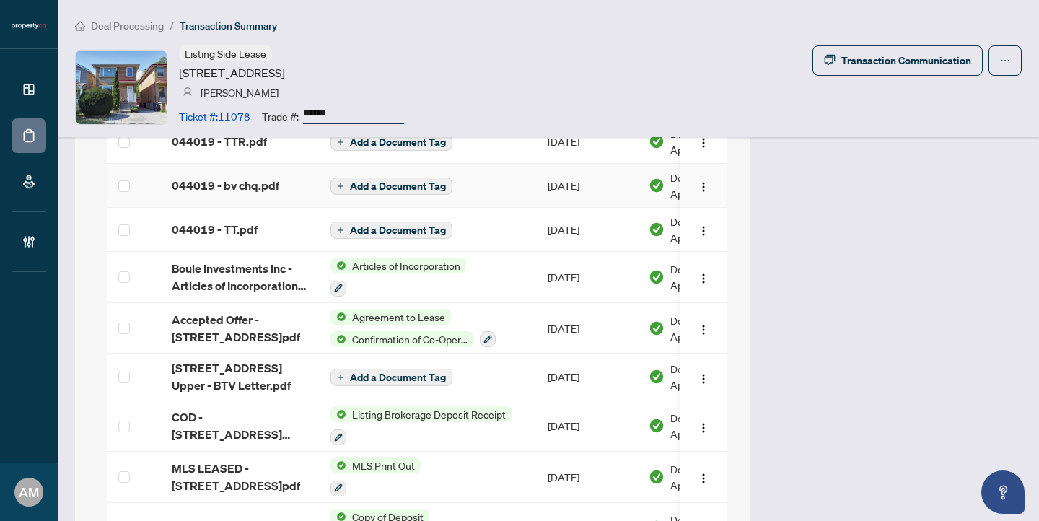
scroll to position [1461, 0]
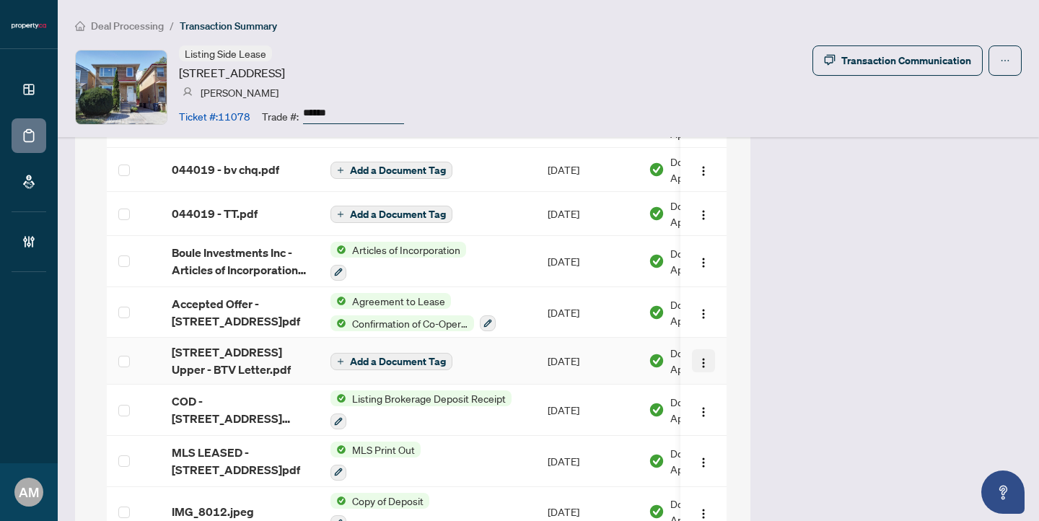
click at [697, 357] on img "button" at bounding box center [703, 363] width 12 height 12
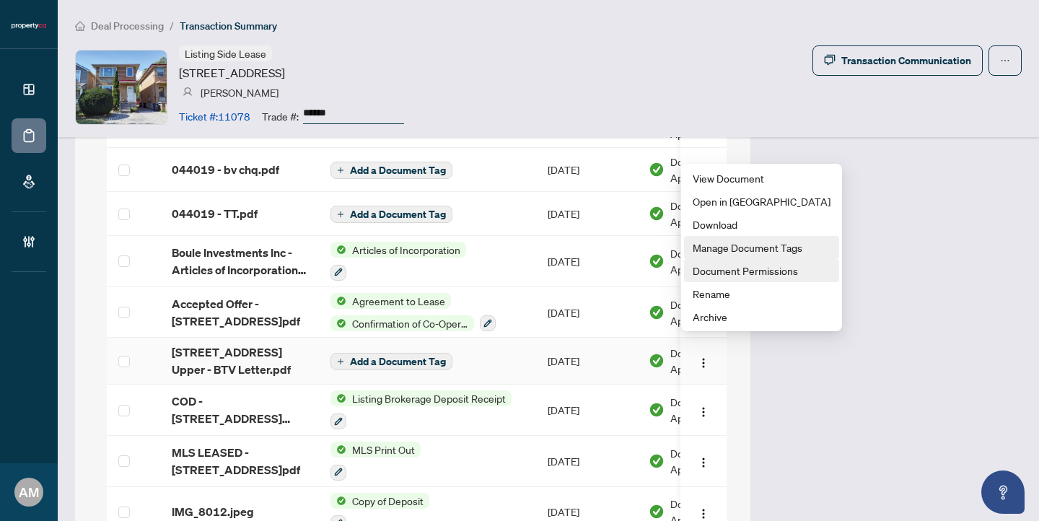
click at [730, 270] on span "Document Permissions" at bounding box center [761, 271] width 138 height 16
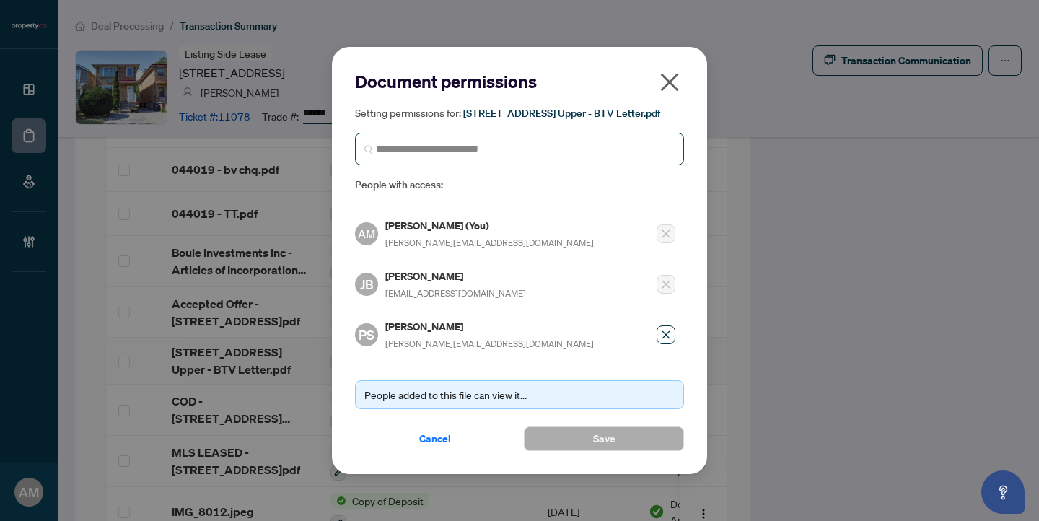
click at [492, 197] on div "Document permissions Setting permissions for: 74 Thirteenth St Upper - BTV Lett…" at bounding box center [519, 137] width 329 height 135
click at [443, 436] on span "Cancel" at bounding box center [435, 438] width 32 height 23
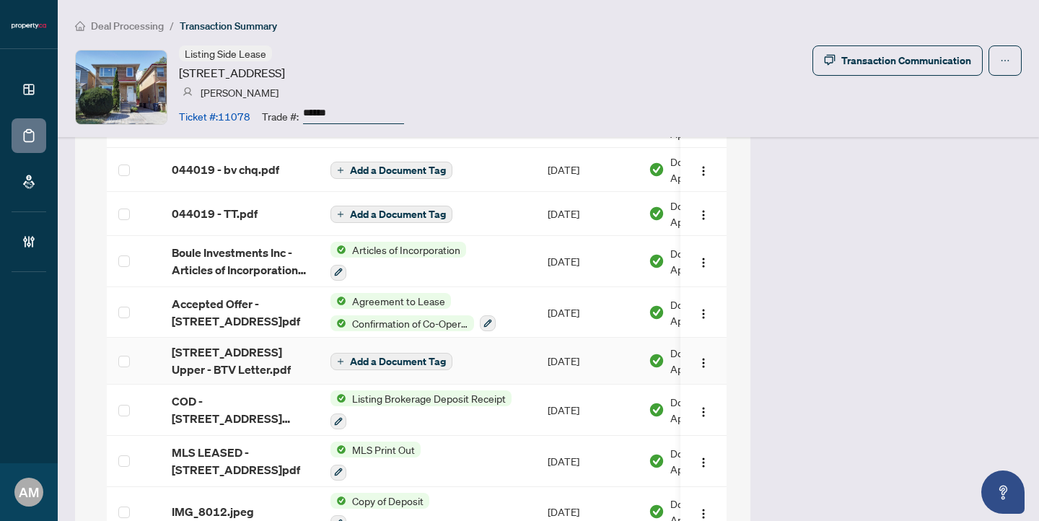
click at [506, 356] on td "Add a Document Tag" at bounding box center [427, 361] width 217 height 47
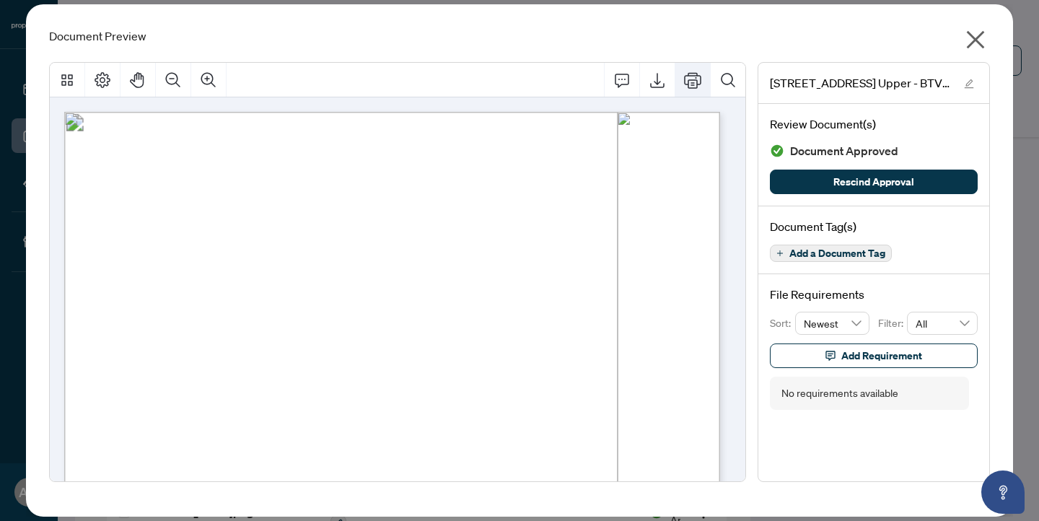
click at [697, 79] on icon "Print" at bounding box center [692, 80] width 17 height 16
click at [982, 40] on icon "close" at bounding box center [975, 39] width 23 height 23
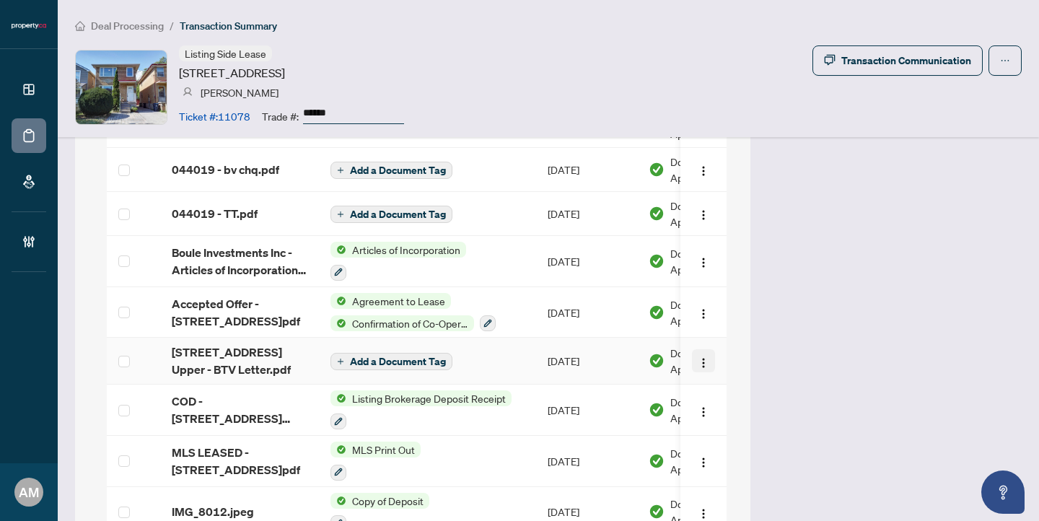
click at [697, 357] on img "button" at bounding box center [703, 363] width 12 height 12
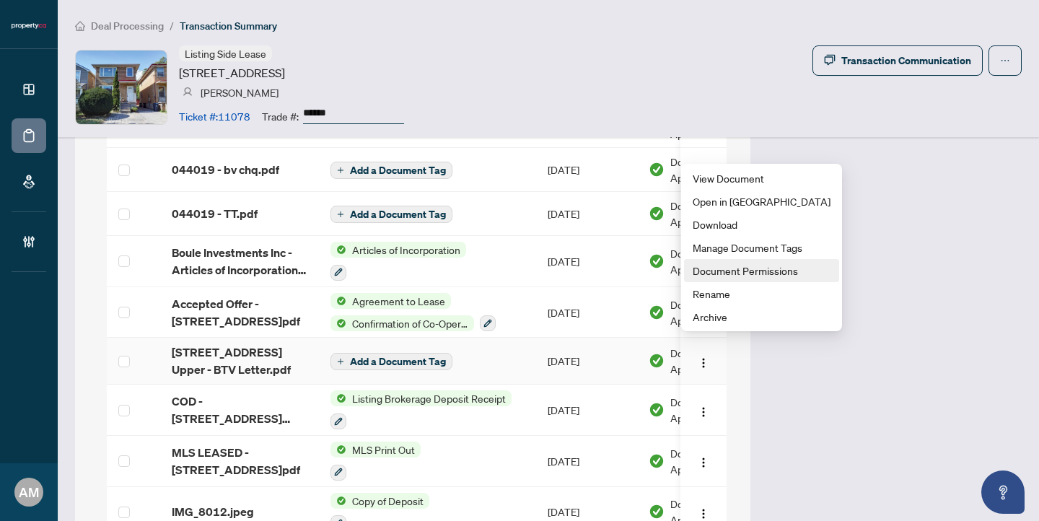
click at [733, 269] on span "Document Permissions" at bounding box center [761, 271] width 138 height 16
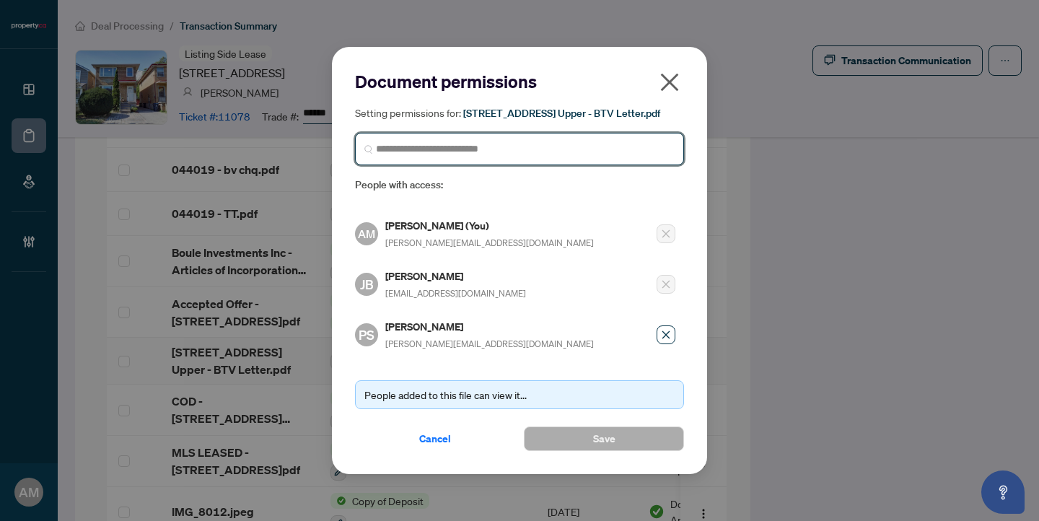
click at [508, 155] on input "search" at bounding box center [525, 148] width 299 height 15
type input "*****"
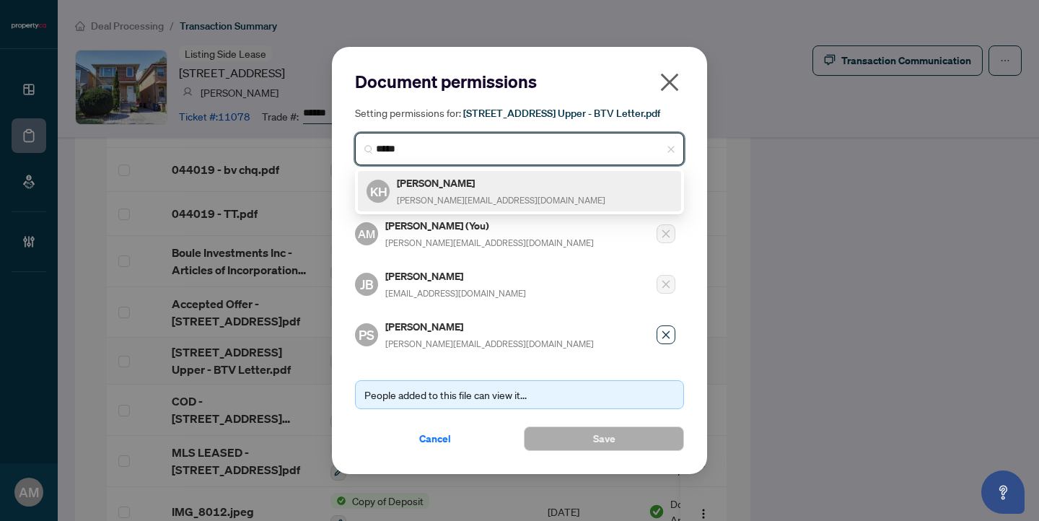
drag, startPoint x: 407, startPoint y: 149, endPoint x: 335, endPoint y: 136, distance: 73.3
click at [335, 136] on div "Document permissions Setting permissions for: 74 Thirteenth St Upper - BTV Lett…" at bounding box center [519, 260] width 375 height 426
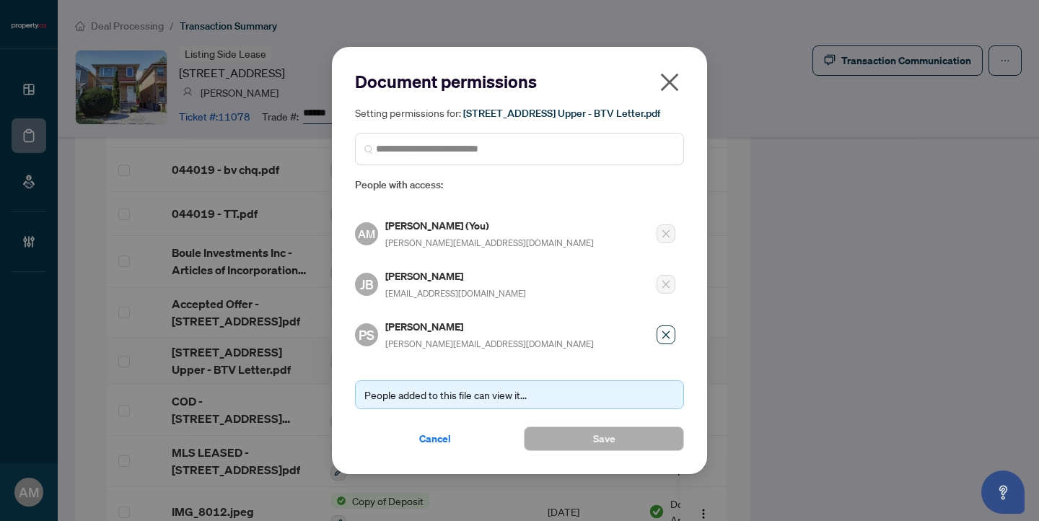
click at [503, 338] on div "PS Paul Siksna paul.siksna@property.ca" at bounding box center [515, 330] width 320 height 42
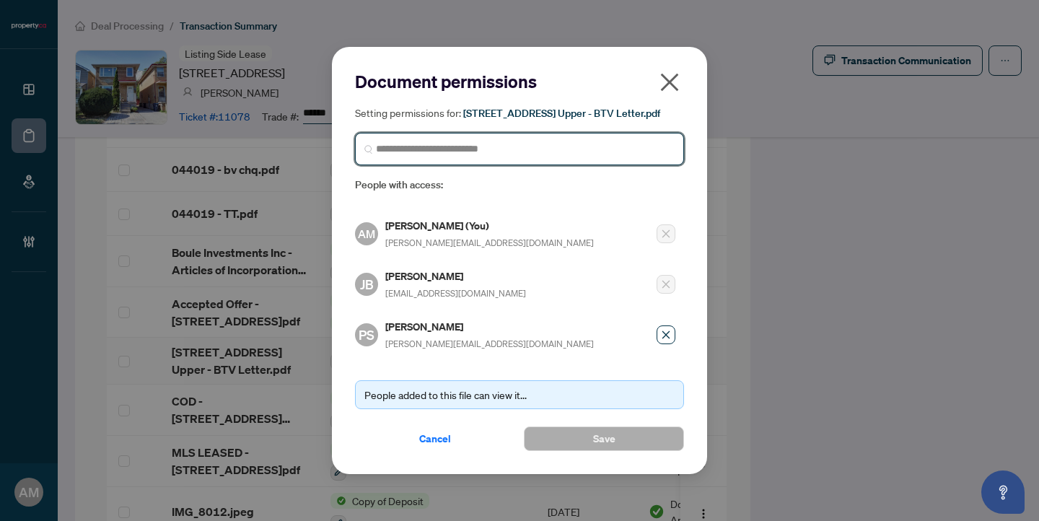
click at [469, 151] on input "search" at bounding box center [525, 148] width 299 height 15
type input "****"
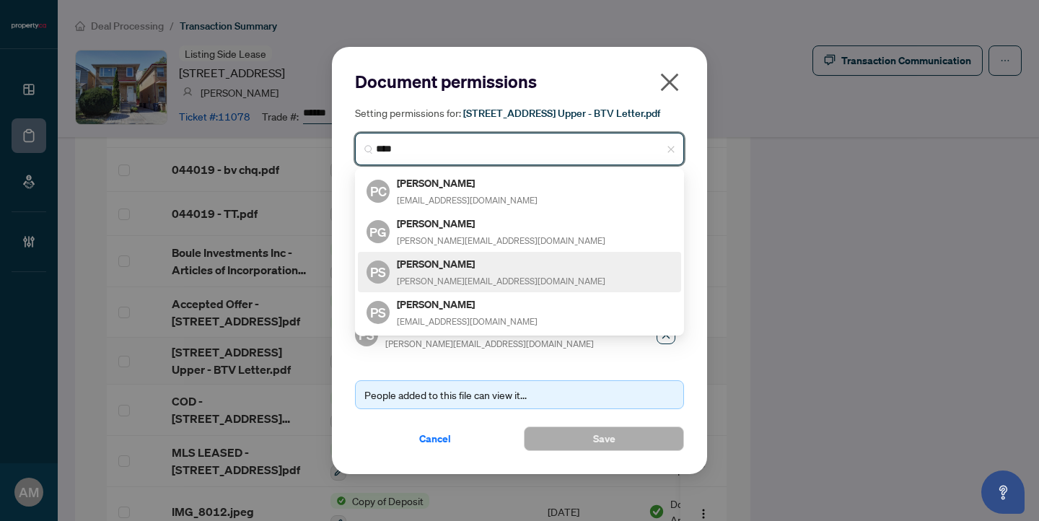
click at [483, 283] on span "paul.siksna@property.ca" at bounding box center [501, 280] width 208 height 11
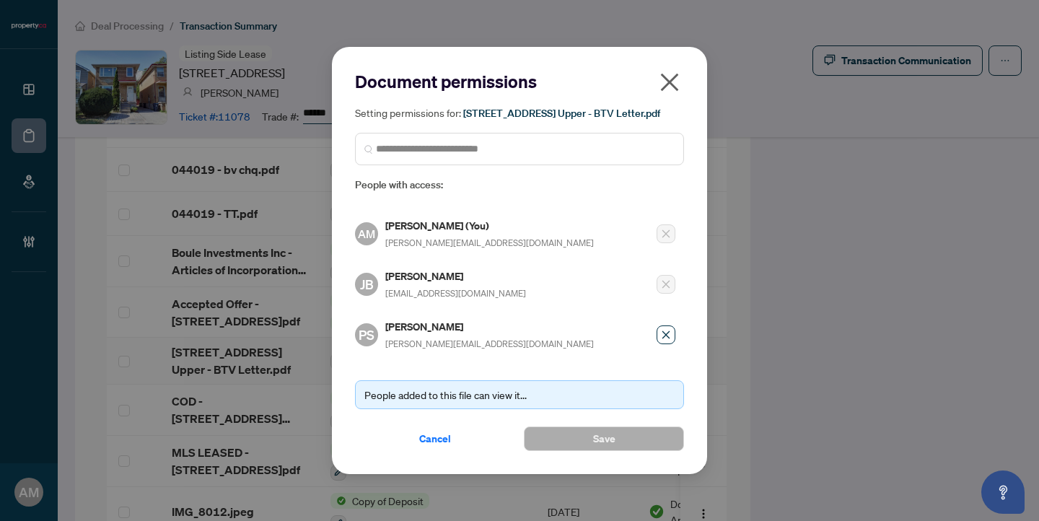
click at [669, 86] on icon "close" at bounding box center [670, 83] width 18 height 18
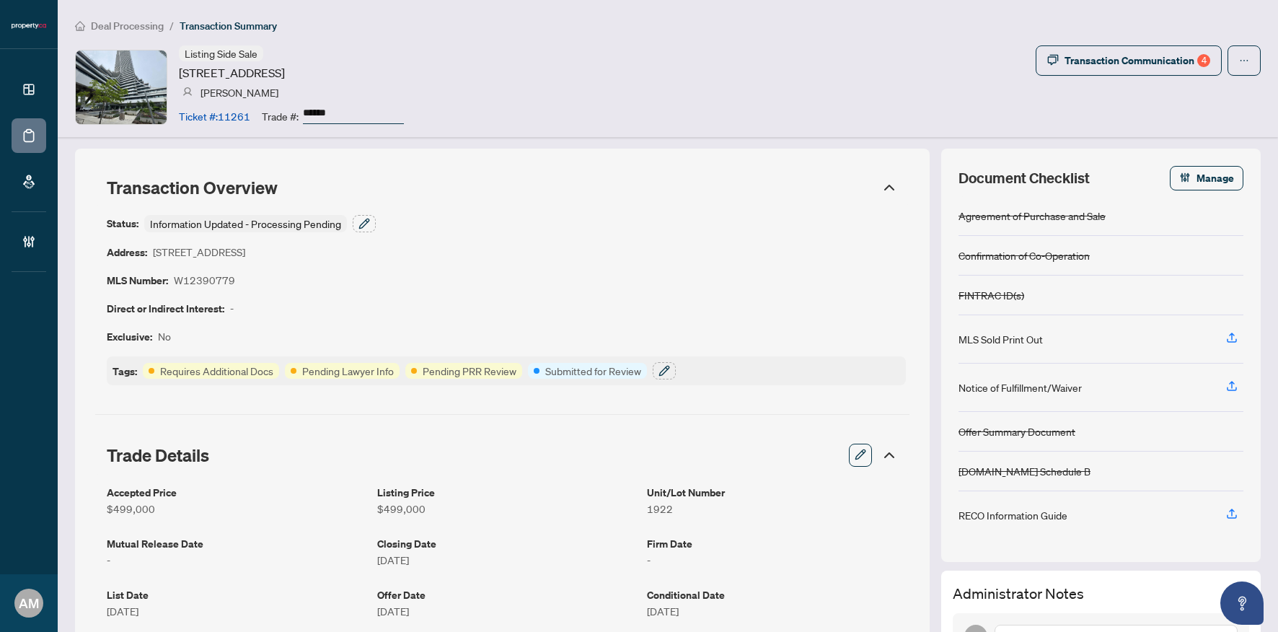
scroll to position [356, 0]
